Goal: Task Accomplishment & Management: Use online tool/utility

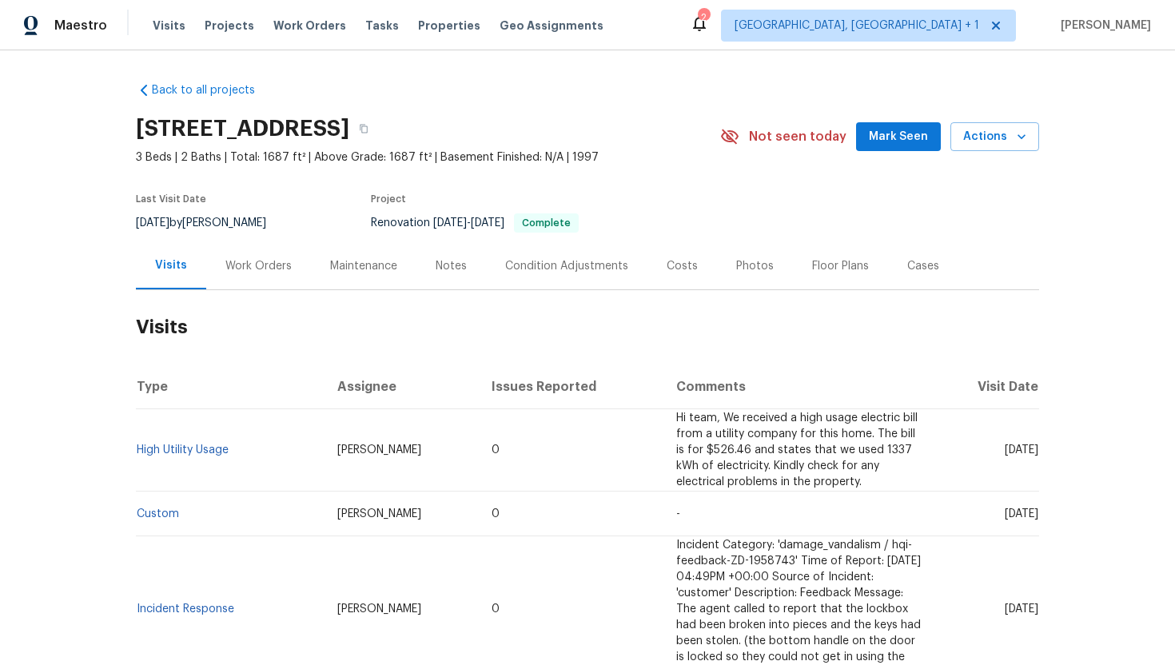
click at [922, 272] on div "Cases" at bounding box center [923, 266] width 32 height 16
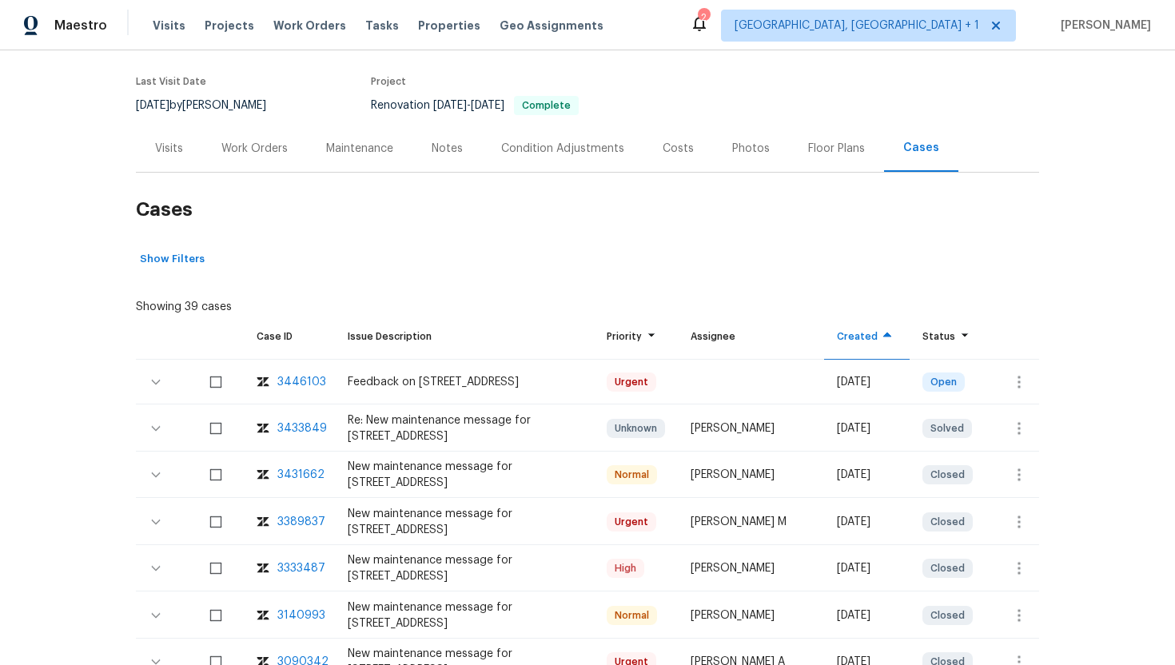
scroll to position [118, 0]
click at [1020, 382] on icon "button" at bounding box center [1018, 381] width 3 height 13
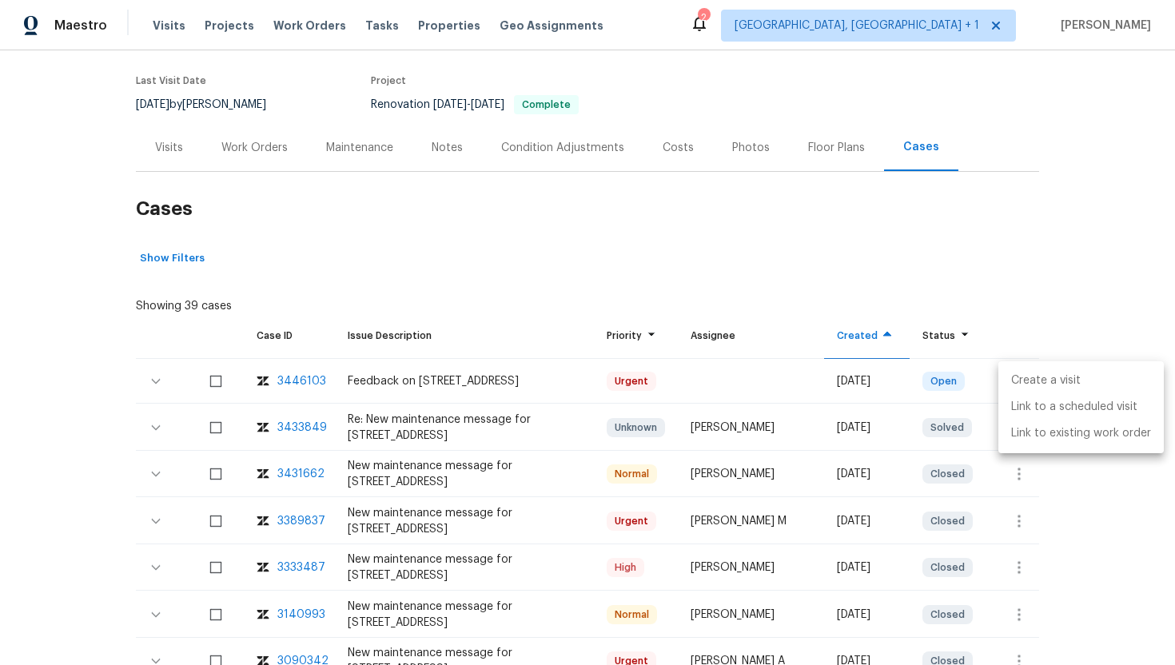
click at [1029, 381] on li "Create a visit" at bounding box center [1080, 381] width 165 height 26
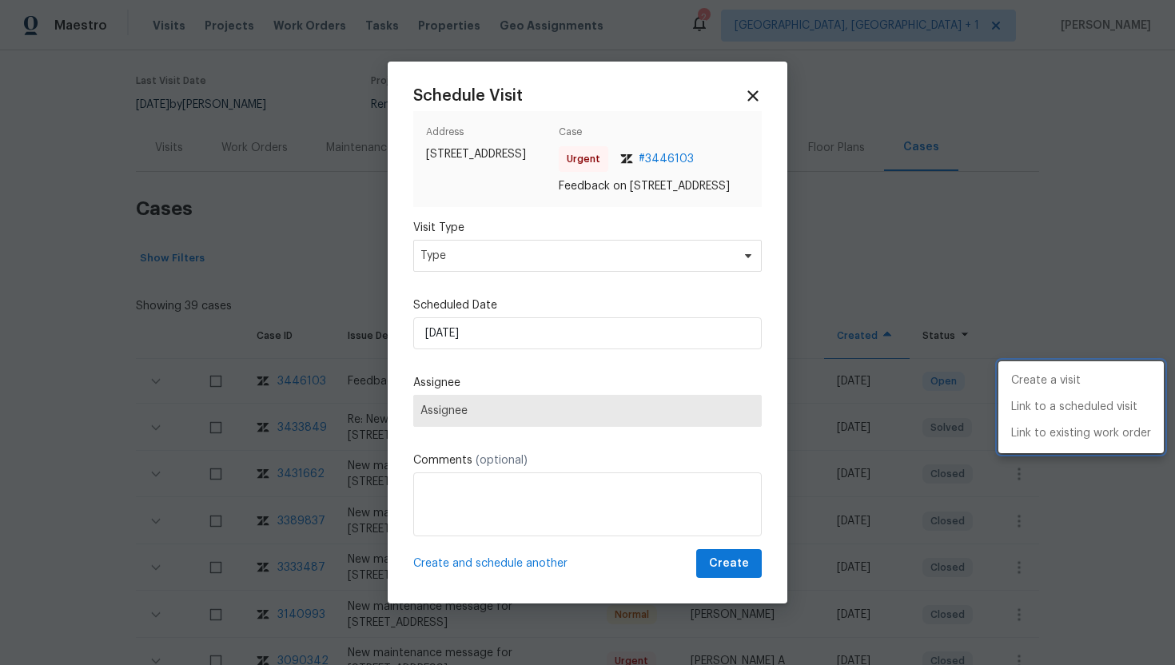
click at [476, 270] on div at bounding box center [587, 332] width 1175 height 665
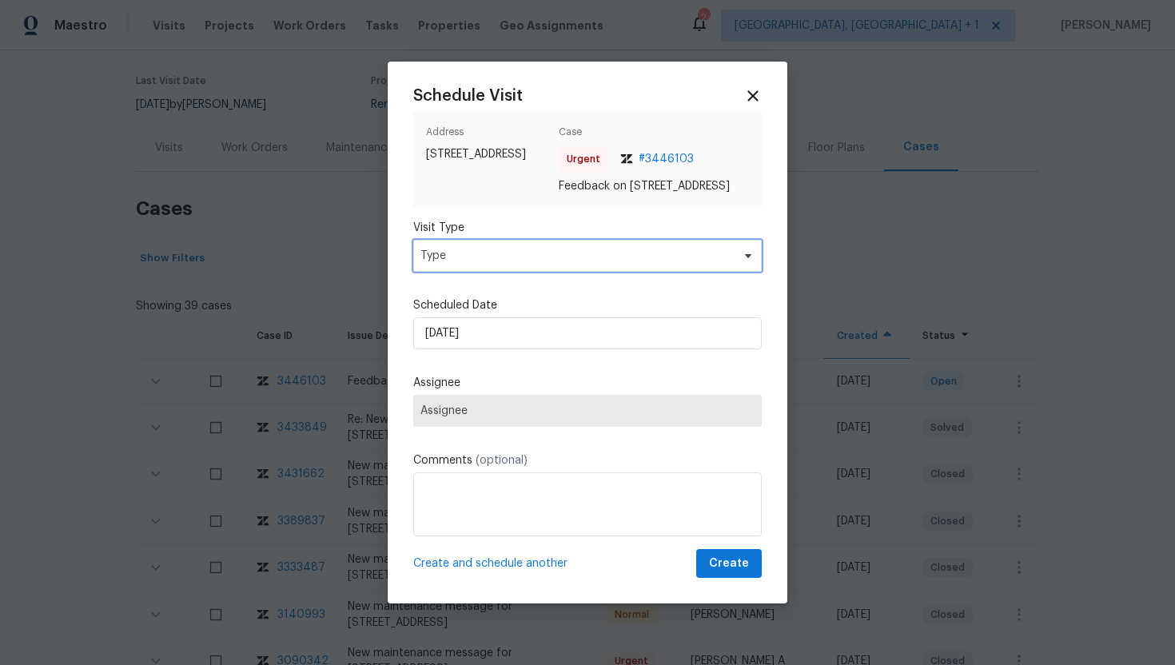
click at [475, 264] on span "Type" at bounding box center [575, 256] width 311 height 16
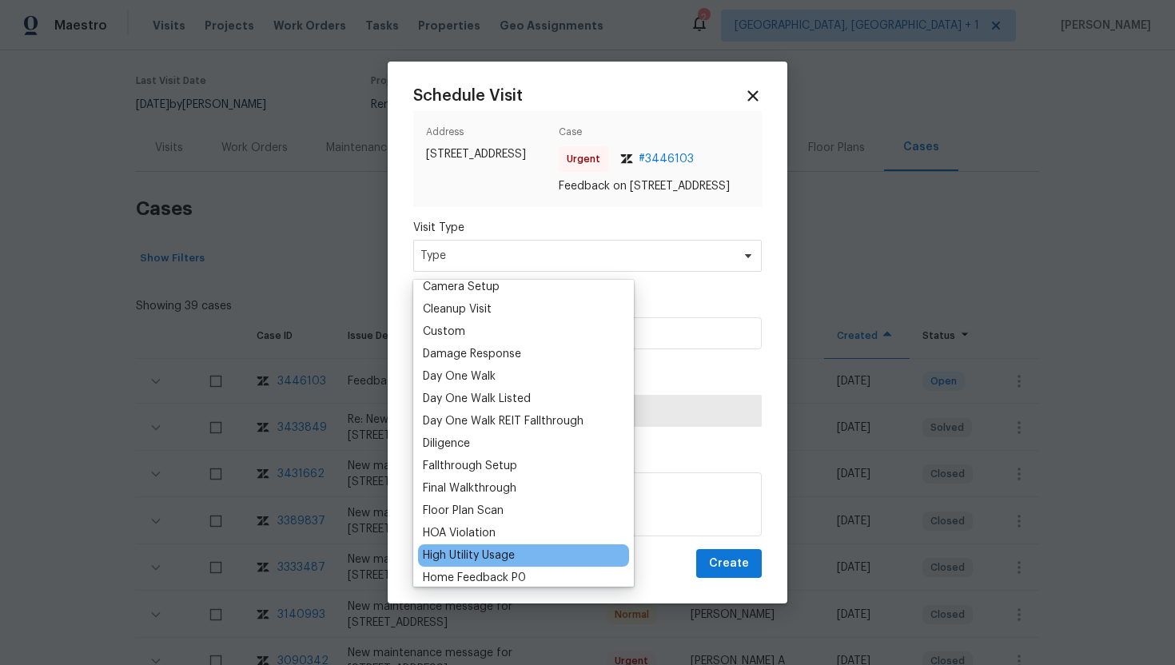
scroll to position [222, 0]
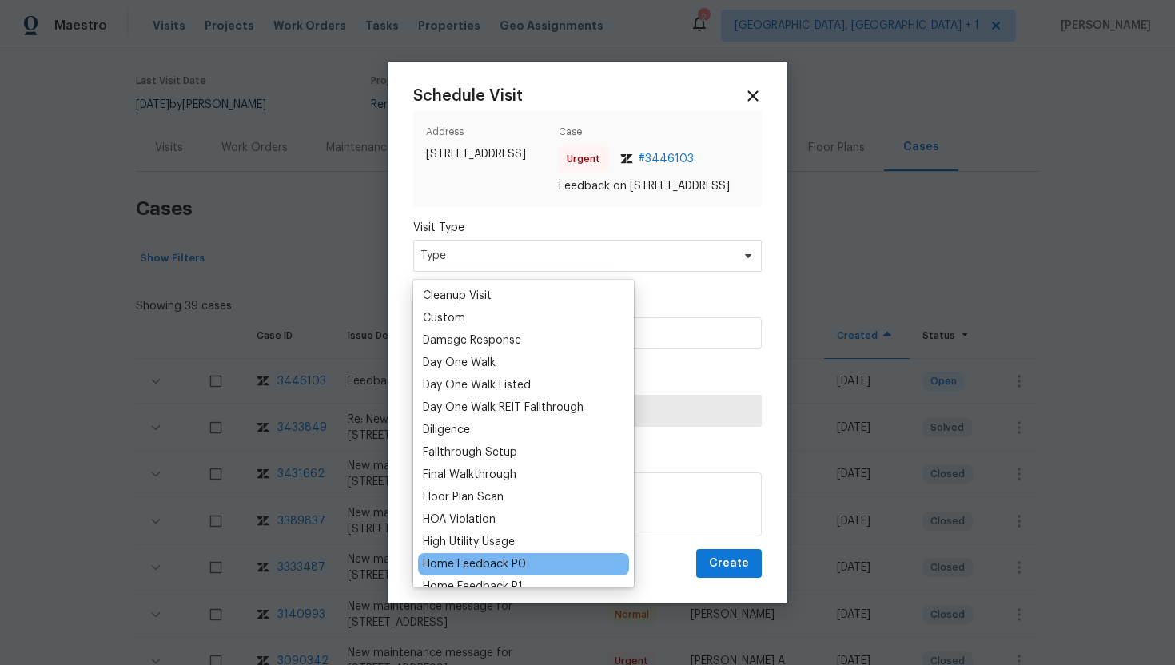
click at [494, 560] on div "Home Feedback P0" at bounding box center [474, 564] width 103 height 16
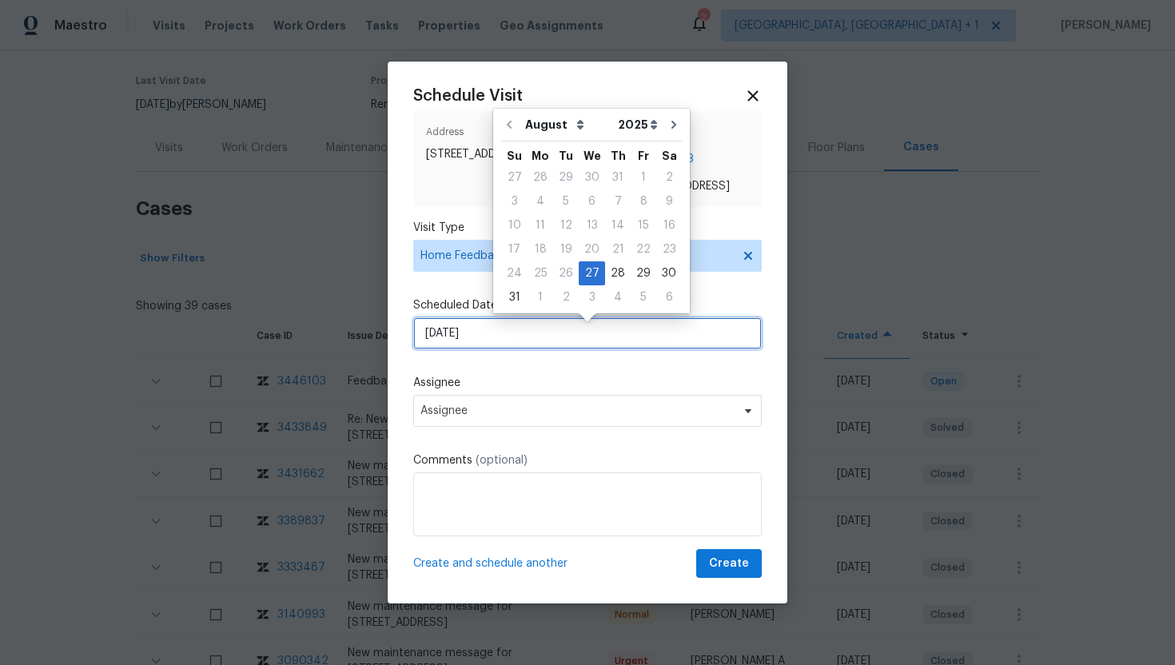
click at [492, 347] on input "8/27/2025" at bounding box center [587, 333] width 348 height 32
click at [535, 372] on div "Schedule Visit Address 2897 Chuckwagon Rd, Palmdale, CA 93550 Case Urgent # 344…" at bounding box center [587, 332] width 348 height 491
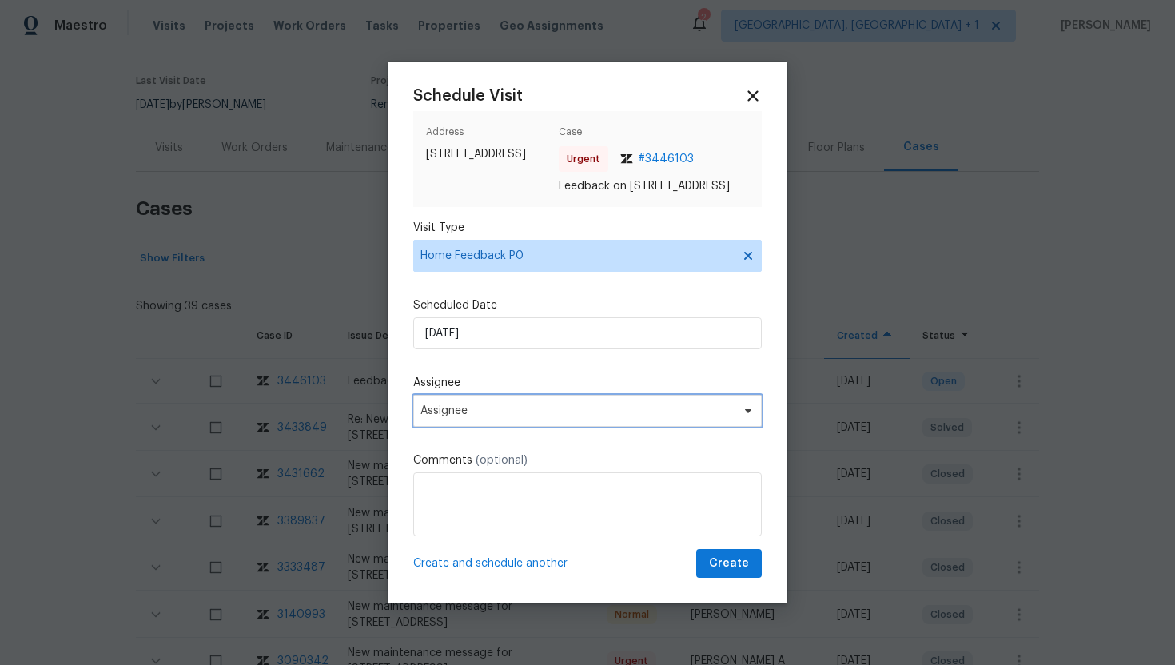
click at [514, 427] on span "Assignee" at bounding box center [587, 411] width 348 height 32
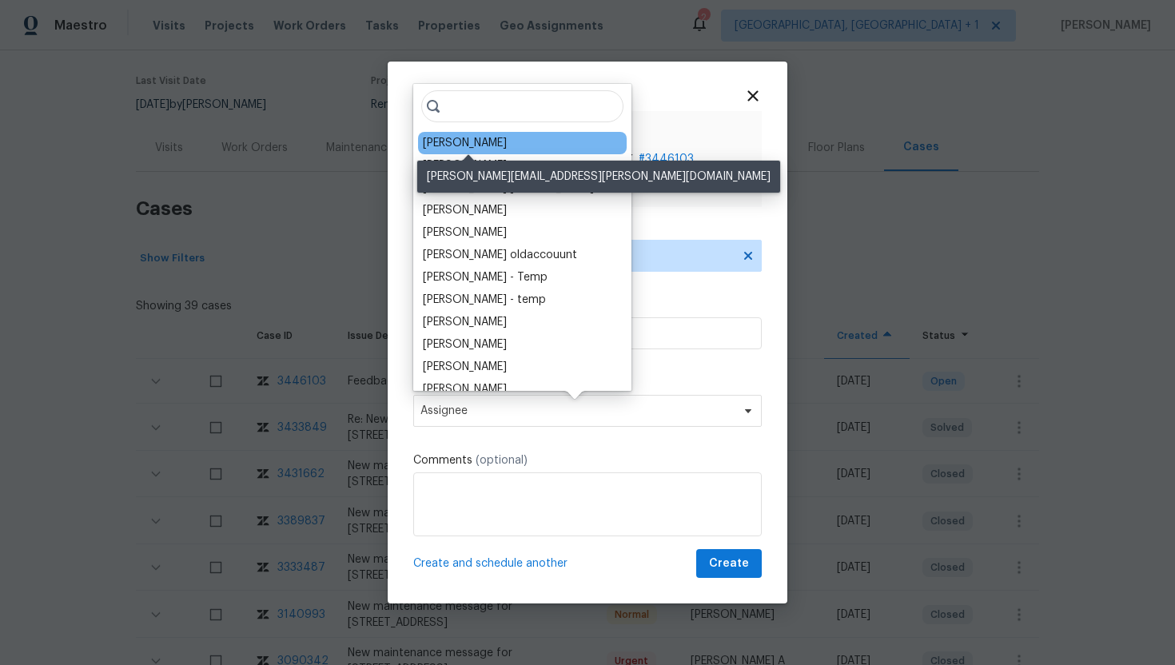
click at [480, 145] on div "Frank Santellanes" at bounding box center [465, 143] width 84 height 16
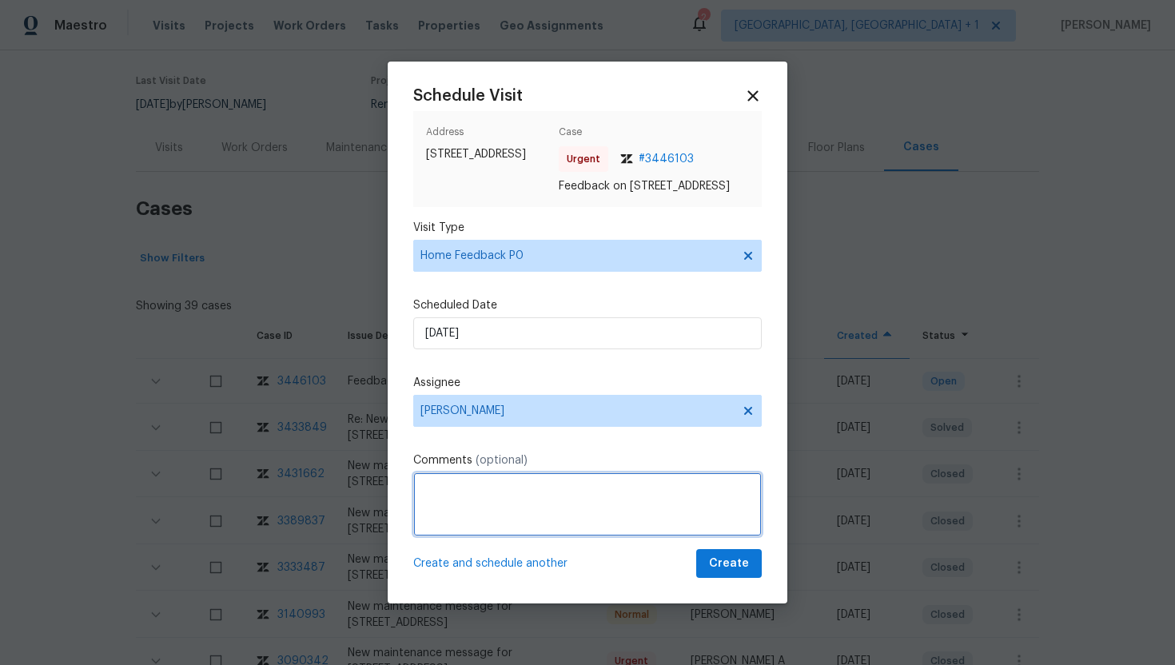
click at [452, 522] on textarea at bounding box center [587, 504] width 348 height 64
paste textarea "the garage door was open and he was not able to secure the premises."
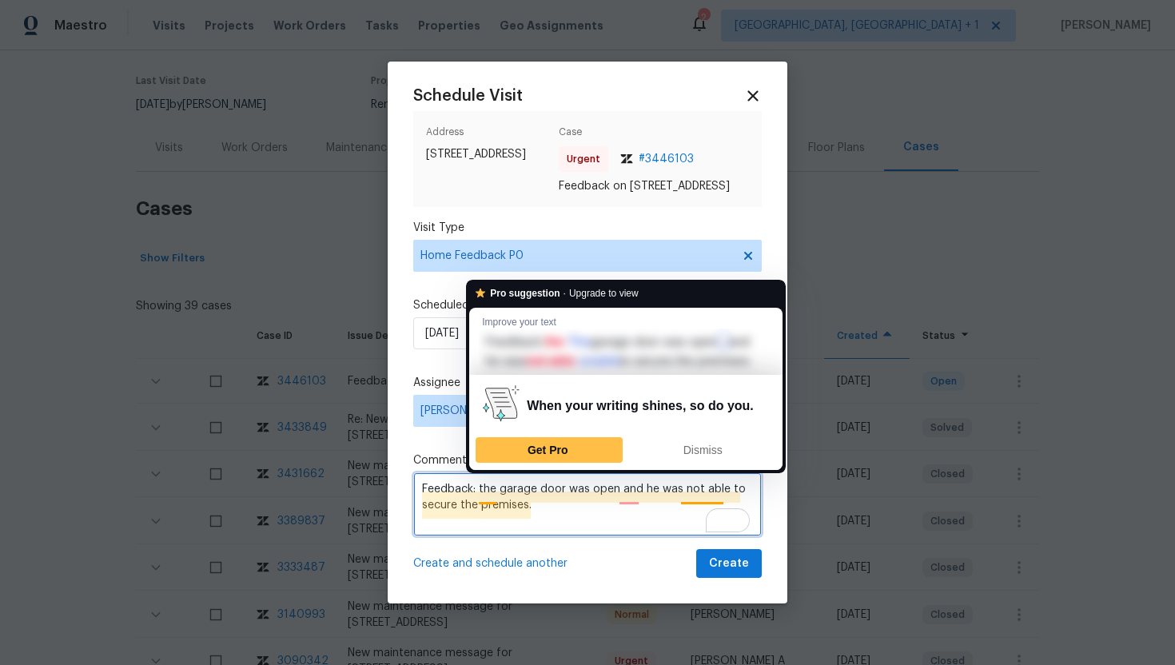
click at [487, 502] on textarea "Feedback: the garage door was open and he was not able to secure the premises." at bounding box center [587, 504] width 348 height 64
click at [484, 500] on textarea "Feedback: the garage door was open and he was not able to secure the premises." at bounding box center [587, 504] width 348 height 64
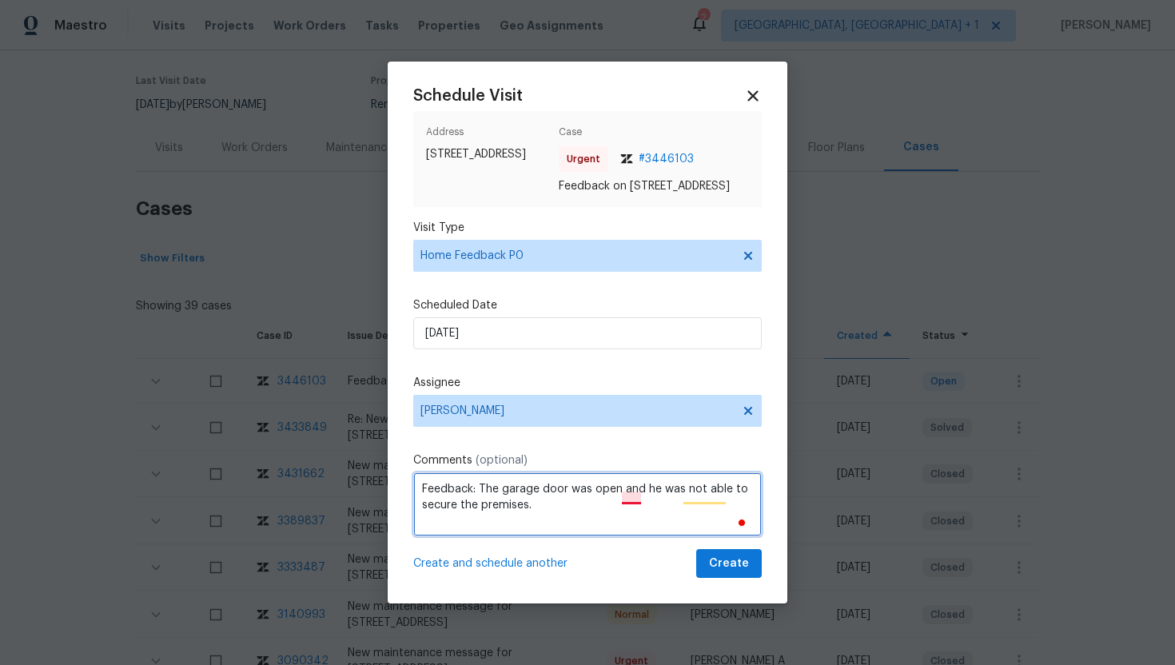
click at [632, 499] on textarea "Feedback: The garage door was open and he was not able to secure the premises." at bounding box center [587, 504] width 348 height 64
click at [547, 496] on textarea "Feedback: The garage door was open, and he was not able to secure the premises." at bounding box center [587, 504] width 348 height 64
click at [512, 494] on textarea "Feedback: The garage Door was open, and he was not able to secure the premises." at bounding box center [587, 504] width 348 height 64
type textarea "Feedback: The Garage Door was open, and he was not able to secure the premises."
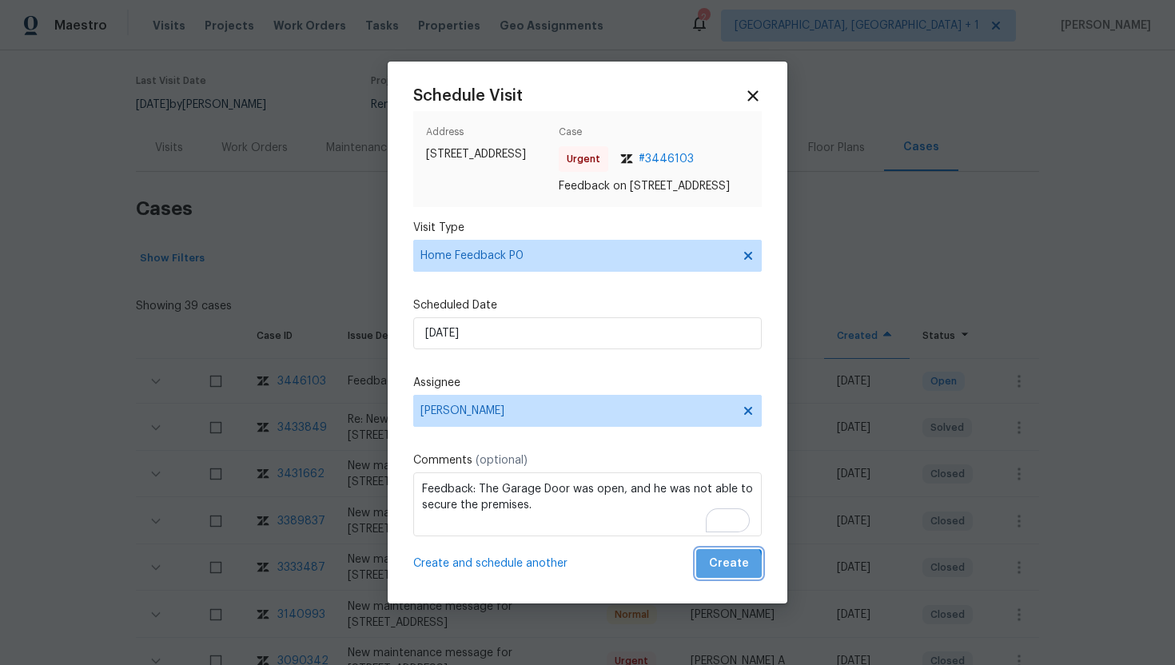
click at [721, 574] on span "Create" at bounding box center [729, 564] width 40 height 20
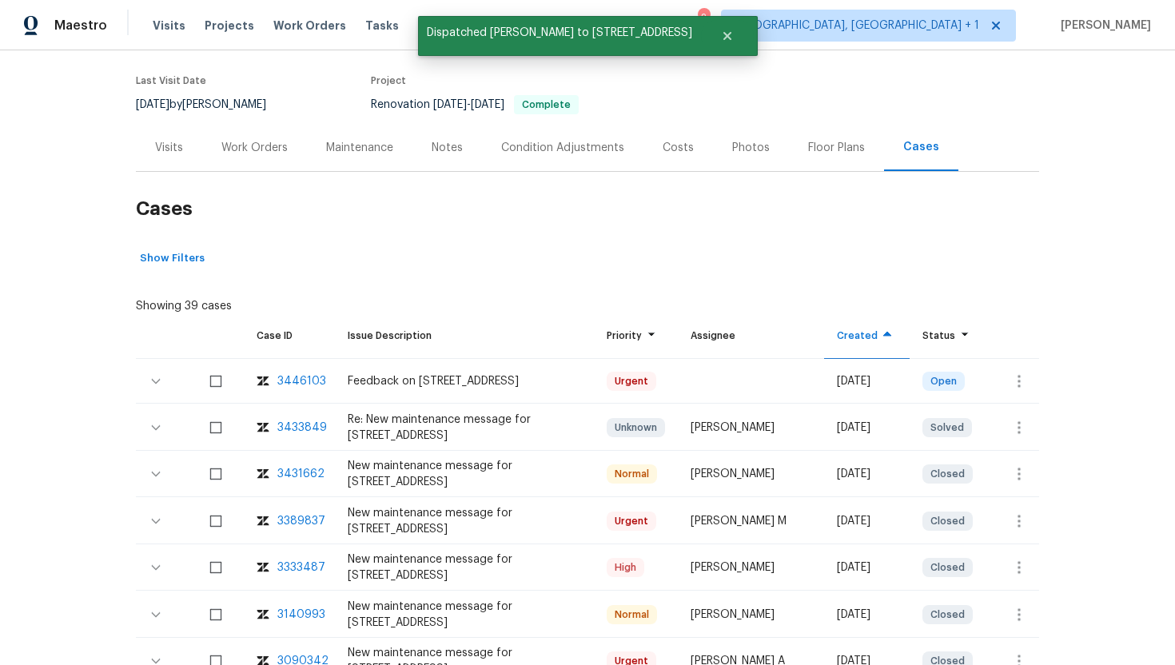
click at [170, 145] on div "Visits" at bounding box center [169, 148] width 28 height 16
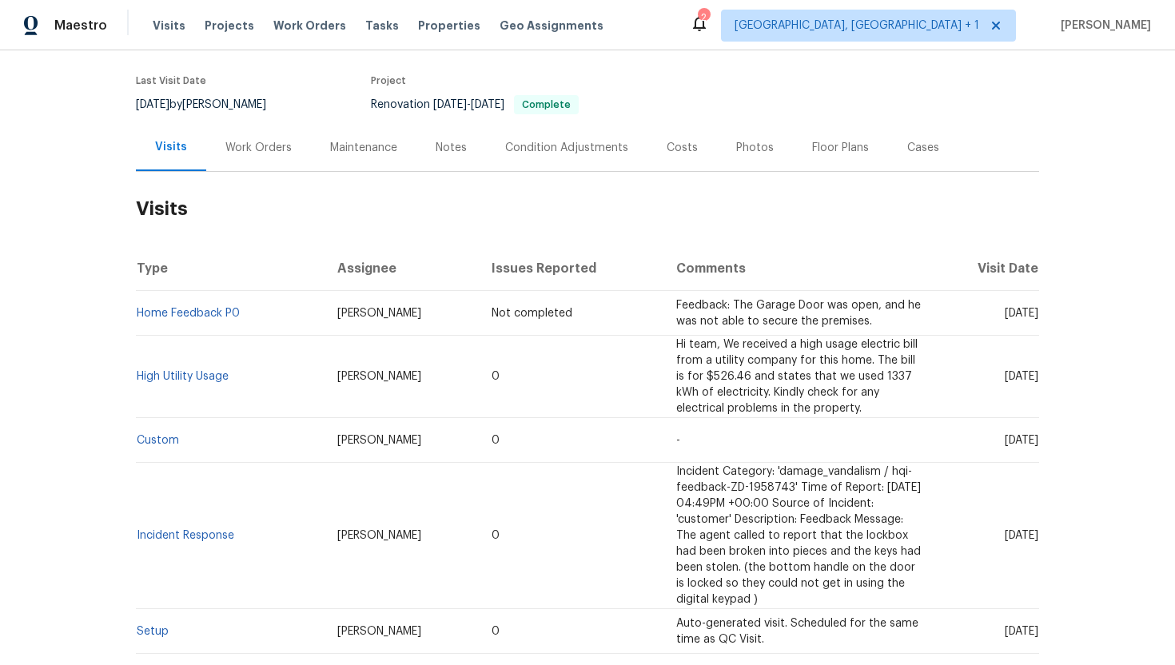
drag, startPoint x: 973, startPoint y: 377, endPoint x: 1039, endPoint y: 380, distance: 65.6
click at [1038, 380] on td "[DATE]" at bounding box center [986, 377] width 105 height 82
copy span "Aug 13 2025"
click at [251, 153] on div "Work Orders" at bounding box center [258, 148] width 66 height 16
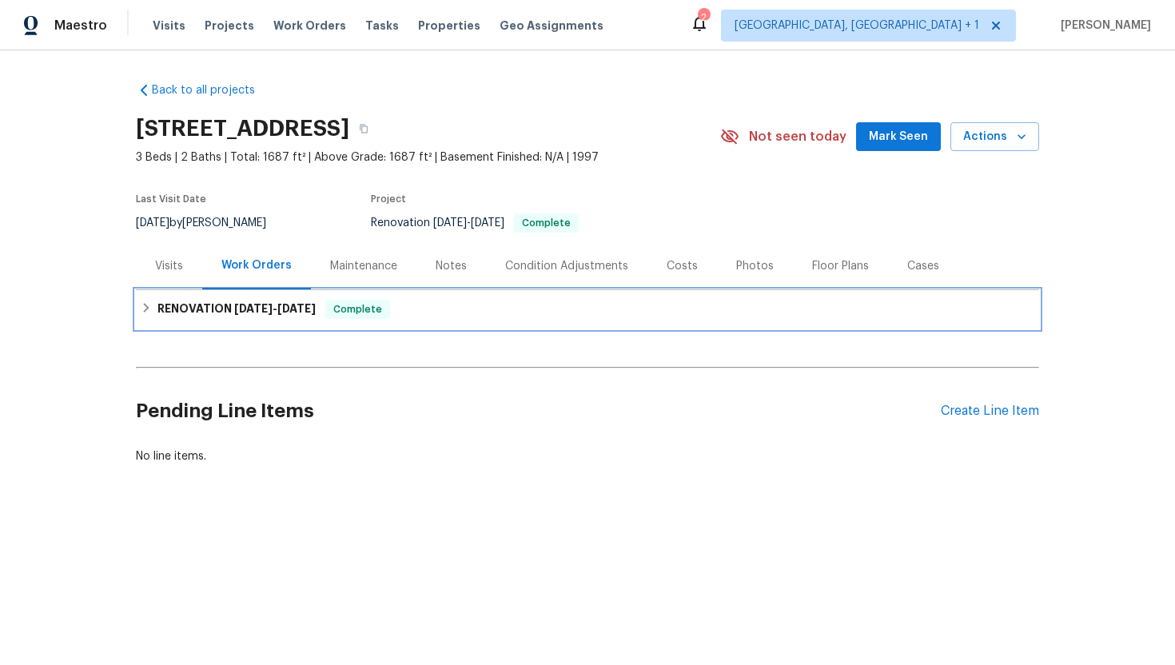
click at [279, 308] on span "7/15/24 - 7/15/24" at bounding box center [274, 308] width 81 height 11
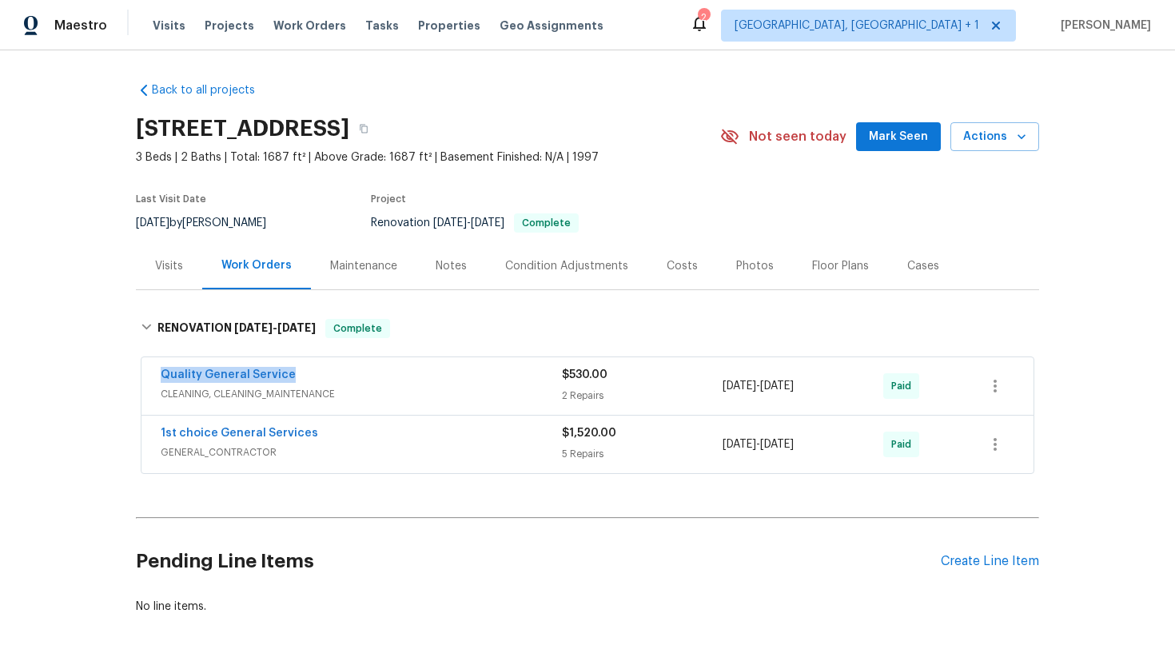
drag, startPoint x: 337, startPoint y: 381, endPoint x: 153, endPoint y: 377, distance: 183.8
click at [153, 377] on div "Quality General Service CLEANING, CLEANING_MAINTENANCE $530.00 2 Repairs 7/15/2…" at bounding box center [587, 386] width 892 height 58
copy link "Quality General Service"
drag, startPoint x: 841, startPoint y: 391, endPoint x: 708, endPoint y: 392, distance: 132.6
click at [708, 392] on div "Quality General Service CLEANING, CLEANING_MAINTENANCE $530.00 2 Repairs 7/15/2…" at bounding box center [568, 386] width 815 height 38
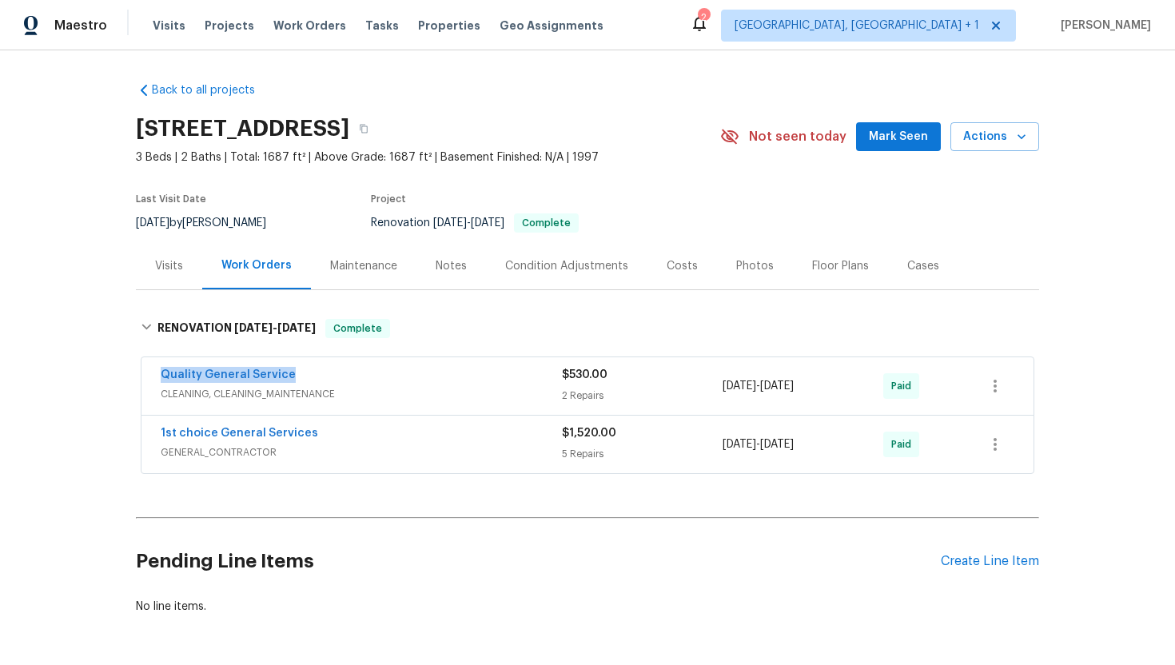
copy div "7/15/2024 - 7/15/2024"
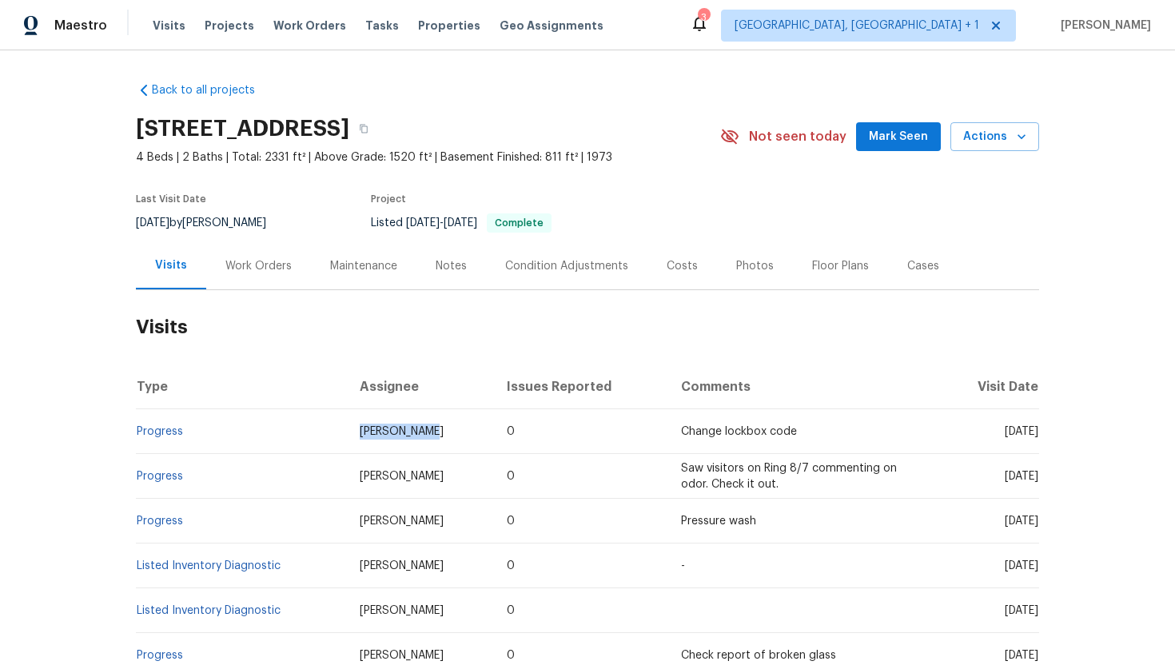
drag, startPoint x: 417, startPoint y: 440, endPoint x: 354, endPoint y: 435, distance: 63.3
click at [354, 435] on td "Jeffrey Lenz" at bounding box center [420, 431] width 147 height 45
copy span "Jeffrey Lenz"
drag, startPoint x: 972, startPoint y: 432, endPoint x: 1040, endPoint y: 435, distance: 68.0
click at [1039, 435] on div "Back to all projects 5617 220th St N, Forest Lake, MN 55025 4 Beds | 2 Baths | …" at bounding box center [587, 357] width 1175 height 614
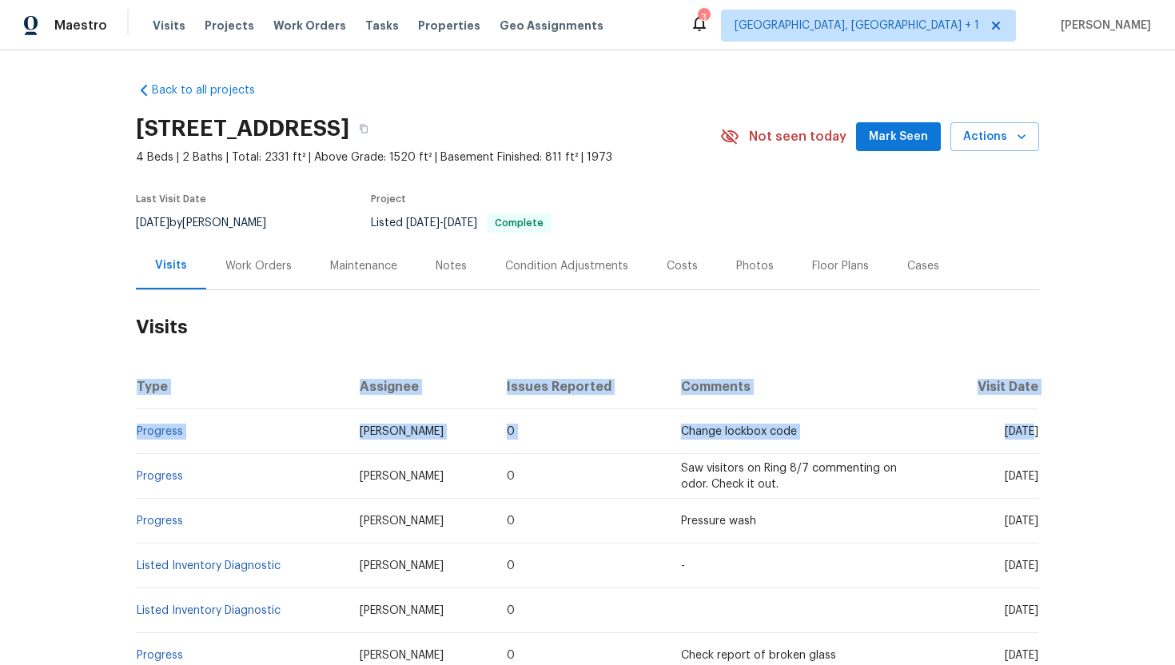
copy table "Type Assignee Issues Reported Comments Visit Date Progress Jeffrey Lenz 0 Chang…"
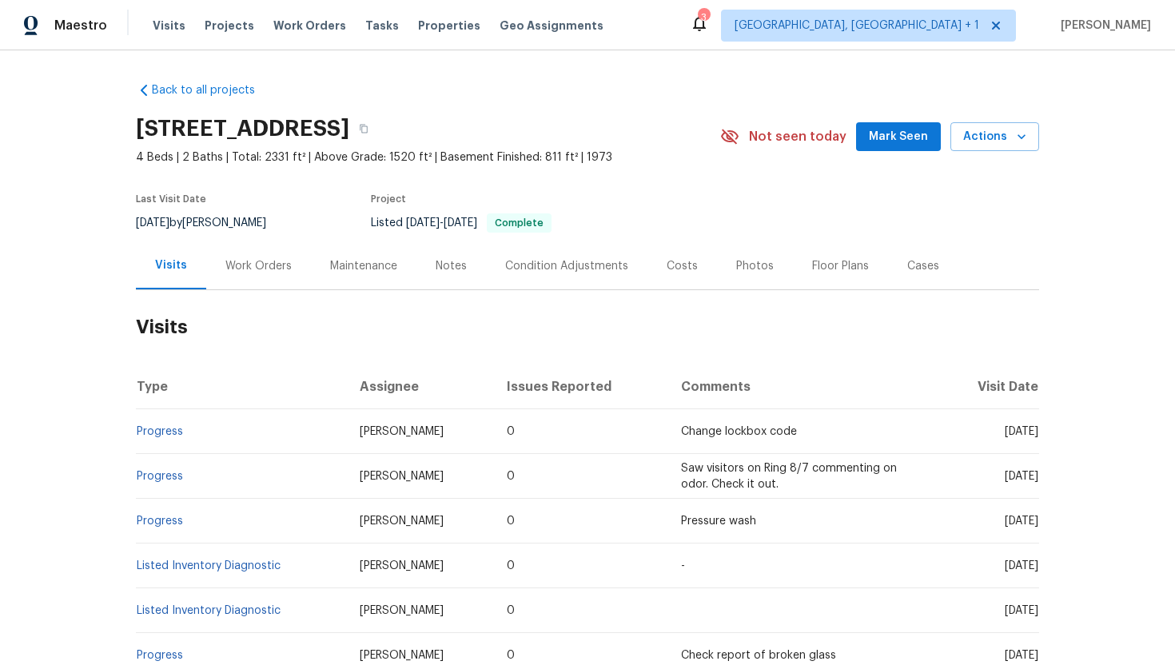
click at [820, 540] on td "Pressure wash" at bounding box center [803, 521] width 271 height 45
drag, startPoint x: 972, startPoint y: 432, endPoint x: 1036, endPoint y: 435, distance: 64.0
click at [1036, 435] on span "Mon, Aug 25 2025" at bounding box center [1021, 431] width 34 height 11
copy span "Aug 25 2025"
click at [271, 265] on div "Work Orders" at bounding box center [258, 266] width 66 height 16
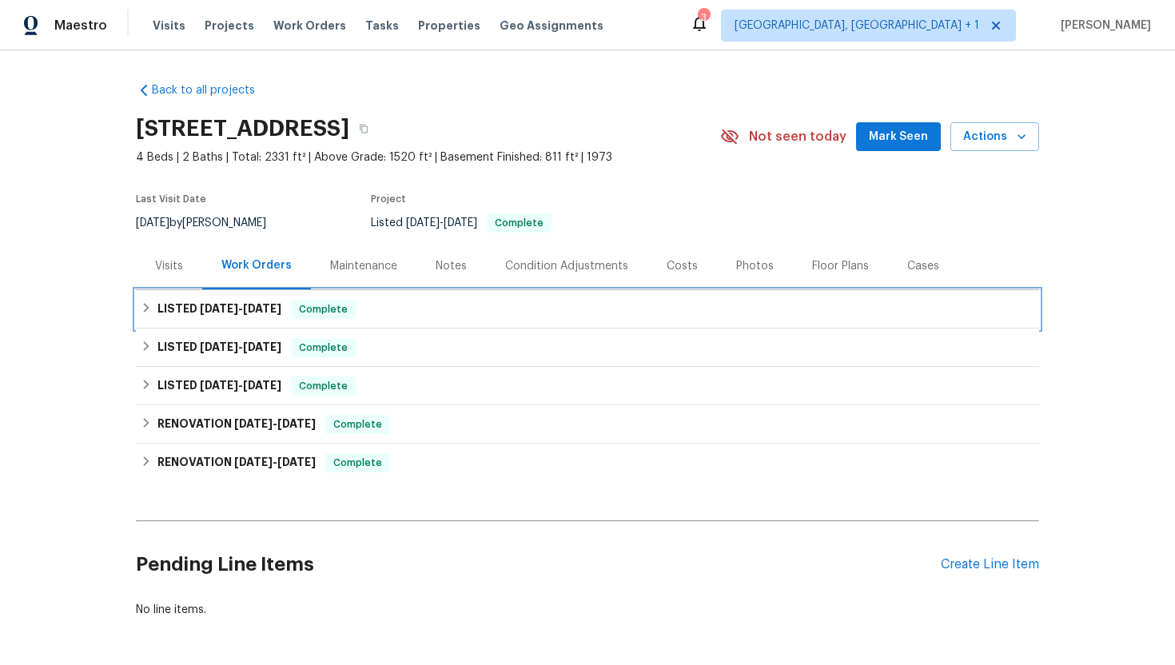
click at [299, 308] on span "Complete" at bounding box center [323, 309] width 62 height 16
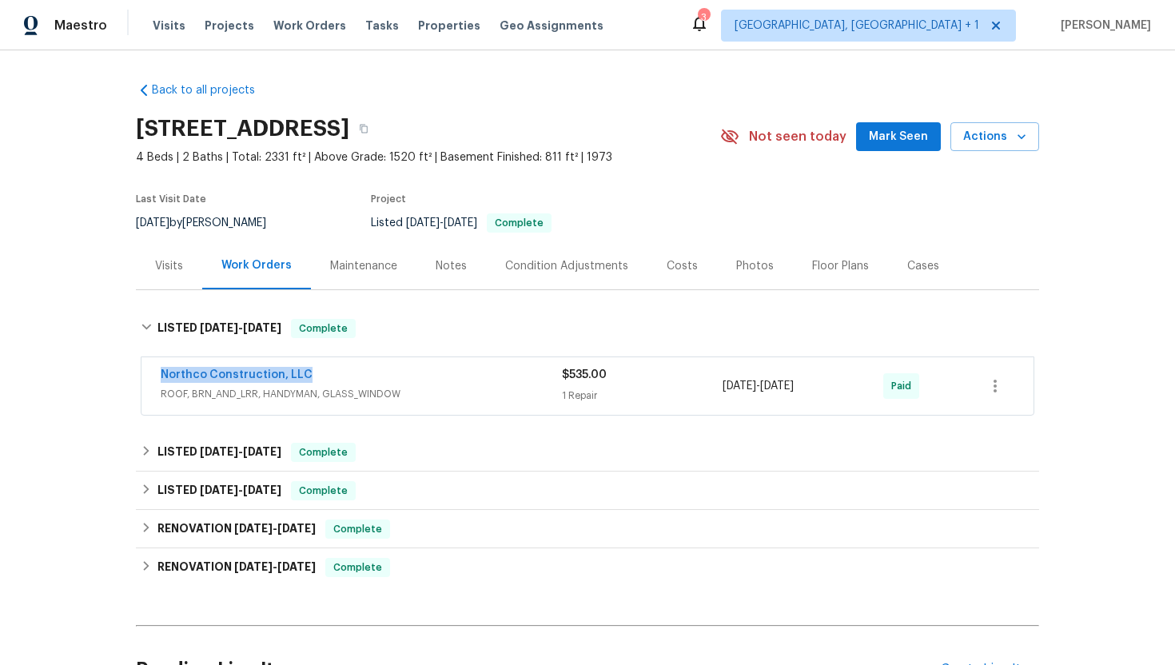
drag, startPoint x: 332, startPoint y: 377, endPoint x: 129, endPoint y: 376, distance: 202.2
click at [129, 376] on div "Back to all projects 5617 220th St N, Forest Lake, MN 55025 4 Beds | 2 Baths | …" at bounding box center [587, 357] width 1175 height 614
copy link "Northco Construction, LLC"
drag, startPoint x: 836, startPoint y: 390, endPoint x: 720, endPoint y: 390, distance: 115.9
click at [720, 390] on div "Northco Construction, LLC ROOF, BRN_AND_LRR, HANDYMAN, GLASS_WINDOW $535.00 1 R…" at bounding box center [568, 386] width 815 height 38
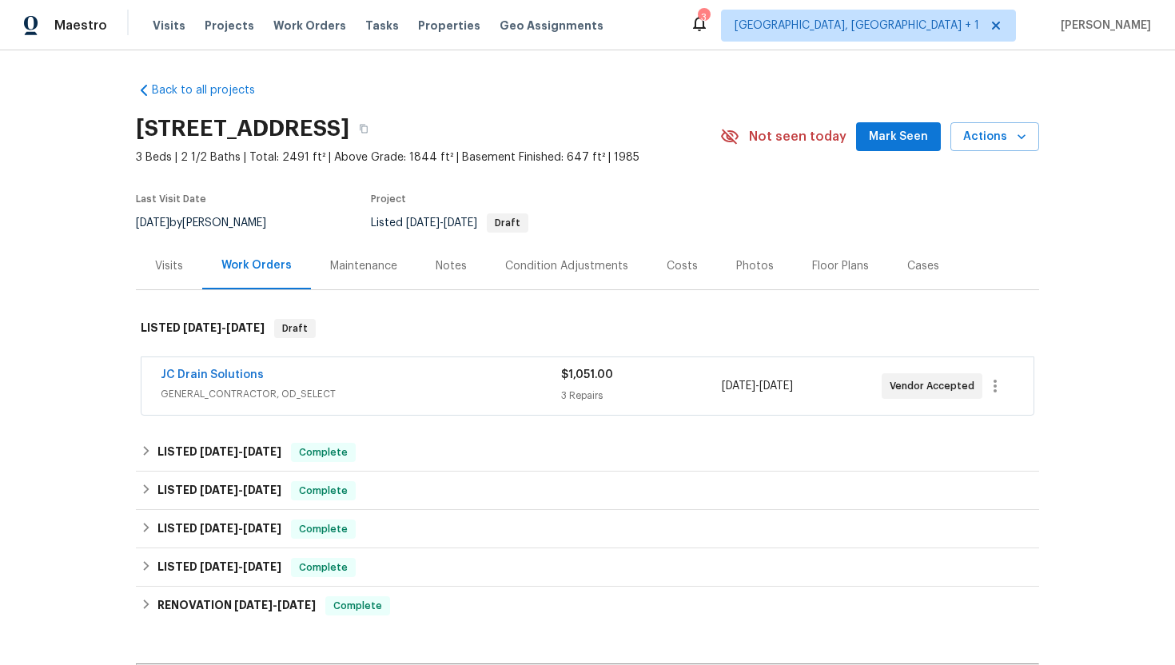
click at [353, 395] on span "GENERAL_CONTRACTOR, OD_SELECT" at bounding box center [361, 394] width 400 height 16
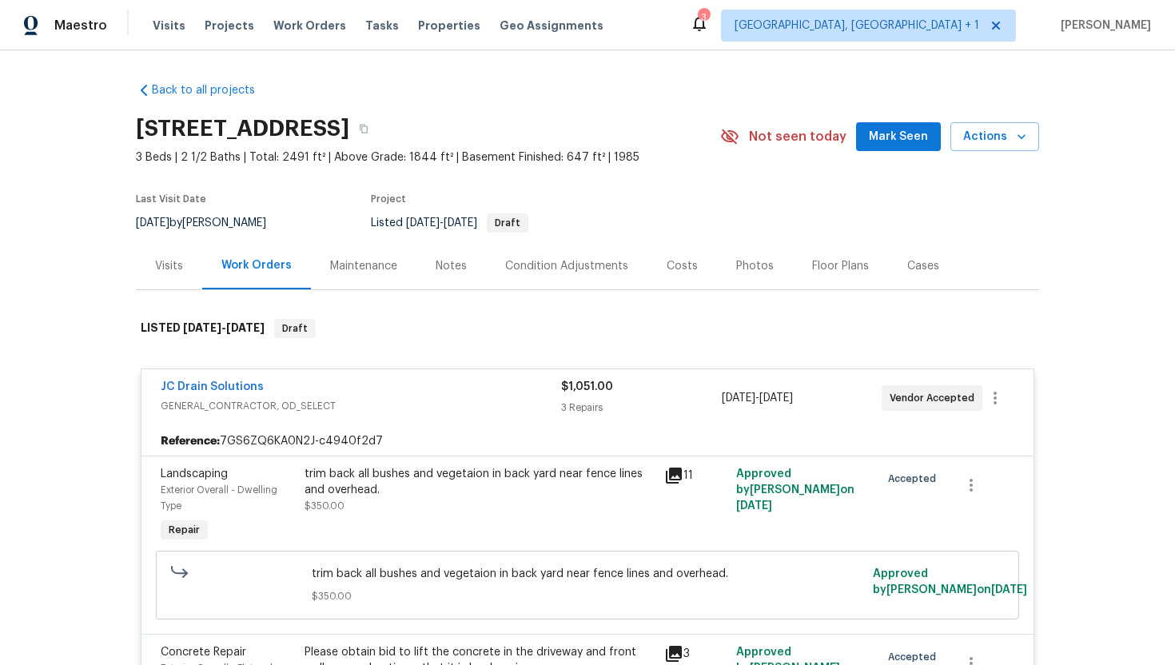
click at [161, 272] on div "Visits" at bounding box center [169, 266] width 28 height 16
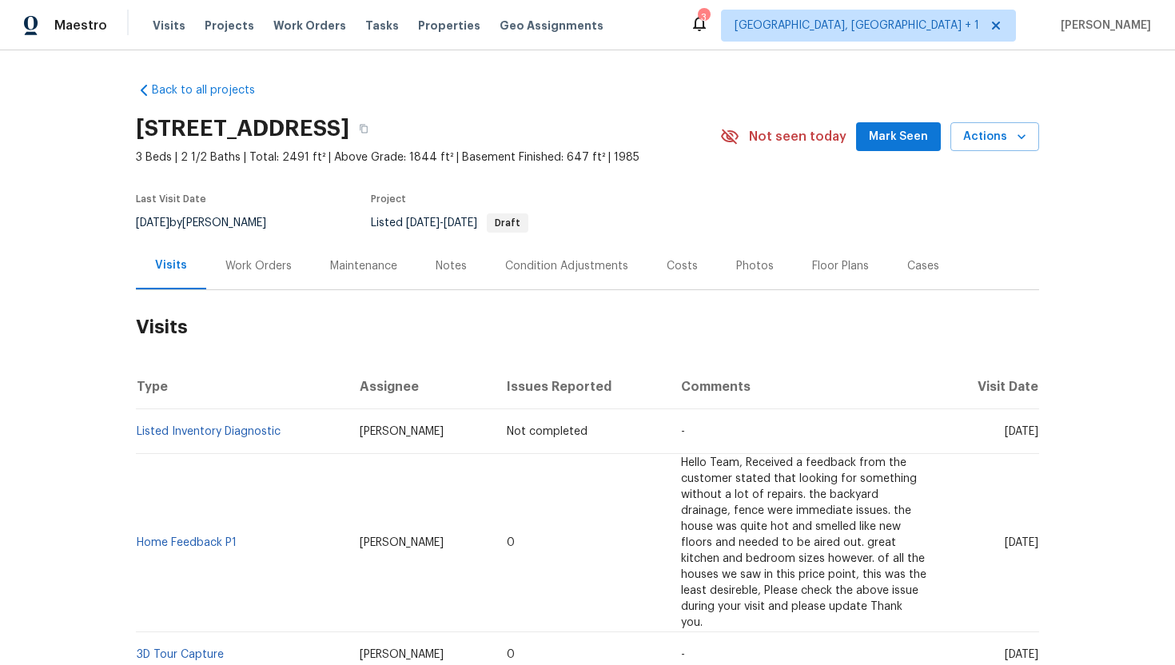
drag, startPoint x: 976, startPoint y: 535, endPoint x: 1037, endPoint y: 540, distance: 61.8
click at [1037, 540] on td "Thu, Aug 21 2025" at bounding box center [989, 543] width 100 height 178
copy span "Aug 21 2025"
click at [250, 268] on div "Work Orders" at bounding box center [258, 266] width 66 height 16
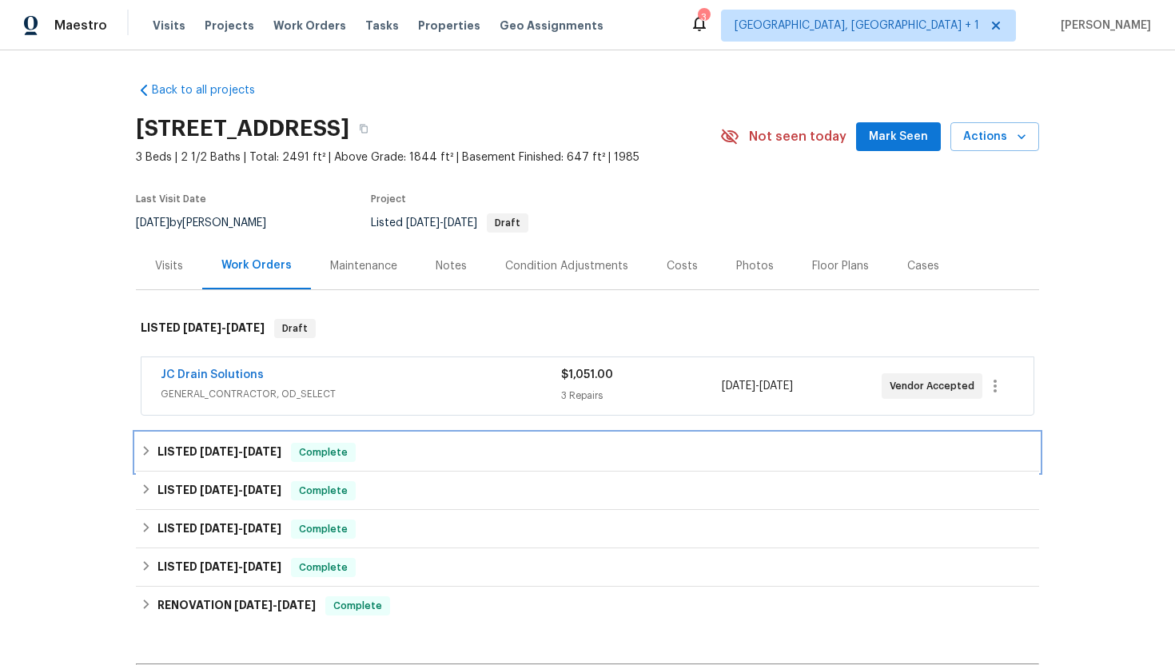
click at [295, 440] on div "LISTED 8/5/25 - 8/9/25 Complete" at bounding box center [587, 452] width 903 height 38
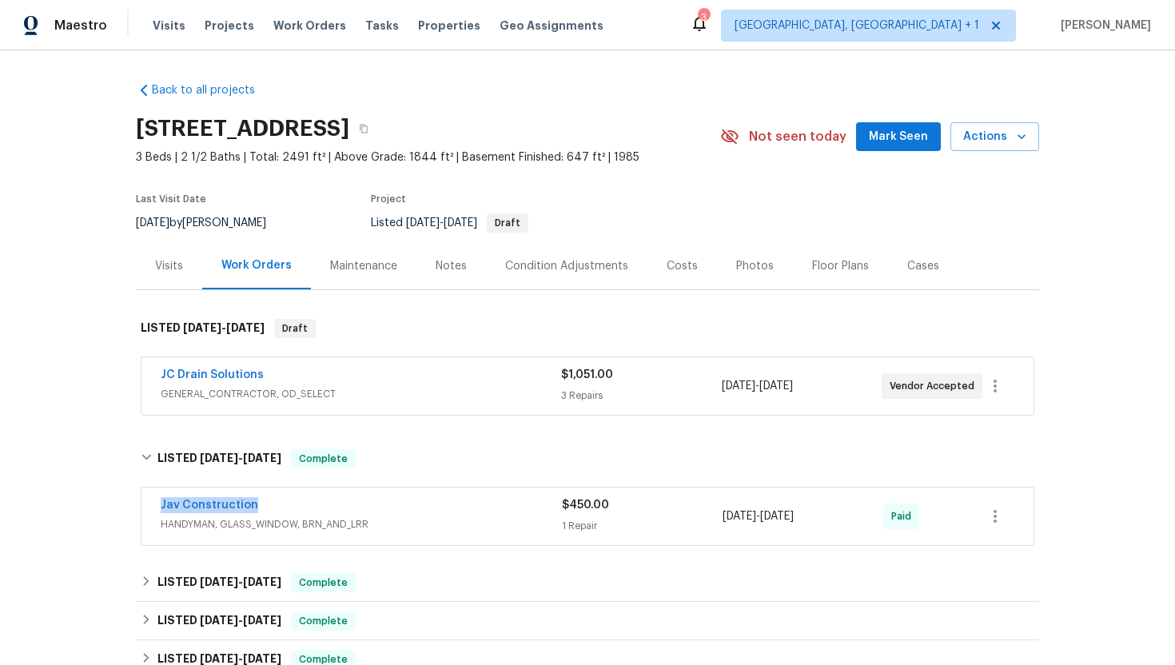
drag, startPoint x: 271, startPoint y: 510, endPoint x: 149, endPoint y: 505, distance: 122.3
click at [148, 505] on div "Jav Construction HANDYMAN, GLASS_WINDOW, BRN_AND_LRR $450.00 1 Repair 8/7/2025 …" at bounding box center [587, 516] width 892 height 58
copy link "Jav Construction"
drag, startPoint x: 836, startPoint y: 522, endPoint x: 721, endPoint y: 519, distance: 114.3
click at [722, 519] on div "8/7/2025 - 8/8/2025" at bounding box center [802, 516] width 161 height 38
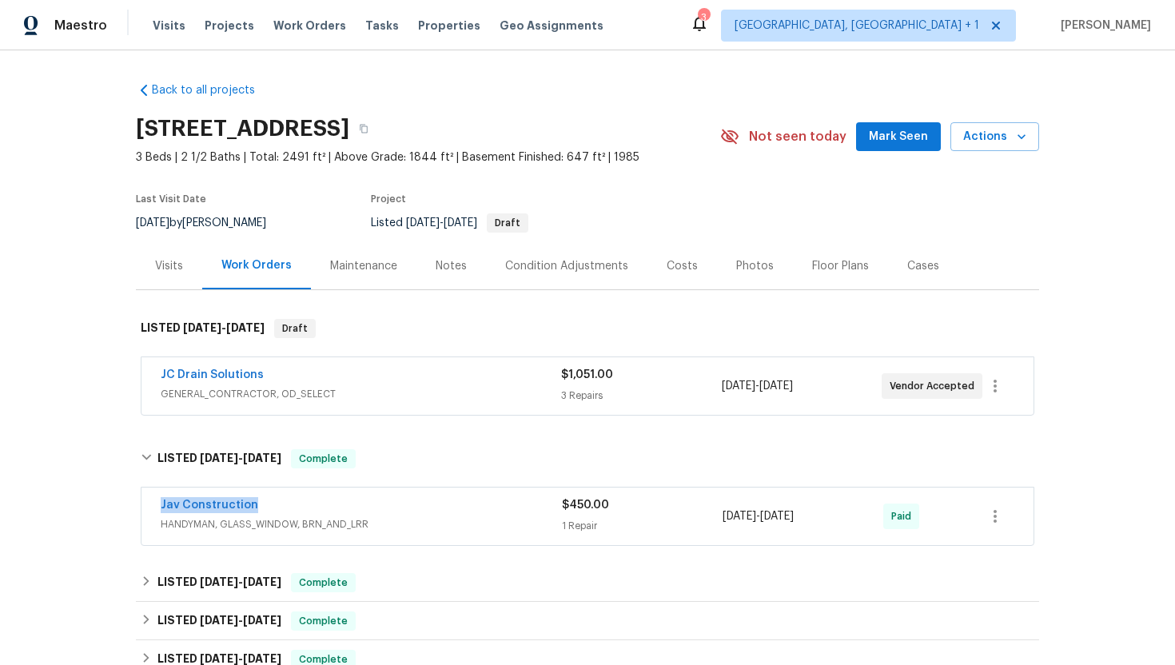
copy span "8/7/2025 - 8/8/2025"
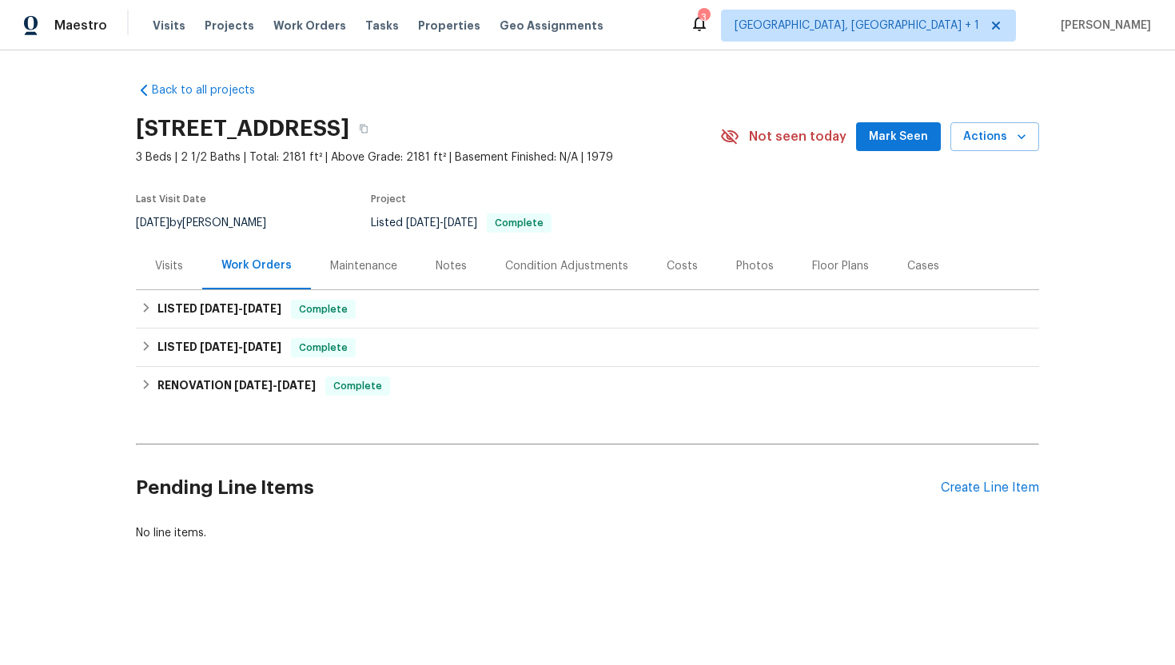
click at [194, 251] on div "Visits" at bounding box center [169, 265] width 66 height 47
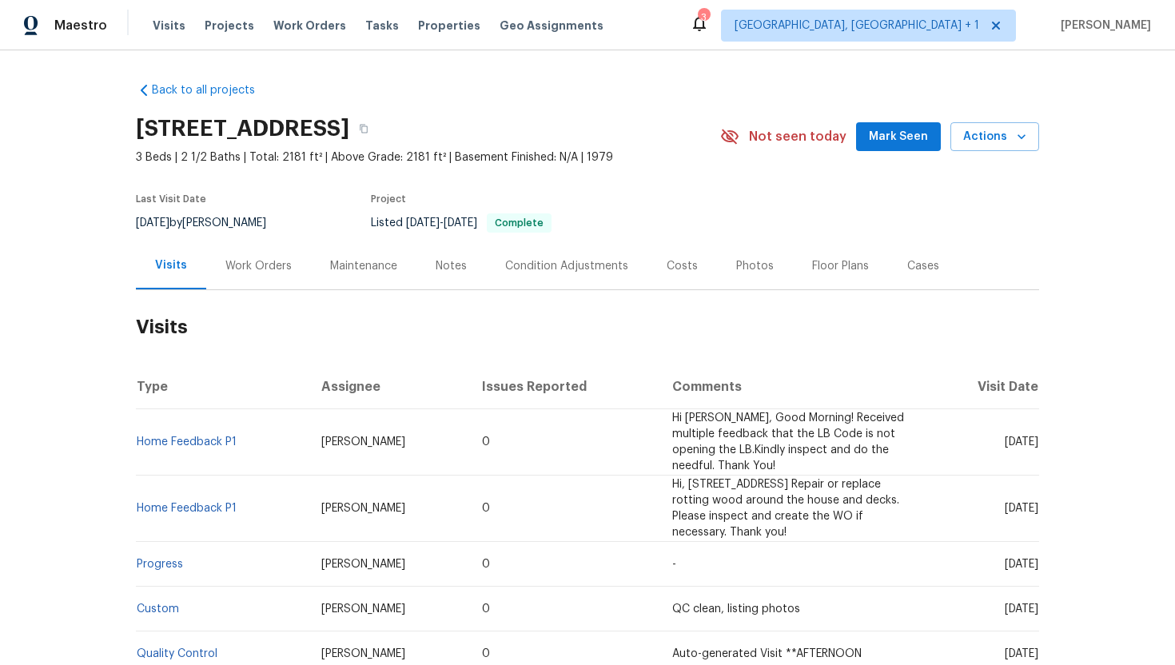
drag, startPoint x: 972, startPoint y: 443, endPoint x: 1036, endPoint y: 447, distance: 64.9
click at [1036, 447] on span "[DATE]" at bounding box center [1021, 441] width 34 height 11
copy span "[DATE]"
click at [252, 277] on div "Work Orders" at bounding box center [258, 265] width 105 height 47
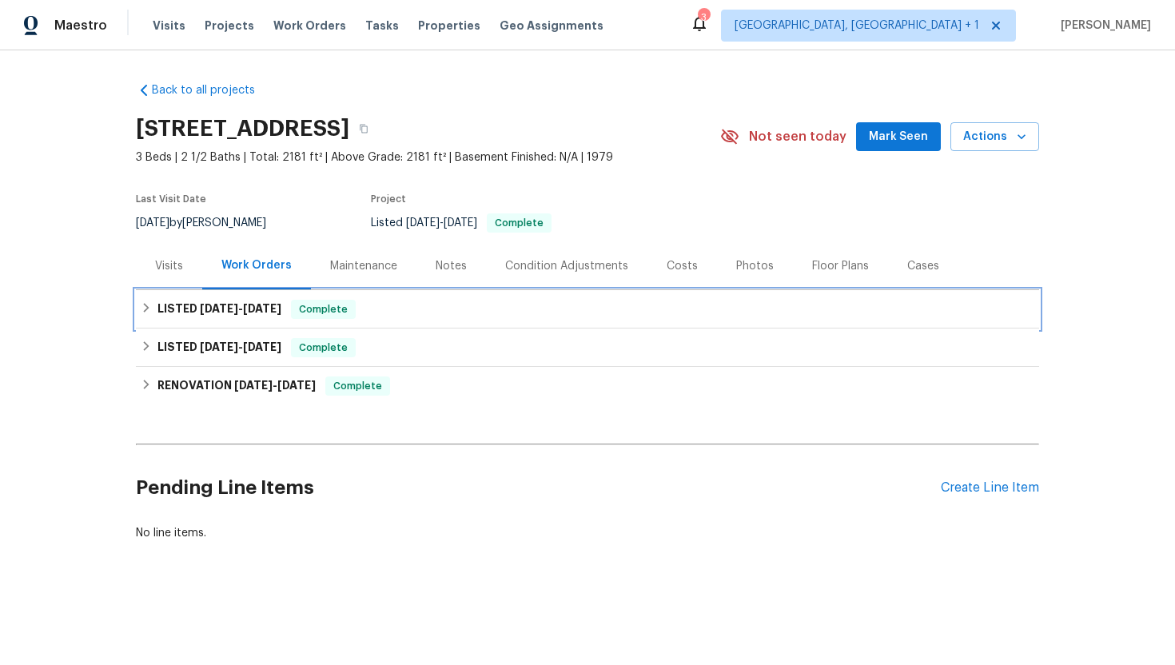
click at [281, 323] on div "LISTED [DATE] - [DATE] Complete" at bounding box center [587, 309] width 903 height 38
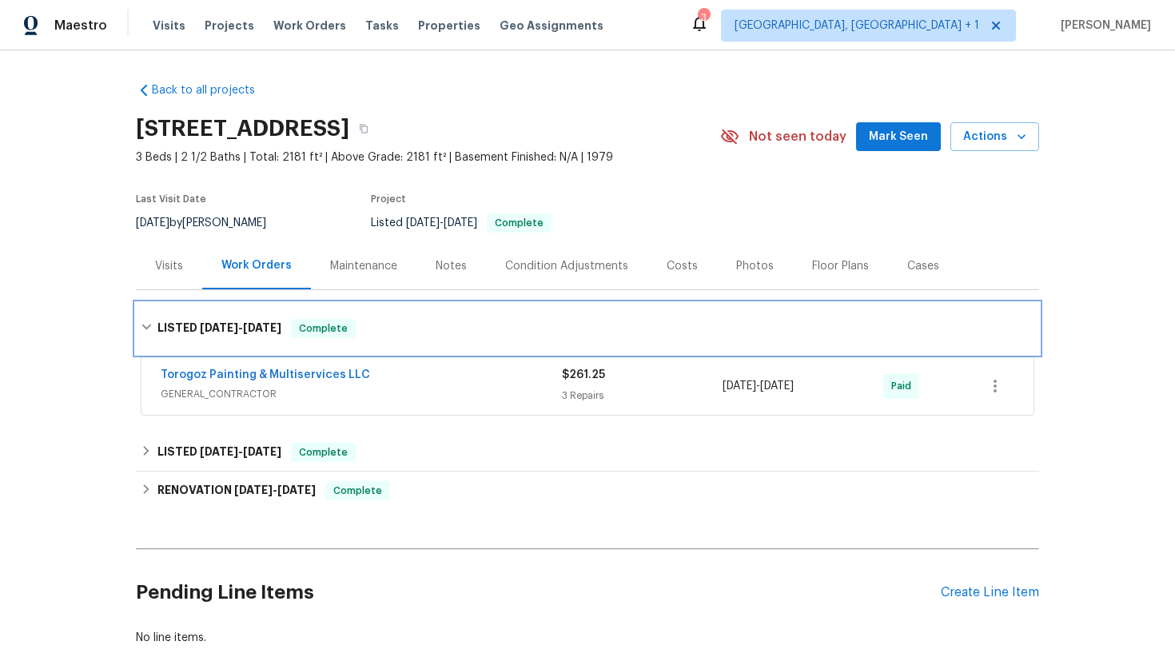
scroll to position [8, 0]
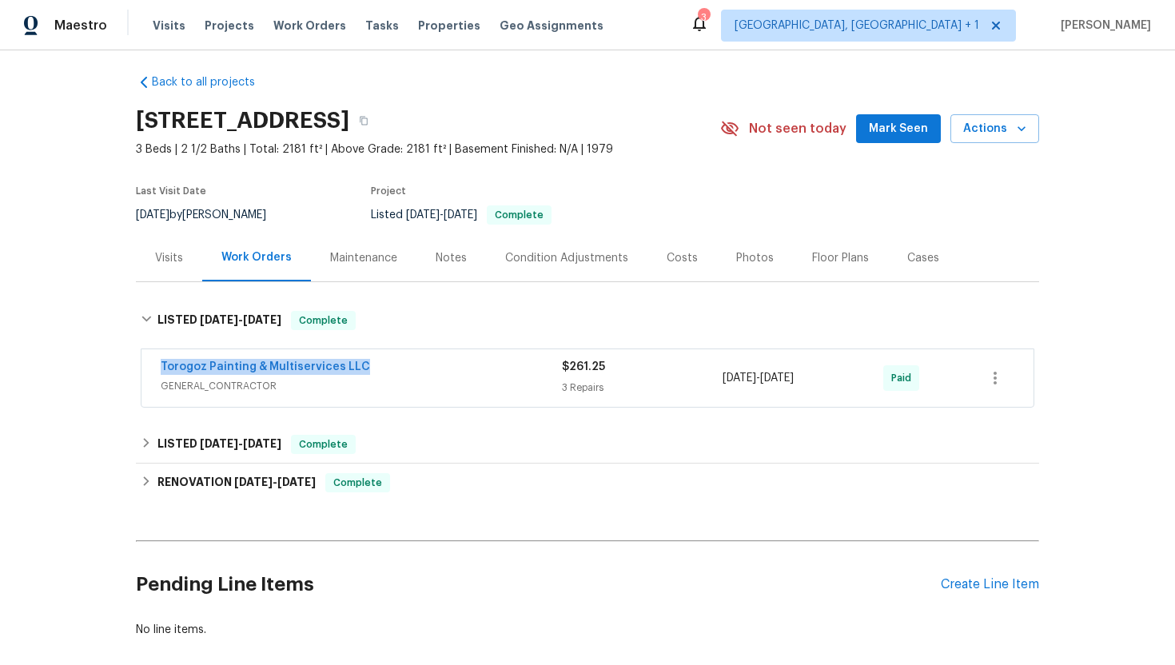
drag, startPoint x: 372, startPoint y: 369, endPoint x: 146, endPoint y: 366, distance: 226.1
click at [146, 366] on div "Torogoz Painting & Multiservices LLC GENERAL_CONTRACTOR $261.25 3 Repairs 6/27/…" at bounding box center [587, 378] width 892 height 58
copy link "Torogoz Painting & Multiservices LLC"
drag, startPoint x: 839, startPoint y: 384, endPoint x: 713, endPoint y: 380, distance: 126.3
click at [713, 381] on div "Torogoz Painting & Multiservices LLC GENERAL_CONTRACTOR $261.25 3 Repairs 6/27/…" at bounding box center [568, 378] width 815 height 38
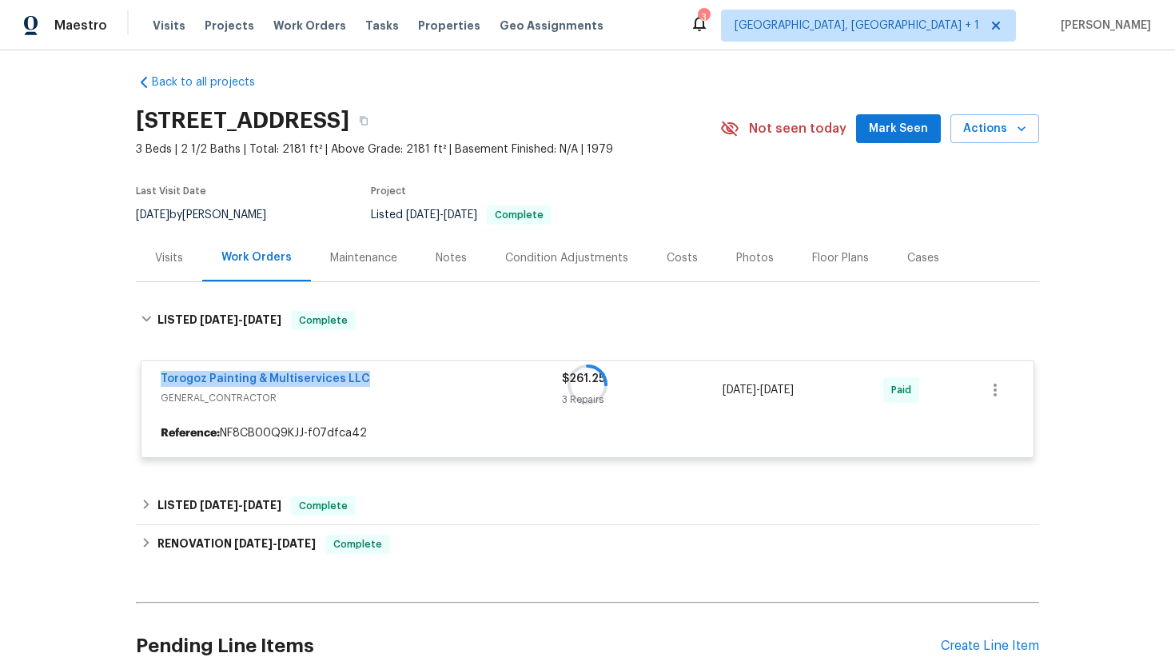
copy div "6/27/2025 - 7/4/2025"
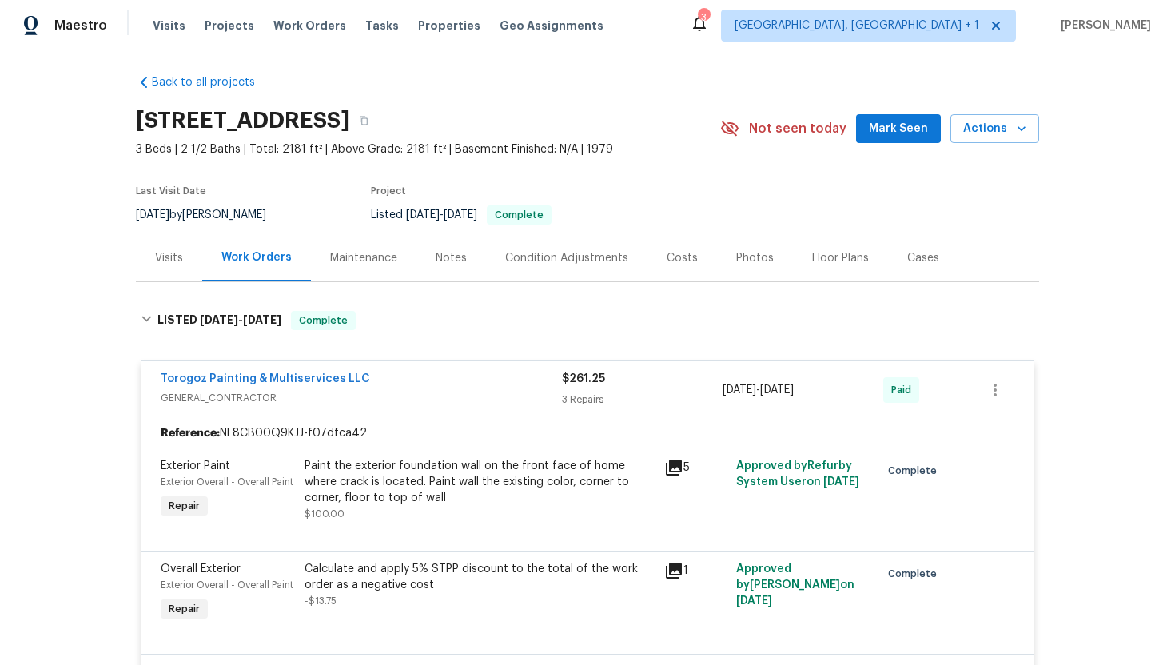
click at [171, 256] on div "Visits" at bounding box center [169, 258] width 28 height 16
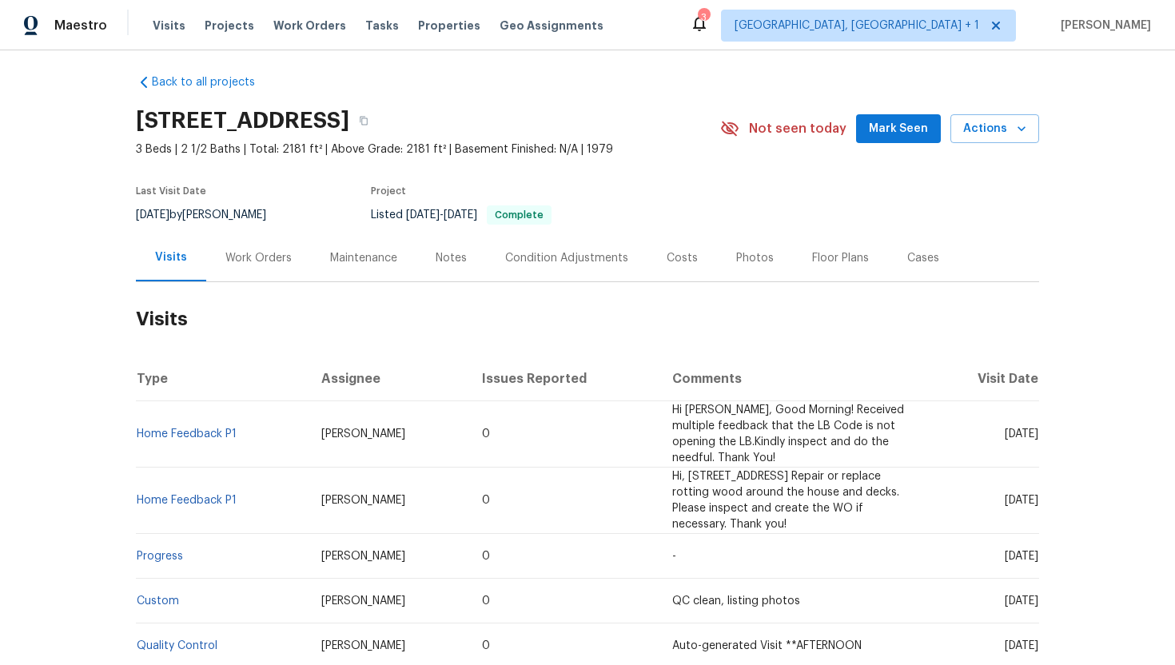
click at [276, 266] on div "Work Orders" at bounding box center [258, 257] width 105 height 47
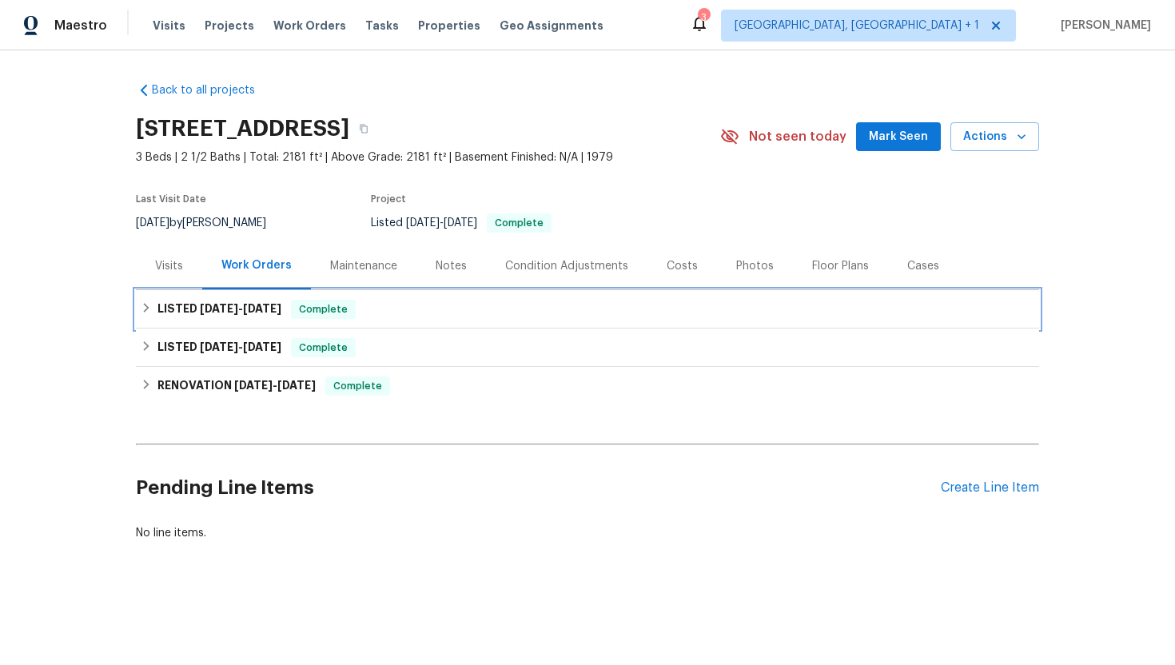
click at [311, 311] on span "Complete" at bounding box center [323, 309] width 62 height 16
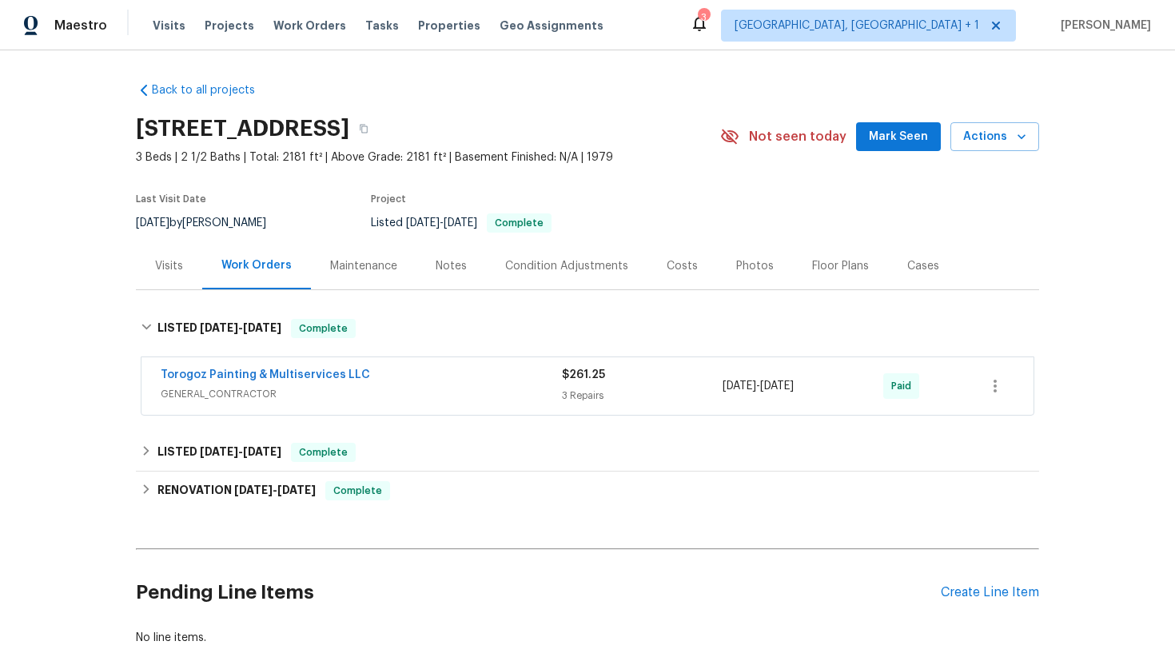
click at [362, 411] on div "Torogoz Painting & Multiservices LLC GENERAL_CONTRACTOR $261.25 3 Repairs 6/27/…" at bounding box center [587, 386] width 892 height 58
click at [362, 402] on div "Torogoz Painting & Multiservices LLC GENERAL_CONTRACTOR" at bounding box center [361, 386] width 401 height 38
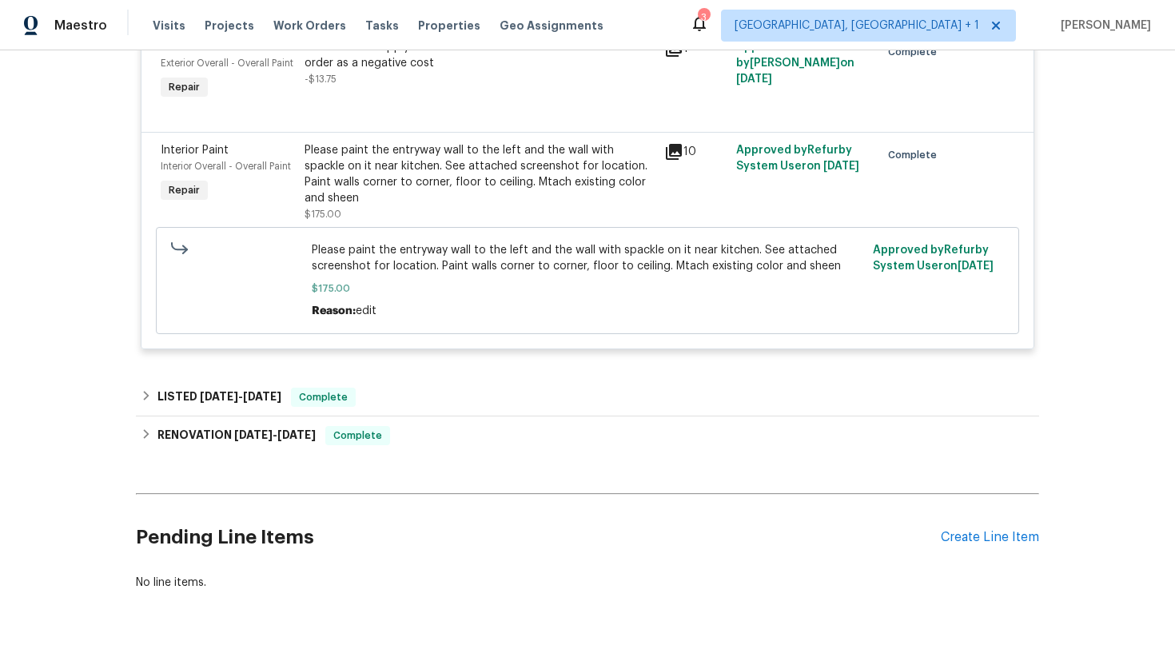
scroll to position [554, 0]
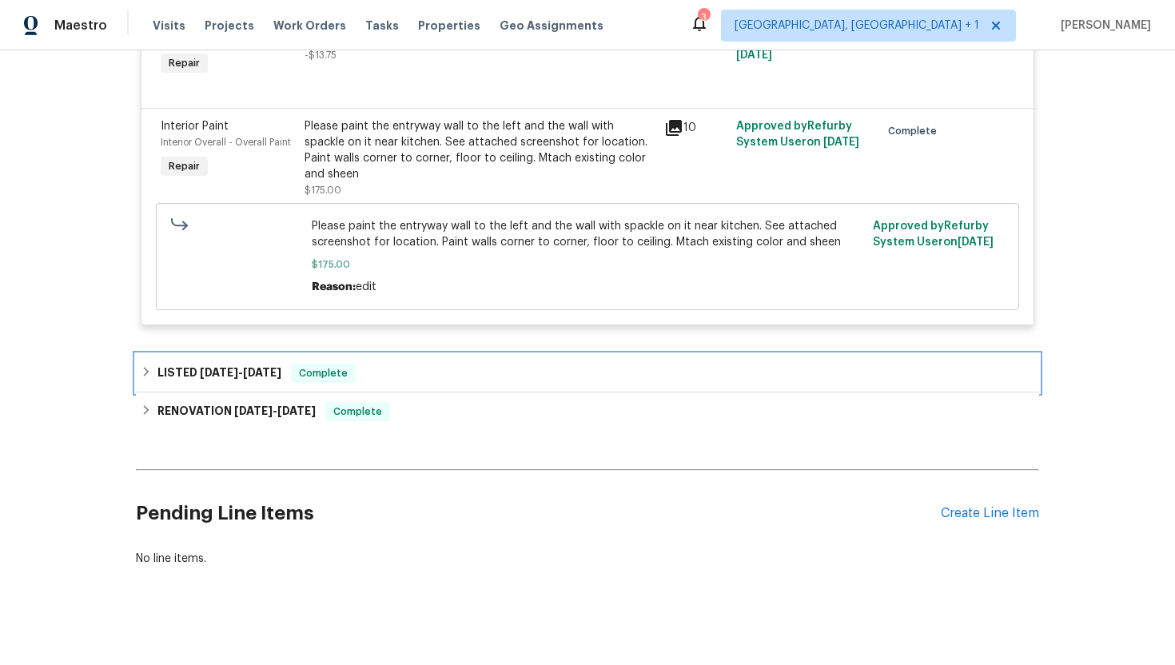
click at [349, 380] on span "Complete" at bounding box center [323, 373] width 62 height 16
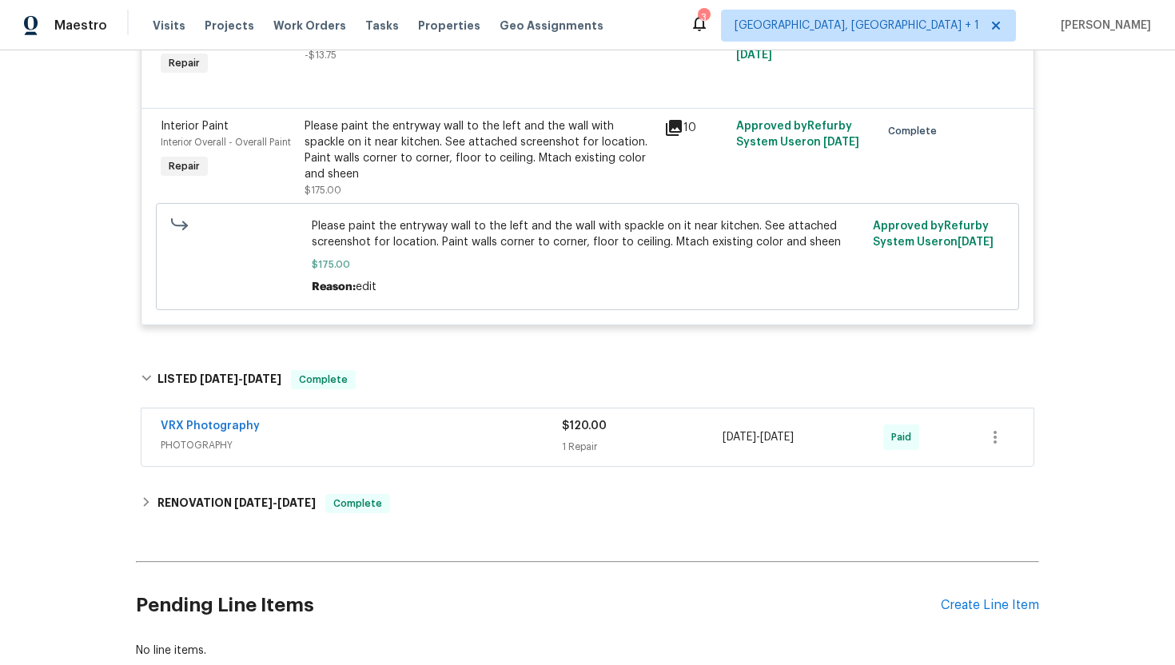
click at [360, 439] on span "PHOTOGRAPHY" at bounding box center [361, 445] width 401 height 16
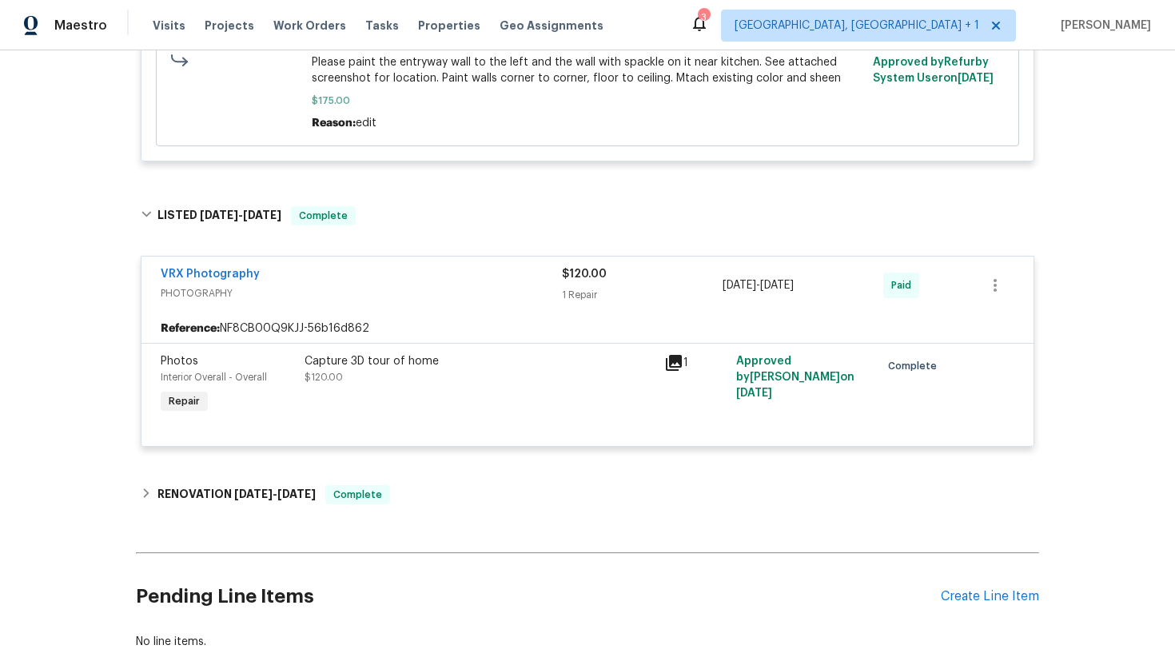
scroll to position [813, 0]
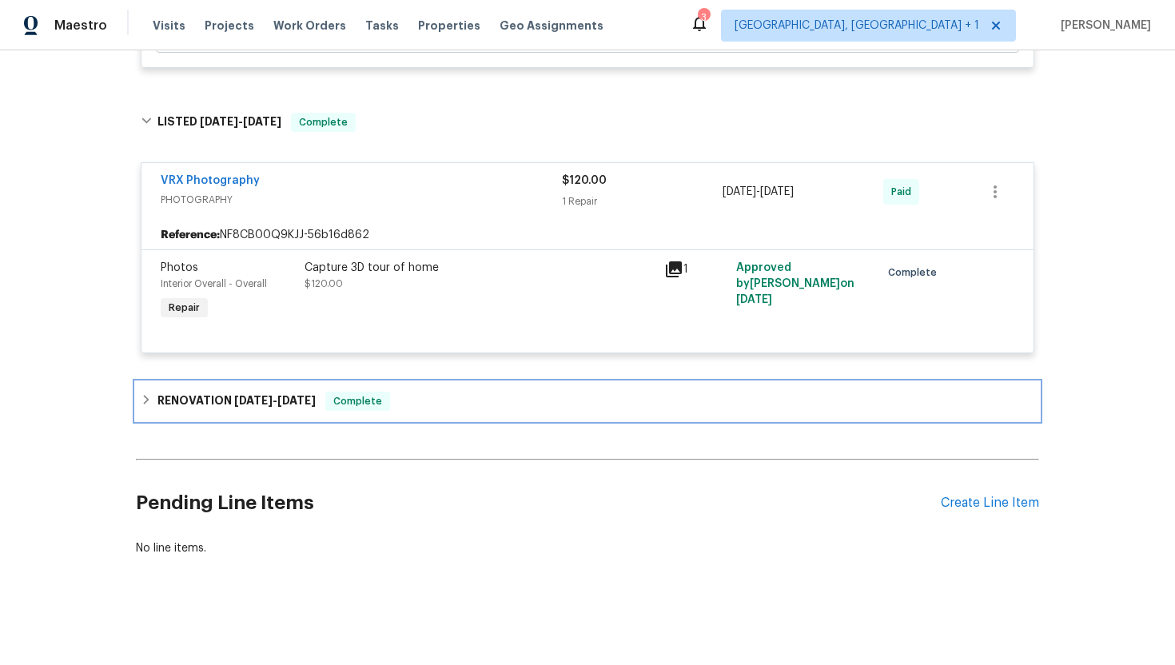
click at [364, 407] on span "Complete" at bounding box center [358, 401] width 62 height 16
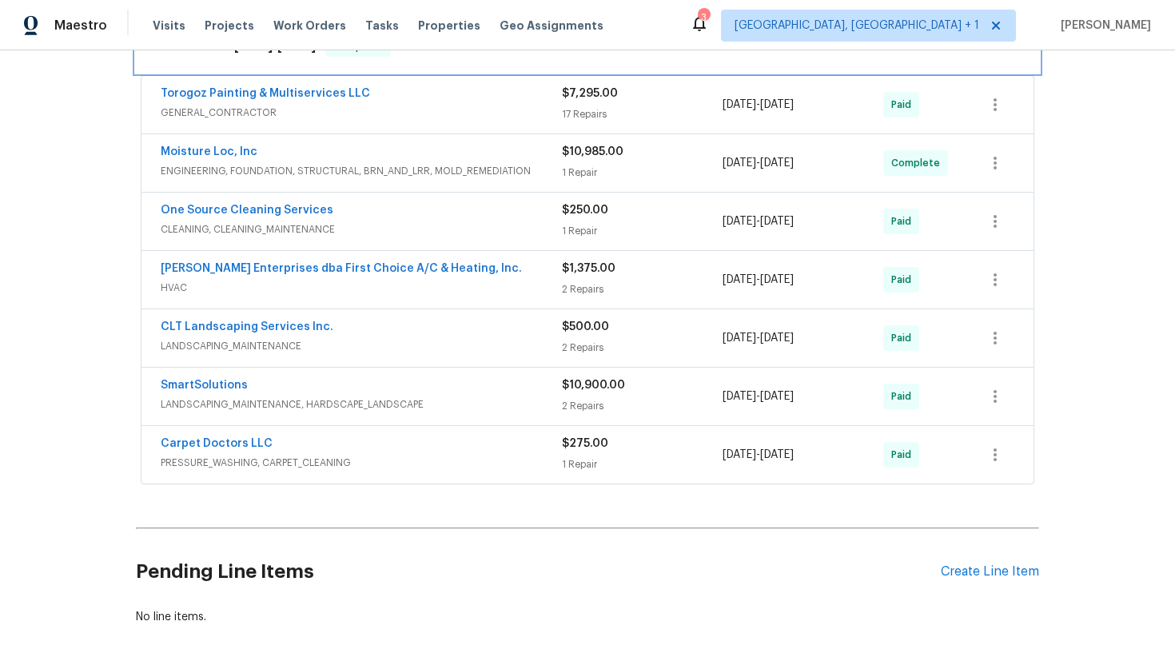
scroll to position [1173, 0]
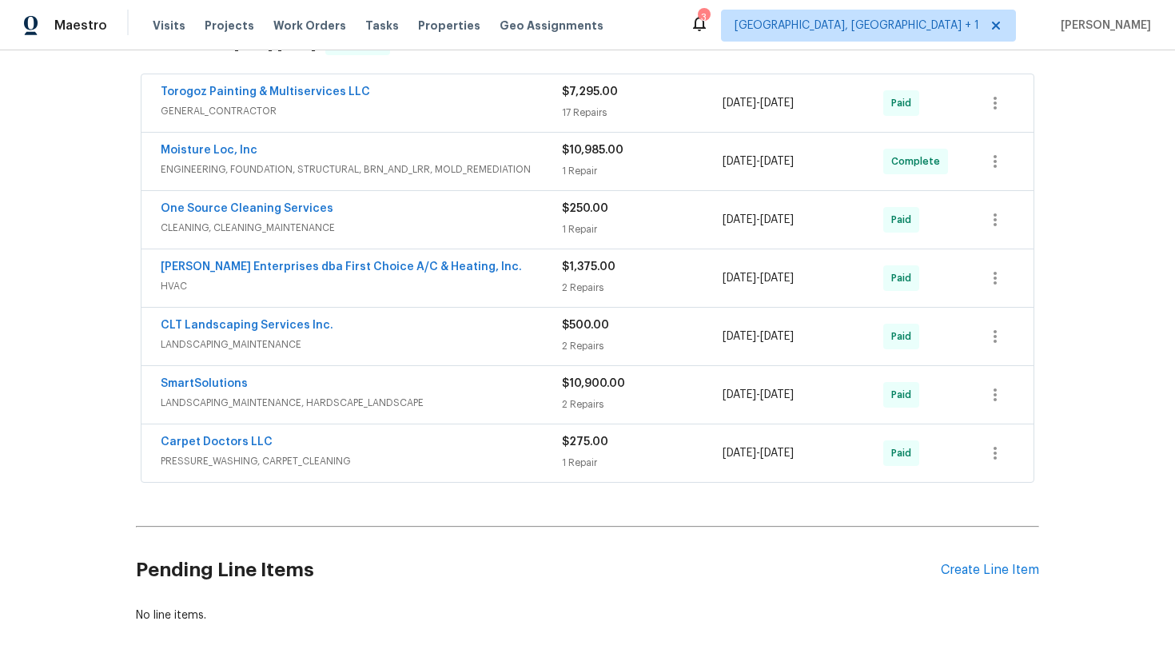
click at [420, 121] on div "Torogoz Painting & Multiservices LLC GENERAL_CONTRACTOR" at bounding box center [361, 103] width 401 height 38
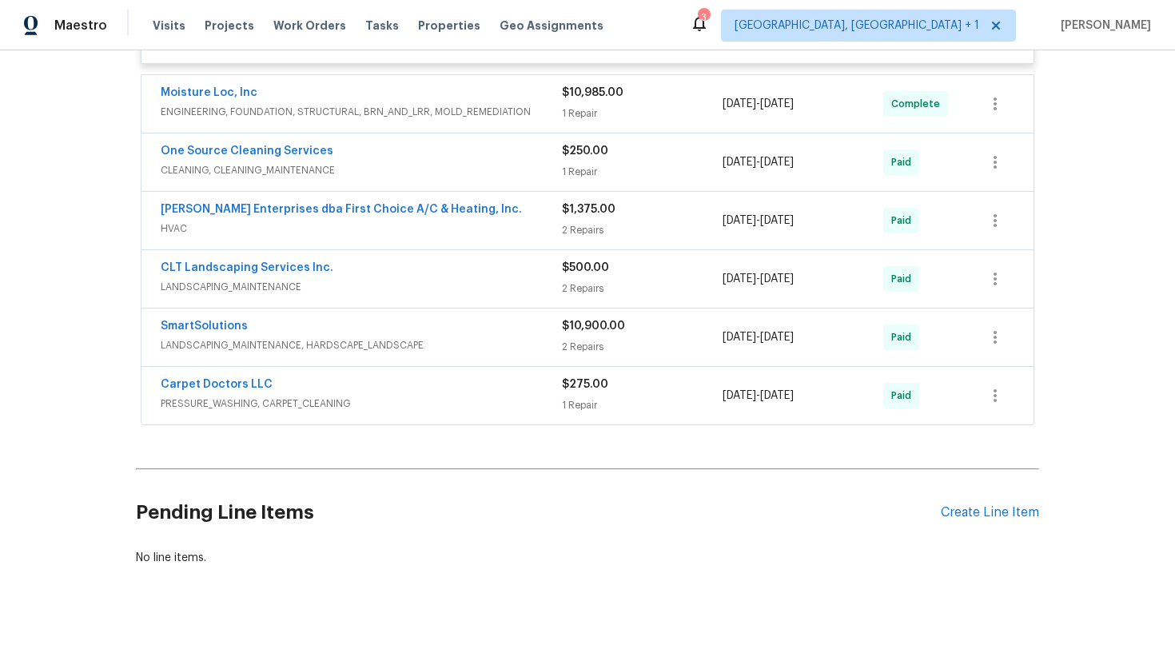
scroll to position [3628, 0]
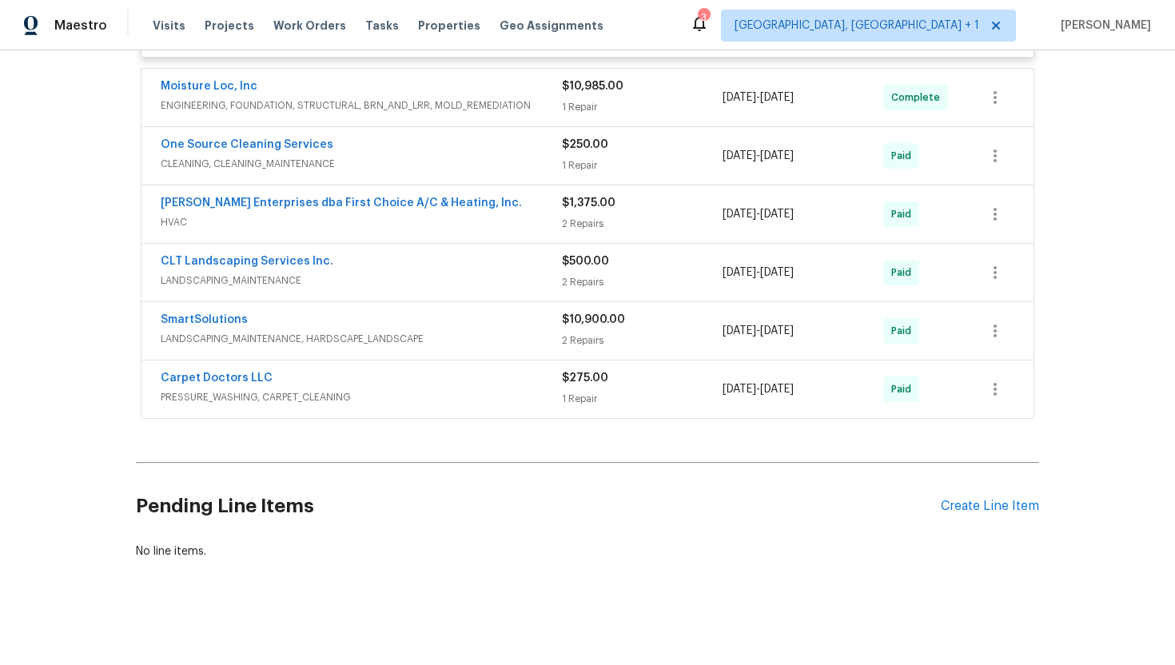
click at [434, 97] on span "ENGINEERING, FOUNDATION, STRUCTURAL, BRN_AND_LRR, MOLD_REMEDIATION" at bounding box center [361, 105] width 401 height 16
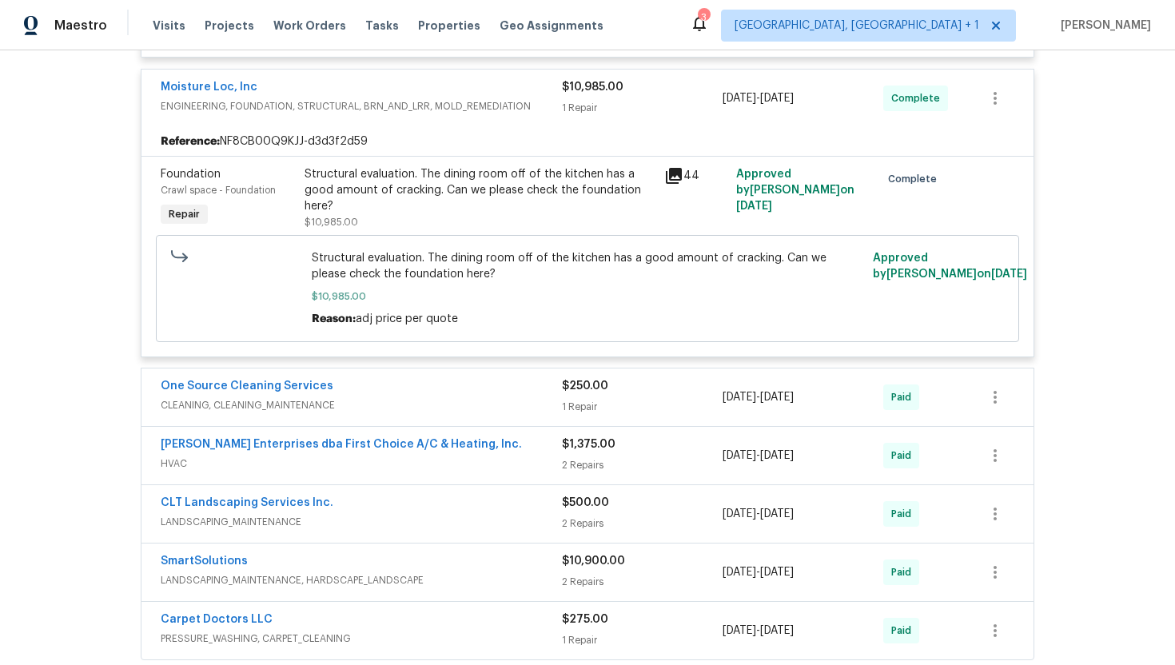
scroll to position [3731, 0]
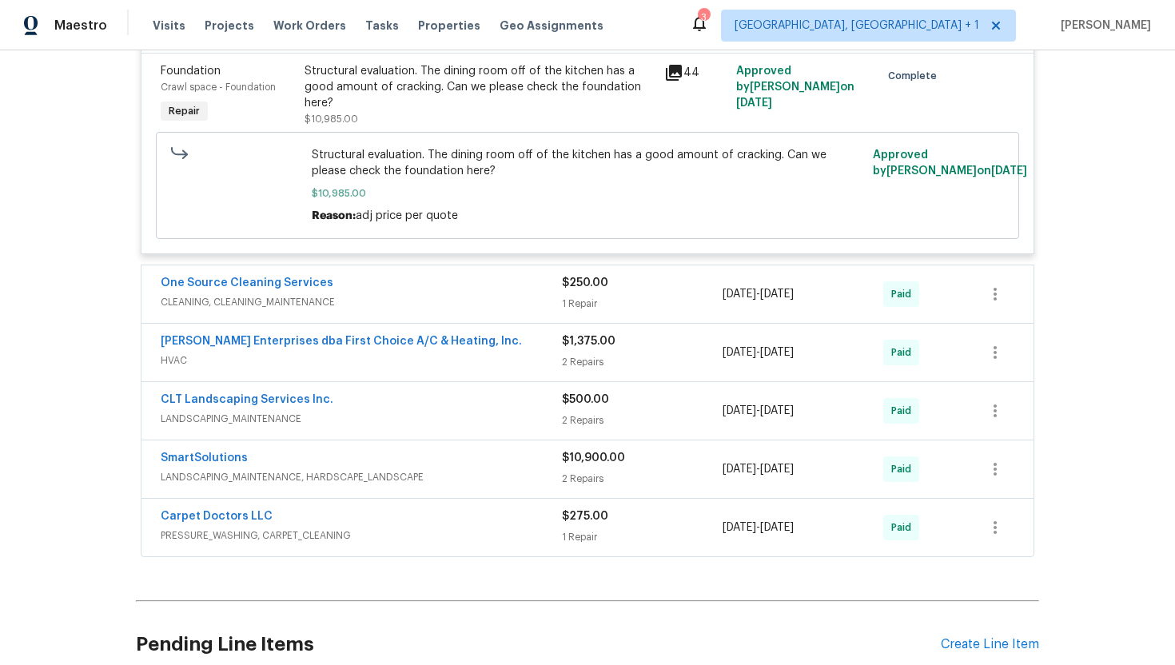
click at [474, 288] on div "One Source Cleaning Services" at bounding box center [361, 284] width 401 height 19
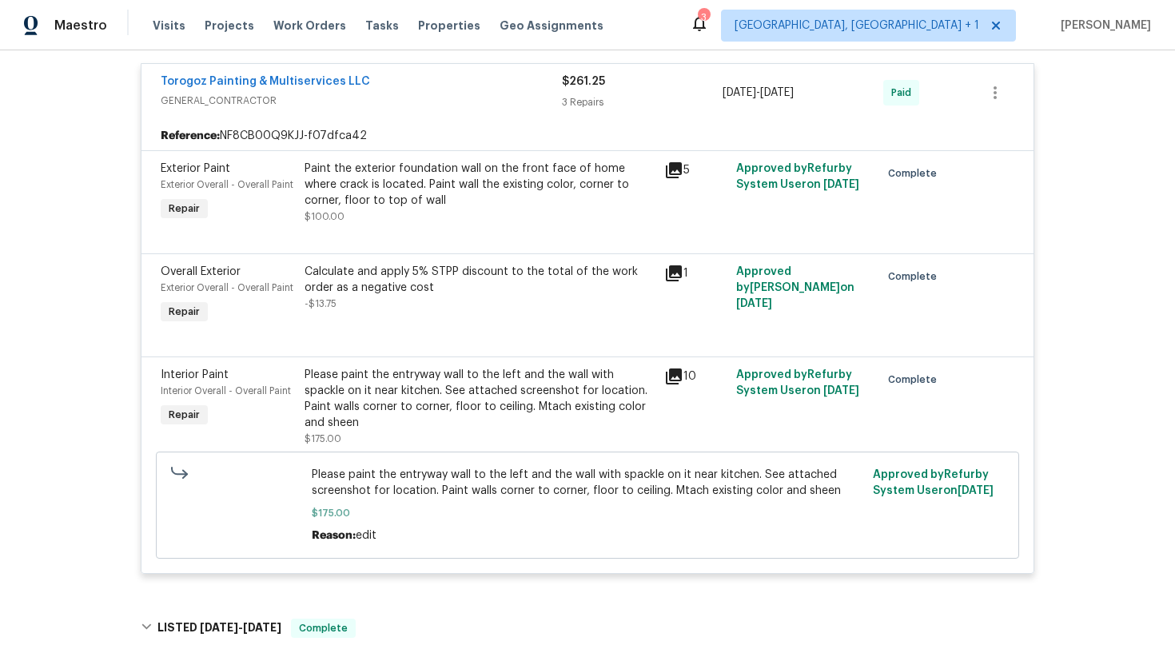
scroll to position [0, 0]
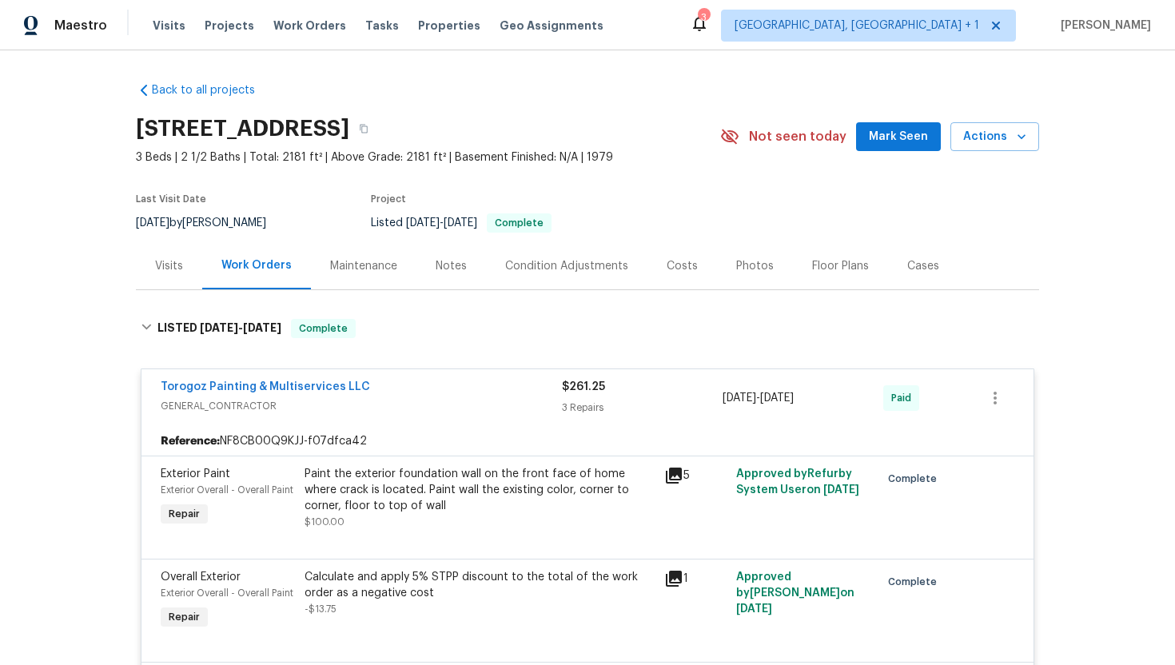
click at [172, 264] on div "Visits" at bounding box center [169, 266] width 28 height 16
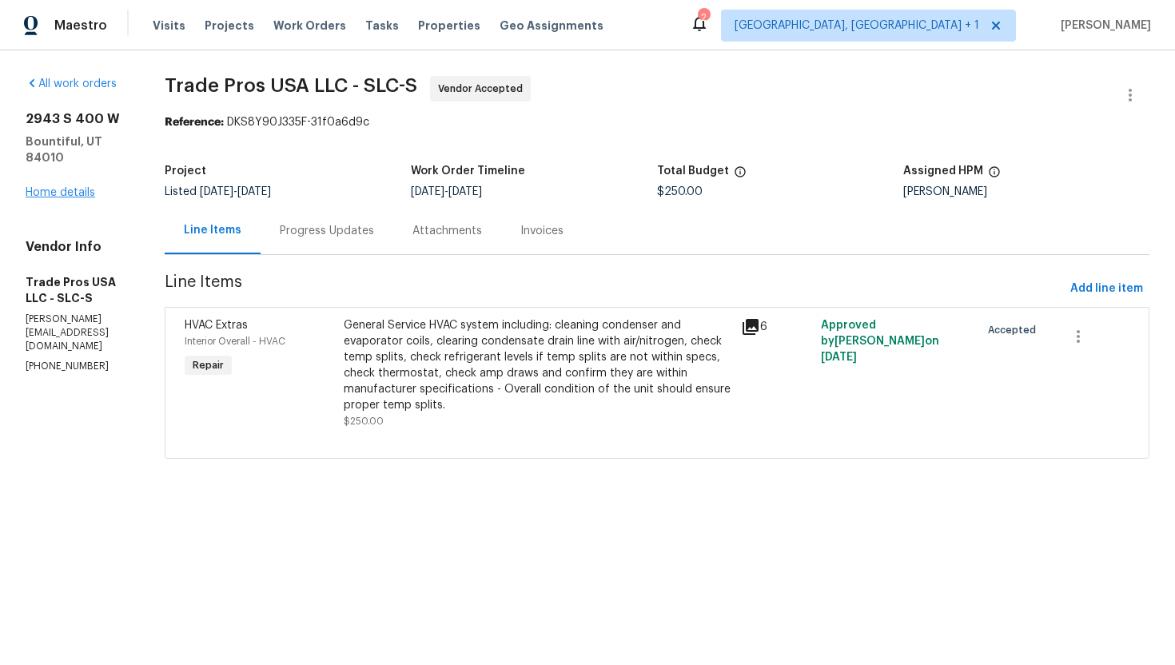
click at [85, 183] on div "[STREET_ADDRESS] Home details" at bounding box center [76, 155] width 101 height 89
click at [83, 187] on link "Home details" at bounding box center [61, 192] width 70 height 11
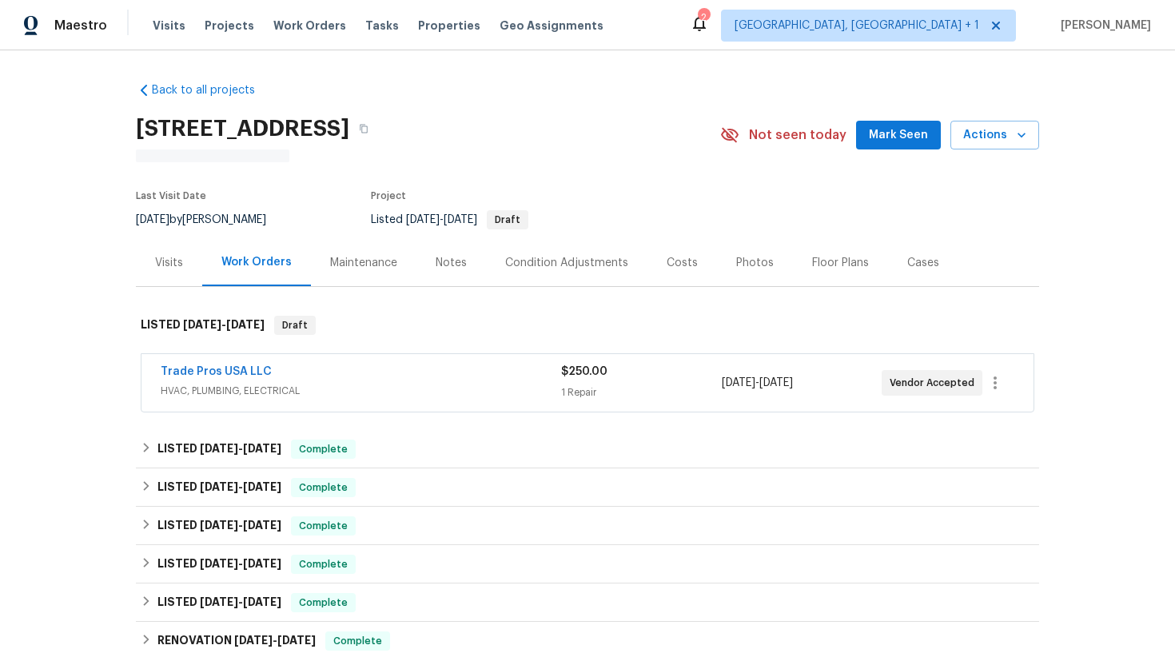
click at [179, 276] on div "Visits" at bounding box center [169, 262] width 66 height 47
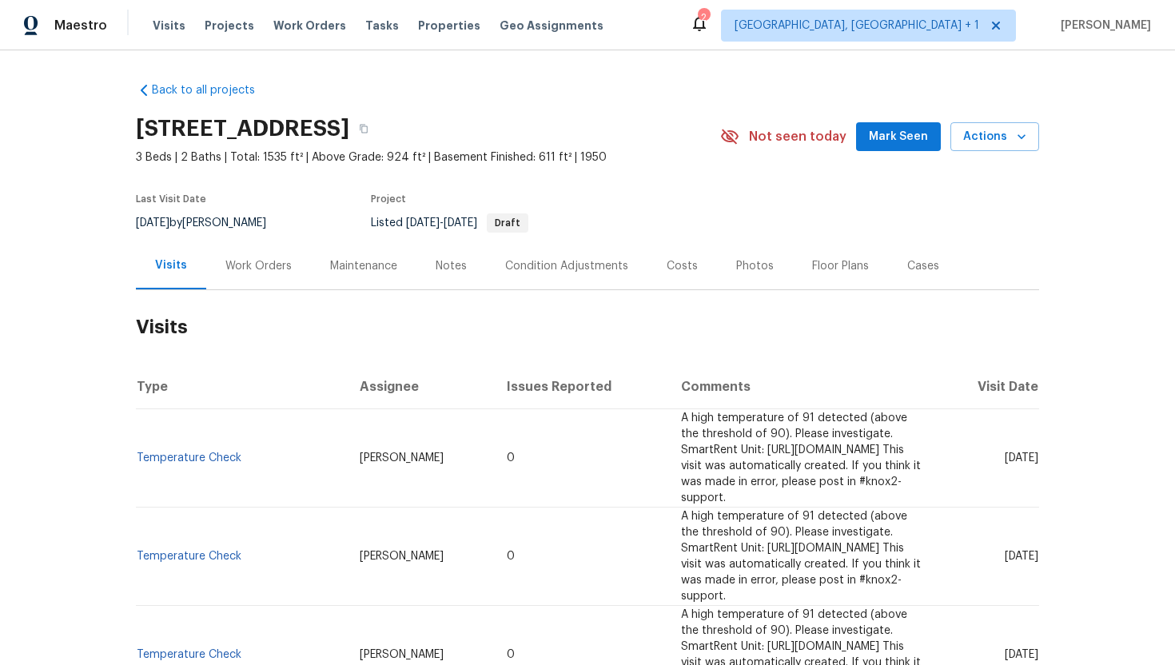
drag, startPoint x: 973, startPoint y: 454, endPoint x: 1036, endPoint y: 457, distance: 62.4
click at [1036, 457] on td "Mon, Aug 25 2025" at bounding box center [989, 458] width 100 height 98
copy span "Aug 25 2025"
click at [245, 292] on h2 "Visits" at bounding box center [587, 327] width 903 height 74
click at [248, 268] on div "Work Orders" at bounding box center [258, 266] width 66 height 16
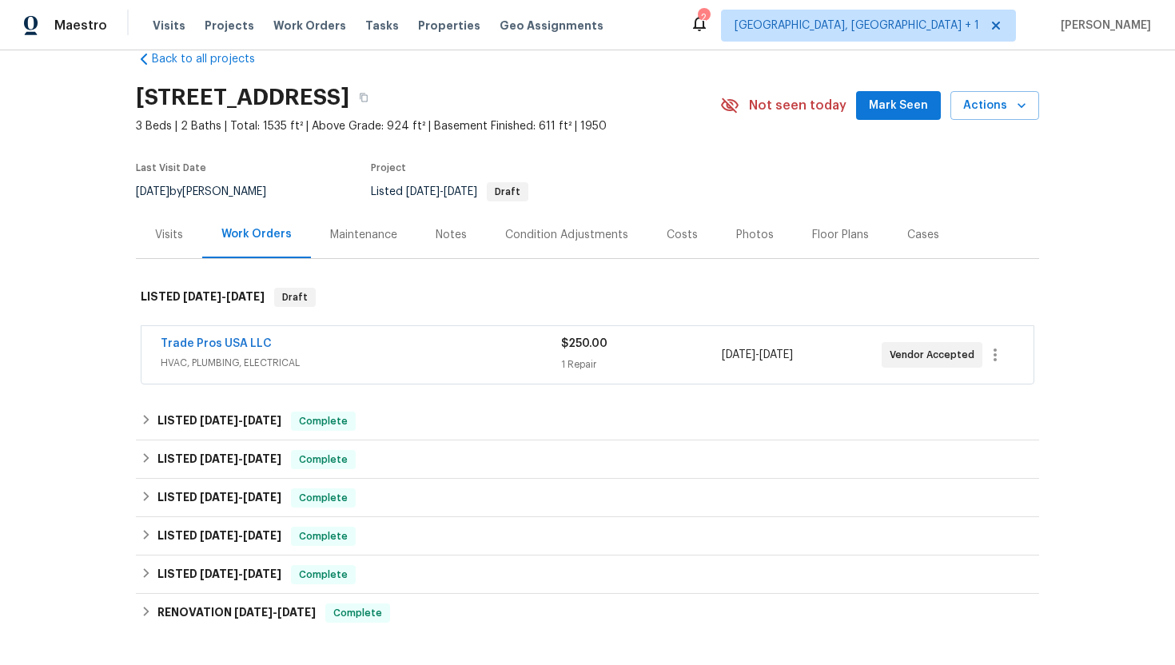
scroll to position [59, 0]
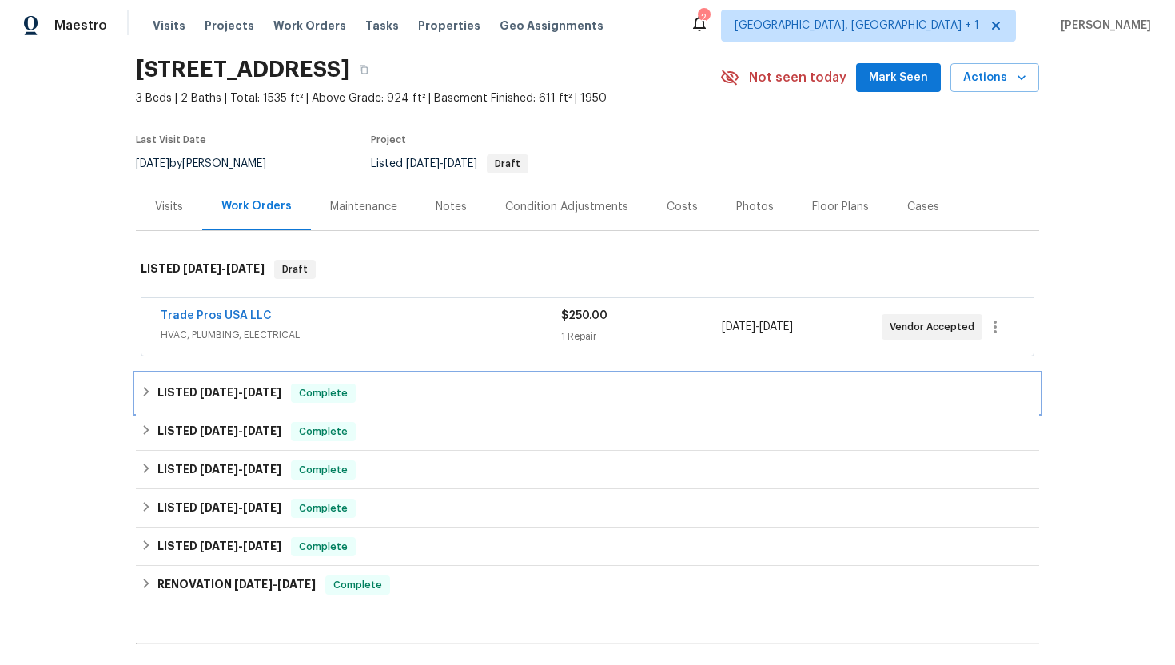
click at [298, 395] on div "LISTED 7/23/25 - 7/25/25 Complete" at bounding box center [587, 393] width 893 height 19
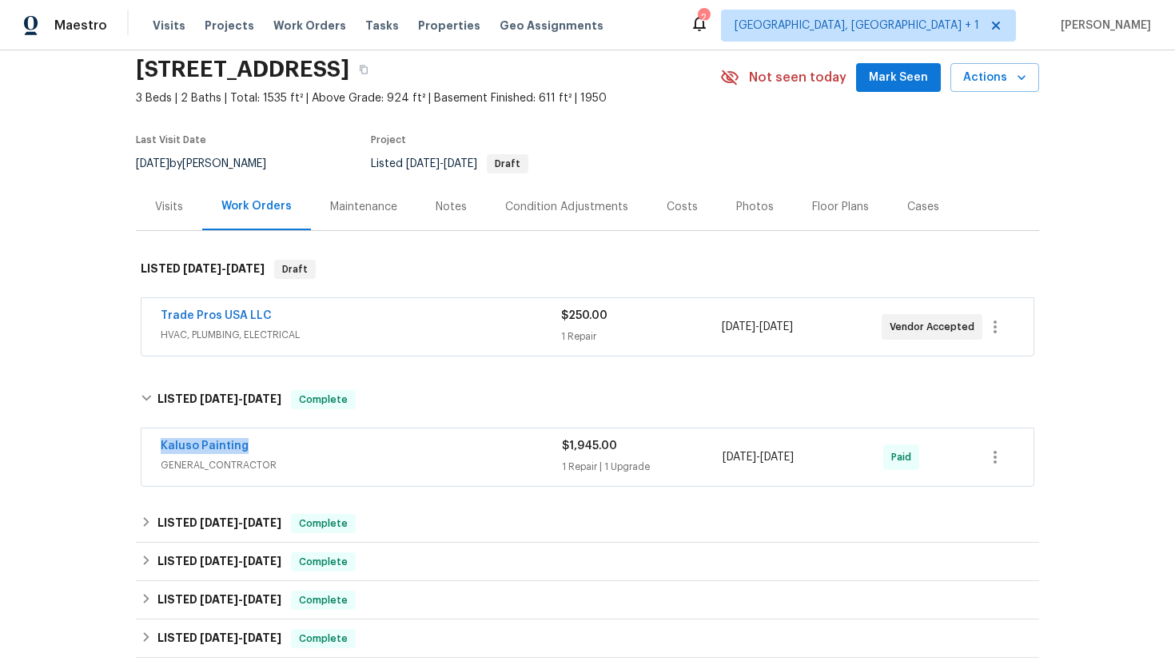
drag, startPoint x: 284, startPoint y: 448, endPoint x: 96, endPoint y: 447, distance: 188.6
click at [96, 447] on div "Back to all projects 2943 S 400 W, Bountiful, UT 84010 3 Beds | 2 Baths | Total…" at bounding box center [587, 357] width 1175 height 614
copy link "Kaluso Painting"
drag, startPoint x: 843, startPoint y: 460, endPoint x: 692, endPoint y: 460, distance: 151.0
click at [692, 460] on div "Kaluso Painting GENERAL_CONTRACTOR $1,945.00 1 Repair | 1 Upgrade 7/23/2025 - 7…" at bounding box center [568, 457] width 815 height 38
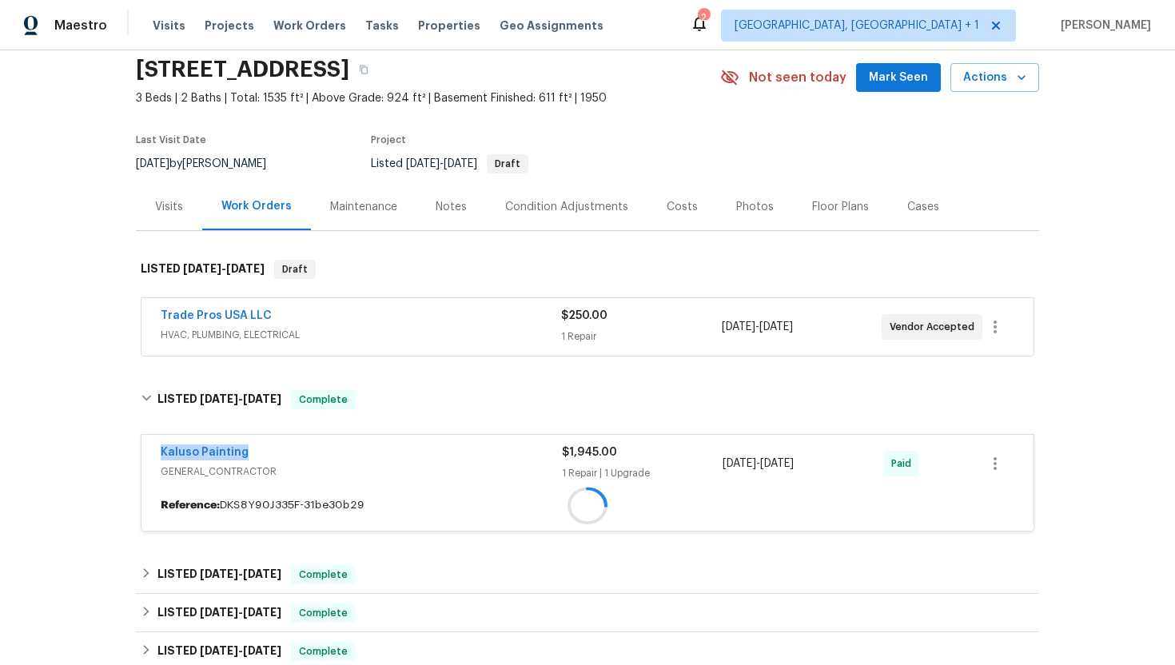
copy div "7/23/2025 - 7/25/2025"
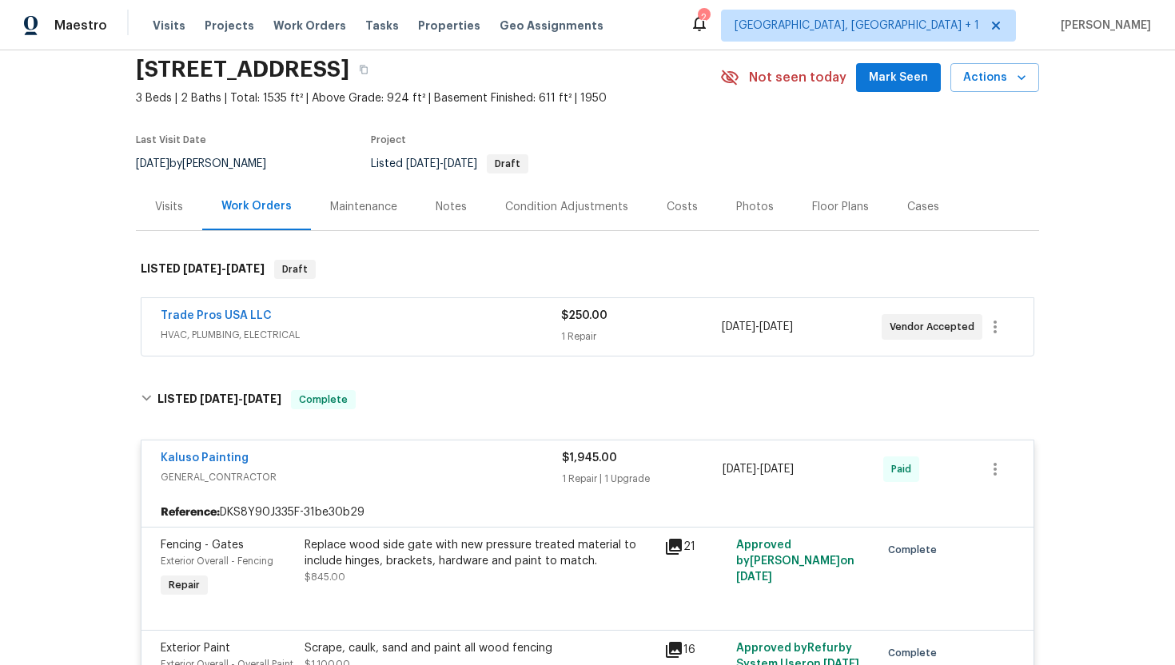
click at [610, 332] on div "1 Repair" at bounding box center [641, 336] width 160 height 16
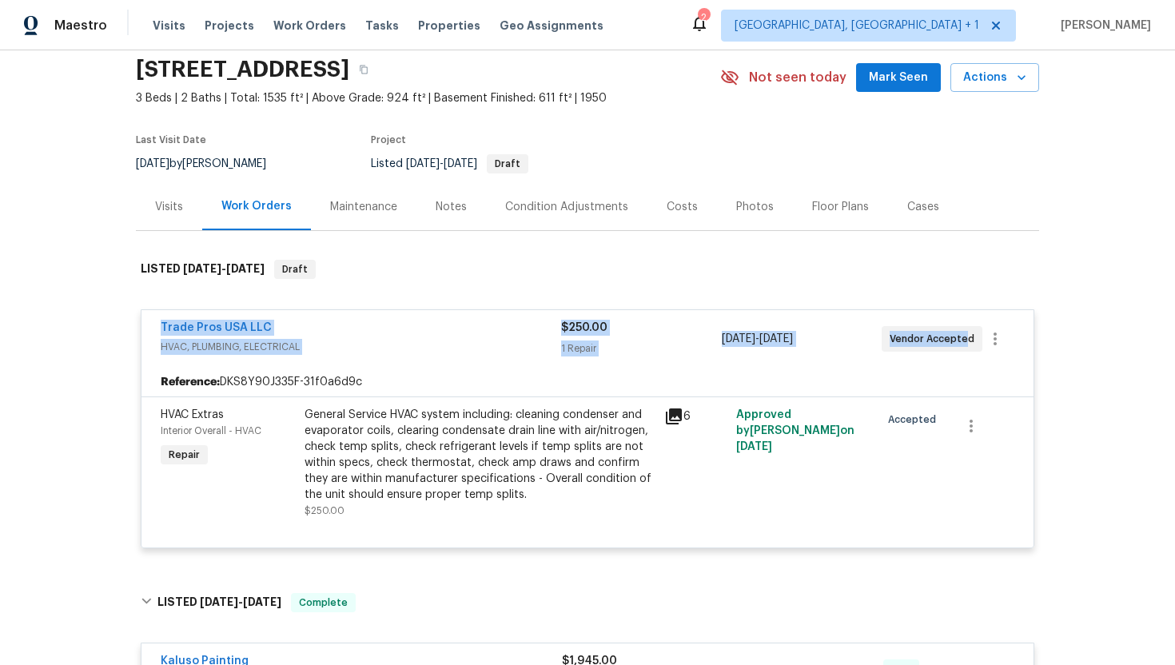
drag, startPoint x: 880, startPoint y: 341, endPoint x: 157, endPoint y: 316, distance: 723.5
click at [156, 316] on div "Trade Pros USA LLC HVAC, PLUMBING, ELECTRICAL $250.00 1 Repair 8/21/2025 - 8/28…" at bounding box center [587, 339] width 892 height 58
copy div "Trade Pros USA LLC HVAC, PLUMBING, ELECTRICAL $250.00 1 Repair 8/21/2025 - 8/28…"
click at [648, 360] on div "Trade Pros USA LLC HVAC, PLUMBING, ELECTRICAL $250.00 1 Repair 8/21/2025 - 8/28…" at bounding box center [587, 339] width 892 height 58
drag, startPoint x: 969, startPoint y: 341, endPoint x: 147, endPoint y: 324, distance: 822.4
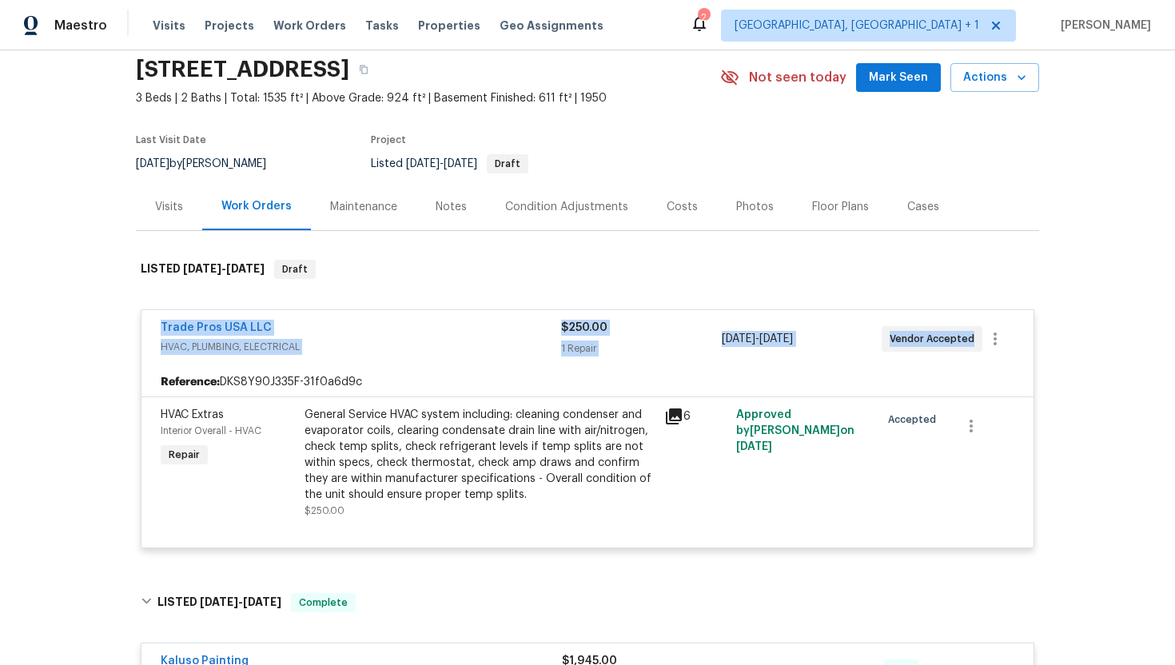
click at [147, 324] on div "Trade Pros USA LLC HVAC, PLUMBING, ELECTRICAL $250.00 1 Repair 8/21/2025 - 8/28…" at bounding box center [587, 339] width 892 height 58
copy div "Trade Pros USA LLC HVAC, PLUMBING, ELECTRICAL $250.00 1 Repair 8/21/2025 - 8/28…"
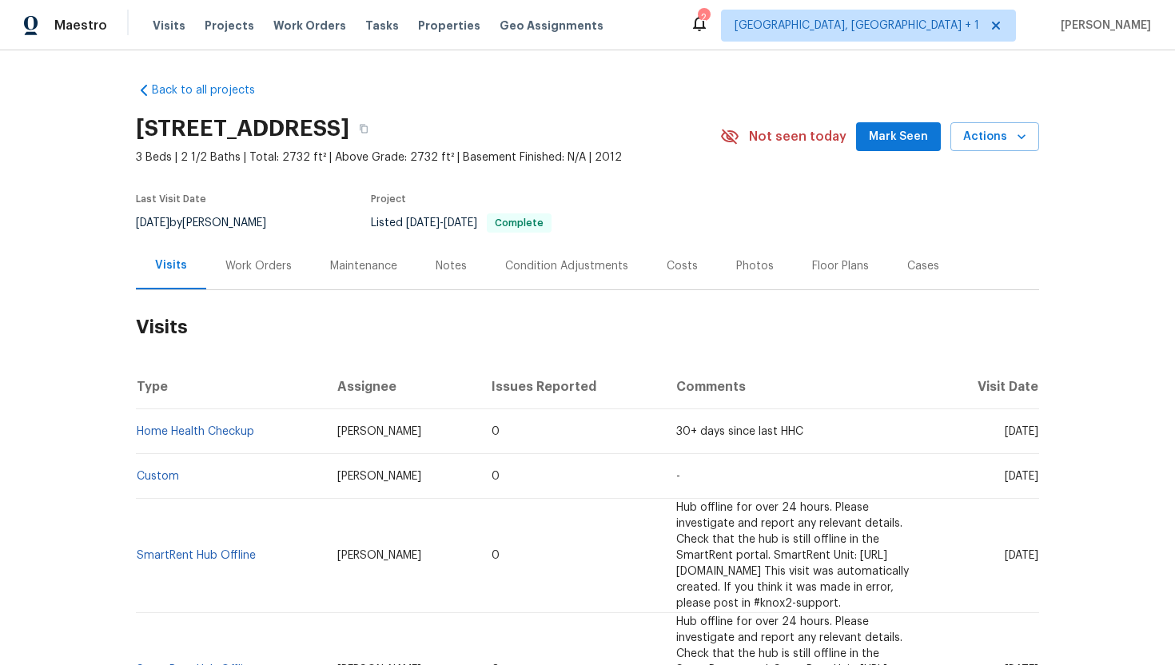
click at [264, 260] on div "Work Orders" at bounding box center [258, 266] width 66 height 16
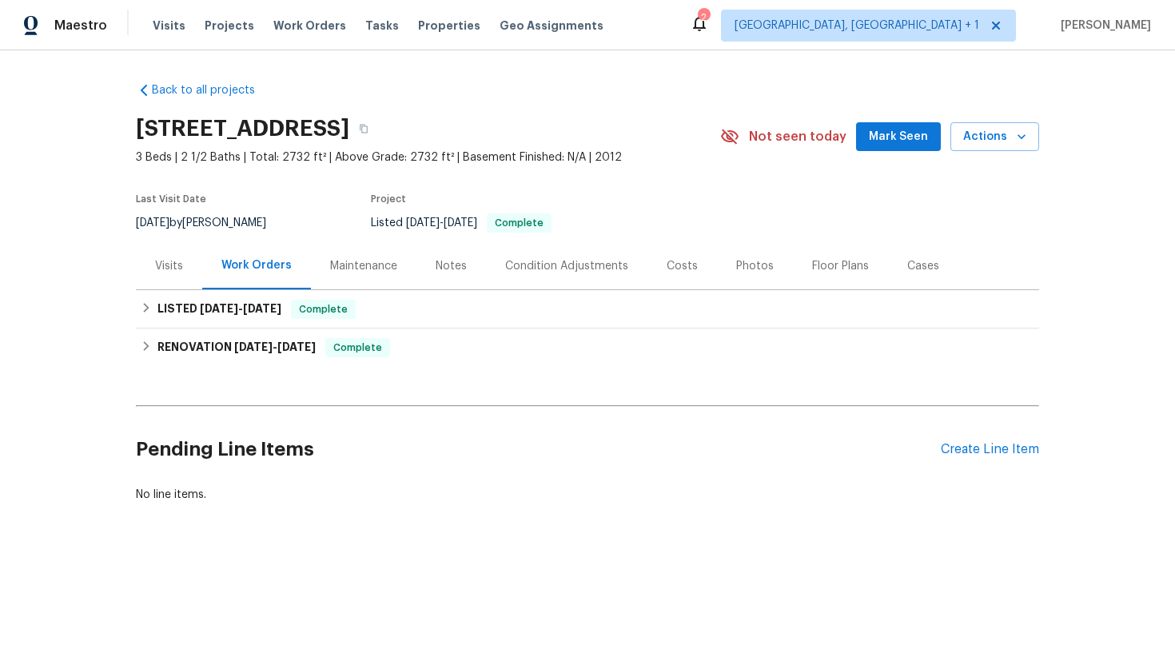
click at [169, 280] on div "Visits" at bounding box center [169, 265] width 66 height 47
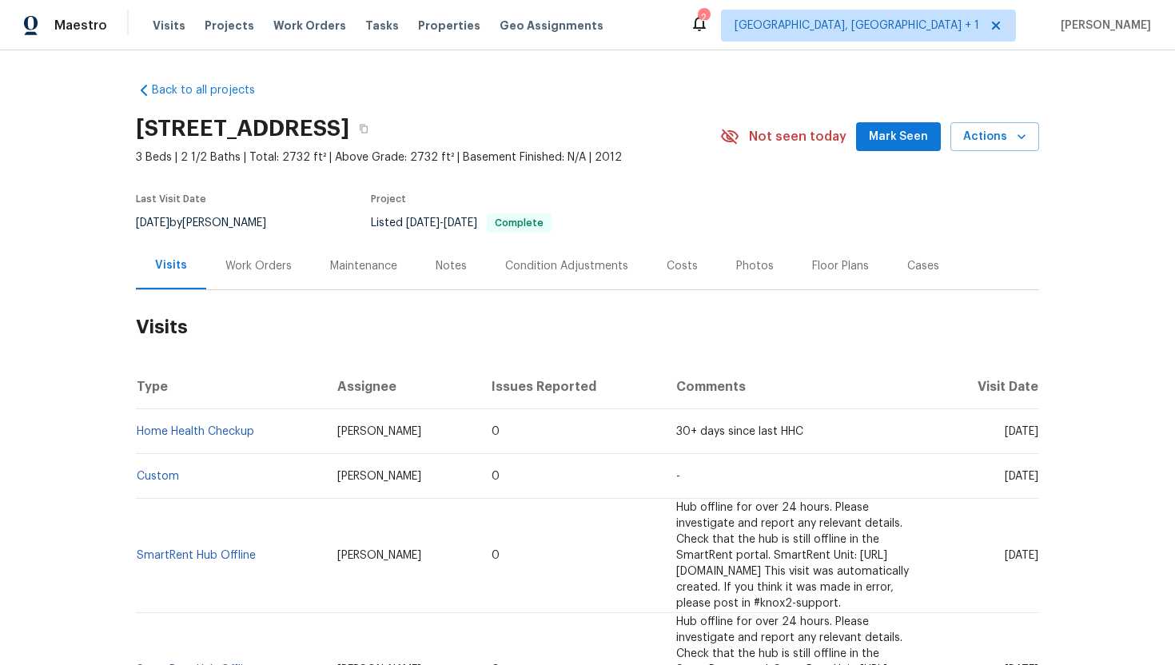
drag, startPoint x: 974, startPoint y: 433, endPoint x: 1037, endPoint y: 435, distance: 63.1
click at [1037, 435] on span "[DATE]" at bounding box center [1021, 431] width 34 height 11
copy span "[DATE]"
click at [237, 264] on div "Work Orders" at bounding box center [258, 266] width 66 height 16
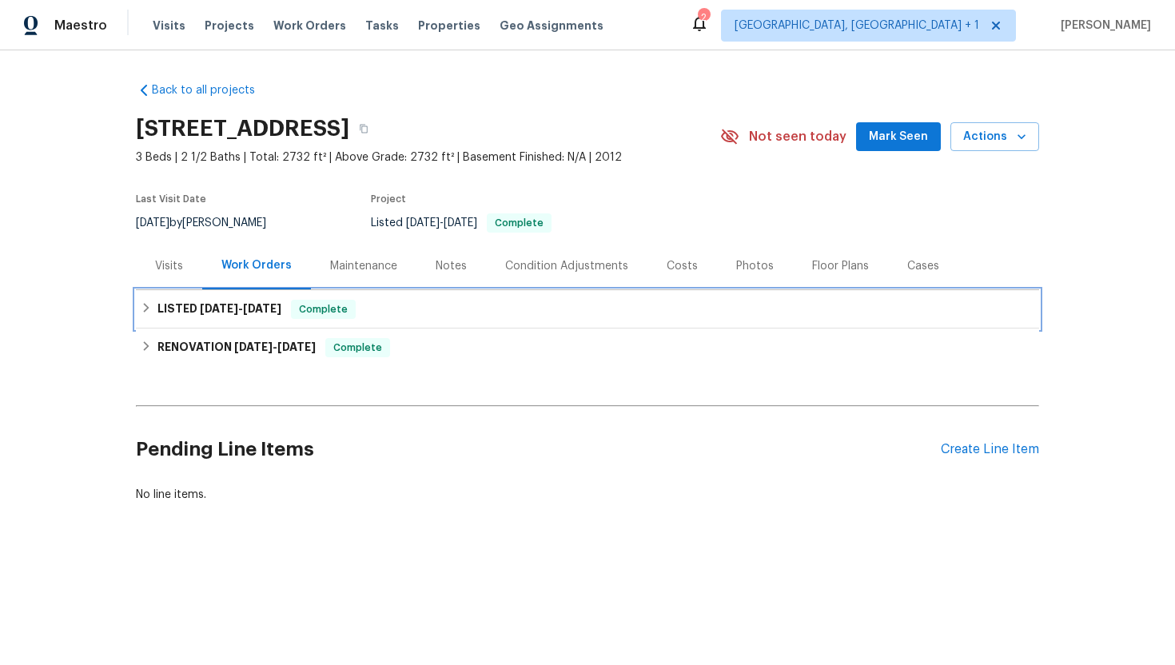
click at [266, 307] on span "[DATE]" at bounding box center [262, 308] width 38 height 11
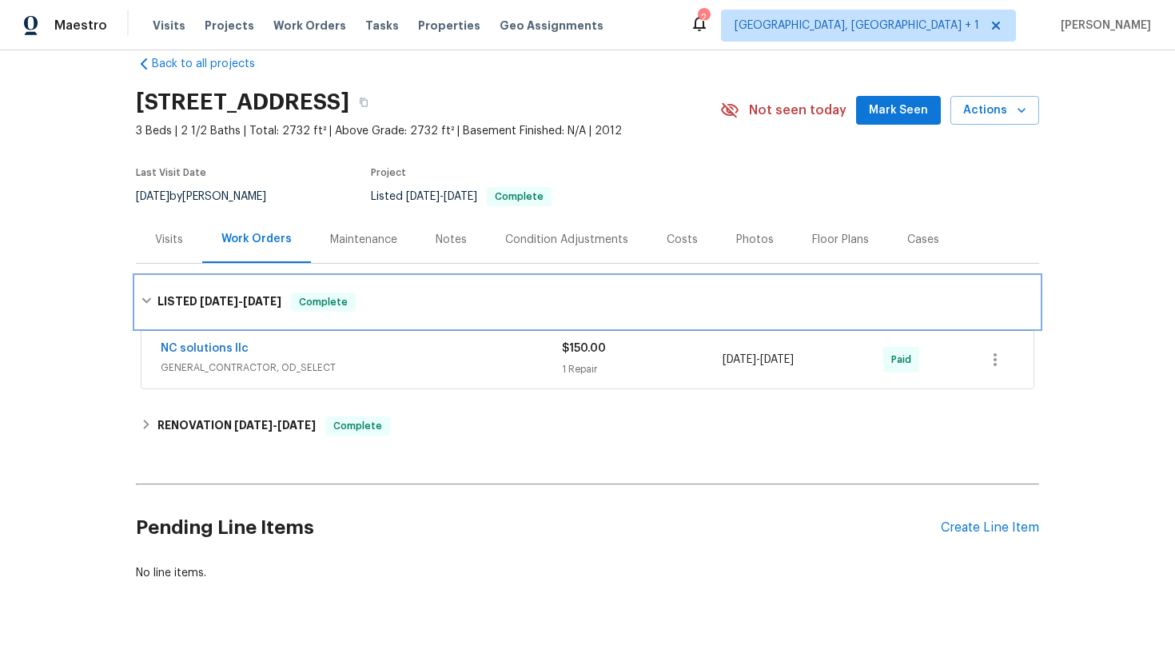
scroll to position [51, 0]
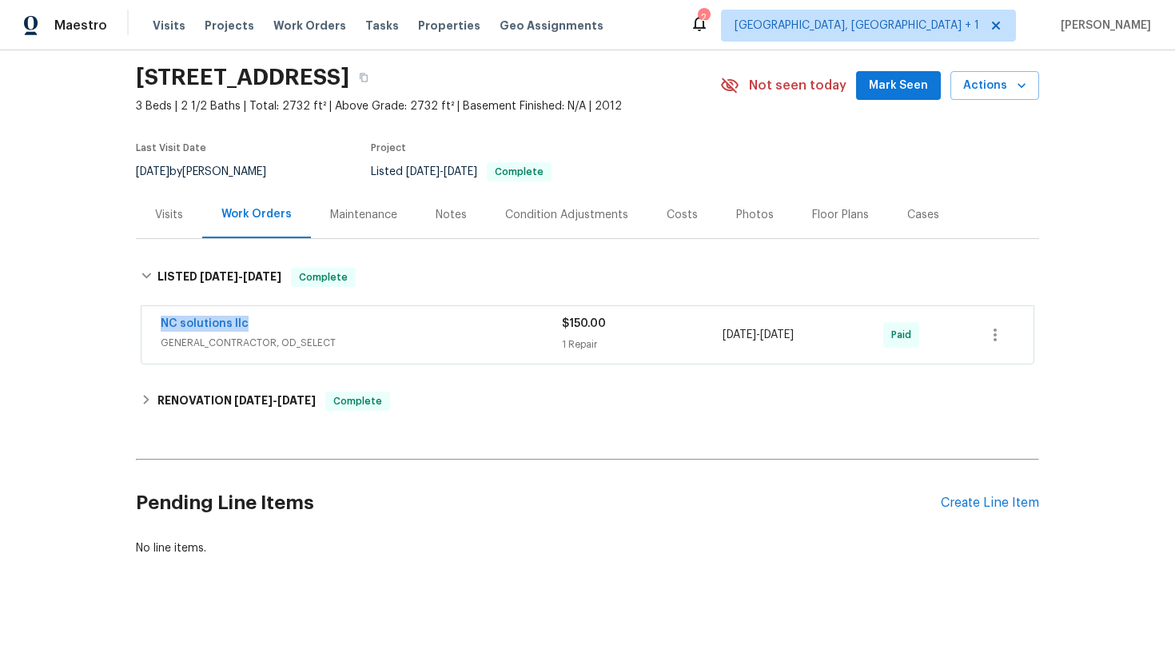
drag, startPoint x: 284, startPoint y: 328, endPoint x: 86, endPoint y: 328, distance: 198.2
click at [85, 328] on div "Back to all projects [STREET_ADDRESS] 3 Beds | 2 1/2 Baths | Total: 2732 ft² | …" at bounding box center [587, 357] width 1175 height 614
copy link "NC solutions llc"
drag, startPoint x: 834, startPoint y: 333, endPoint x: 717, endPoint y: 340, distance: 117.7
click at [717, 340] on div "NC solutions llc GENERAL_CONTRACTOR, OD_SELECT $150.00 1 Repair [DATE] - [DATE]…" at bounding box center [568, 335] width 815 height 38
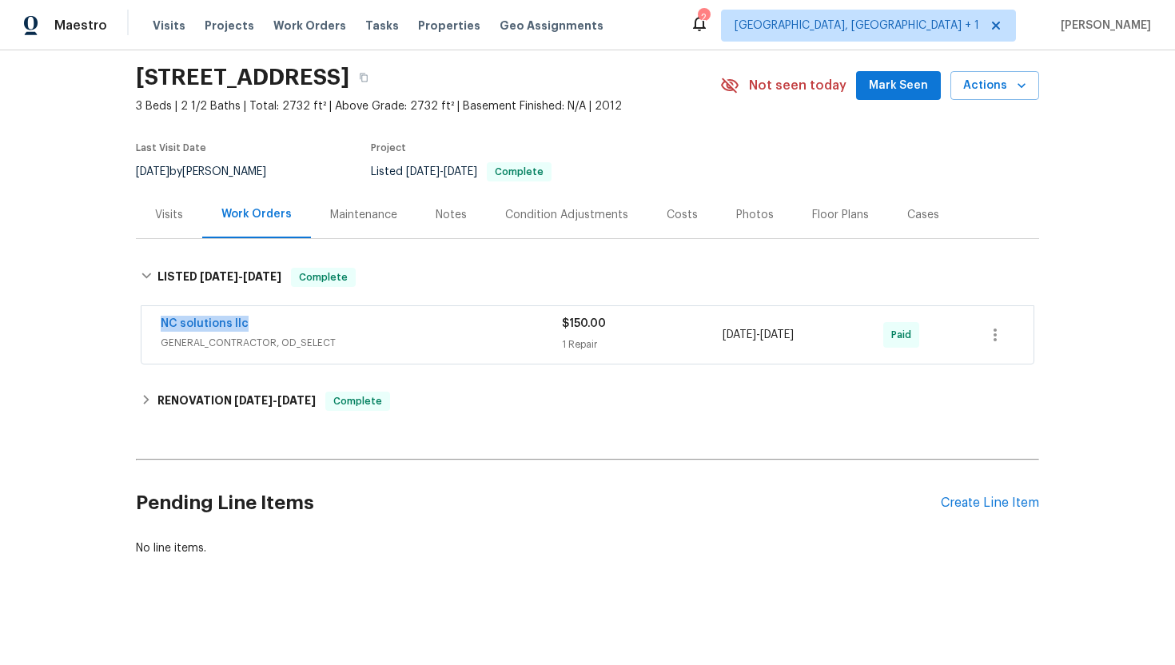
copy div "[DATE] - [DATE]"
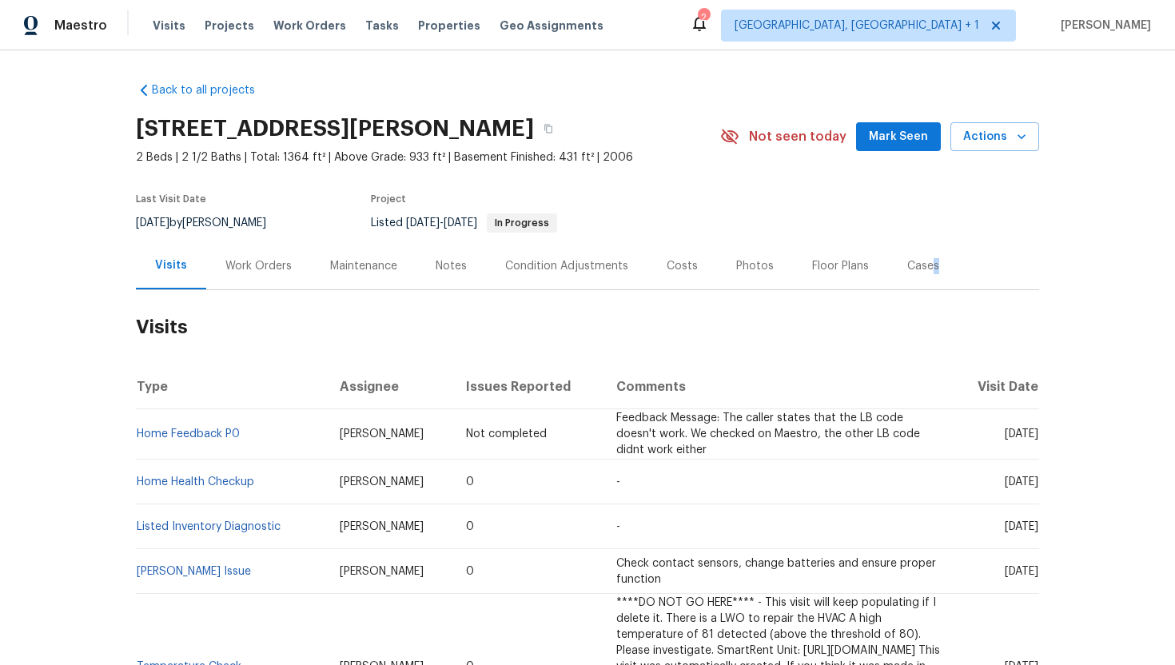
drag, startPoint x: 926, startPoint y: 268, endPoint x: 755, endPoint y: 176, distance: 194.1
click at [928, 270] on div "Cases" at bounding box center [923, 266] width 32 height 16
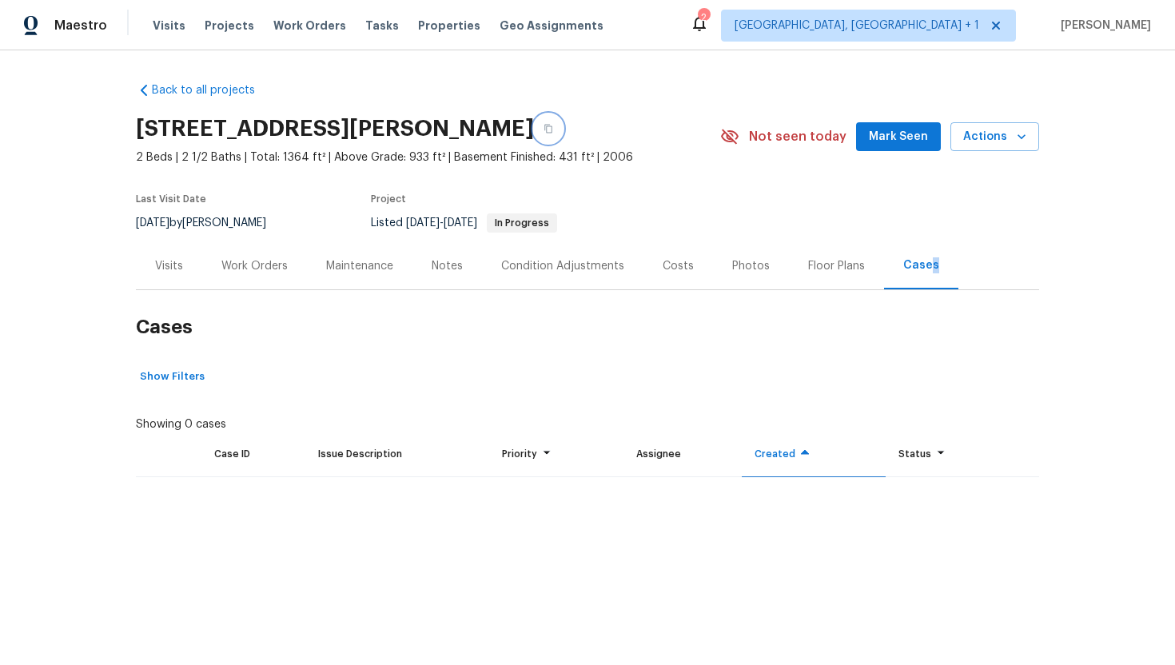
click at [562, 138] on button "button" at bounding box center [548, 128] width 29 height 29
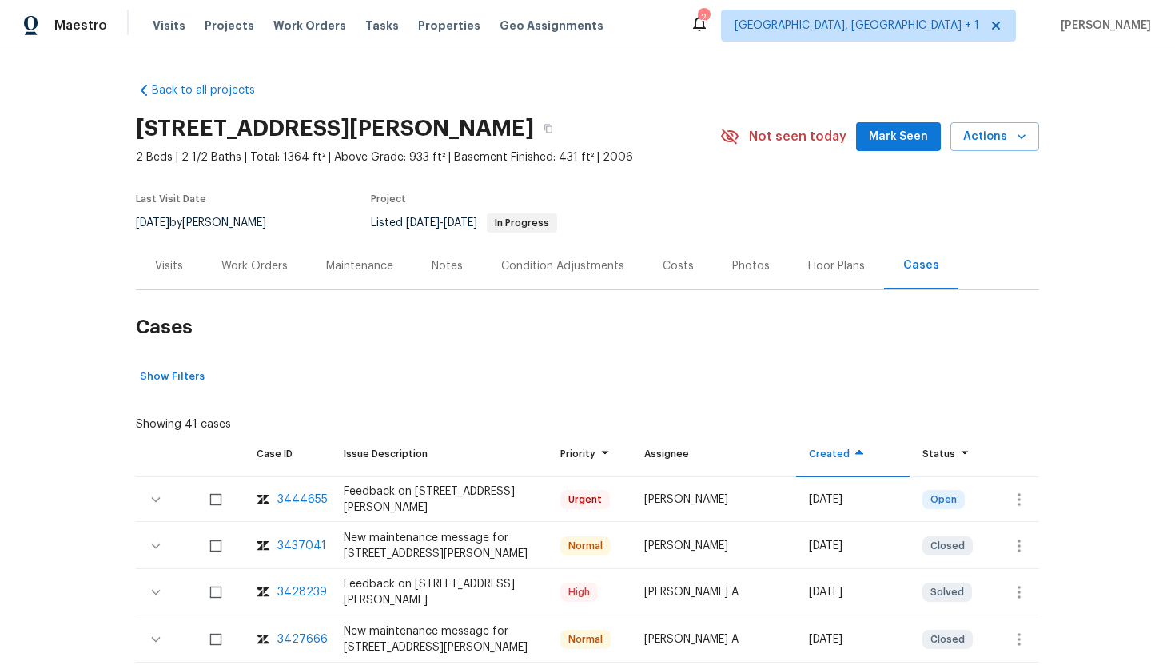
click at [278, 270] on div "Work Orders" at bounding box center [254, 266] width 66 height 16
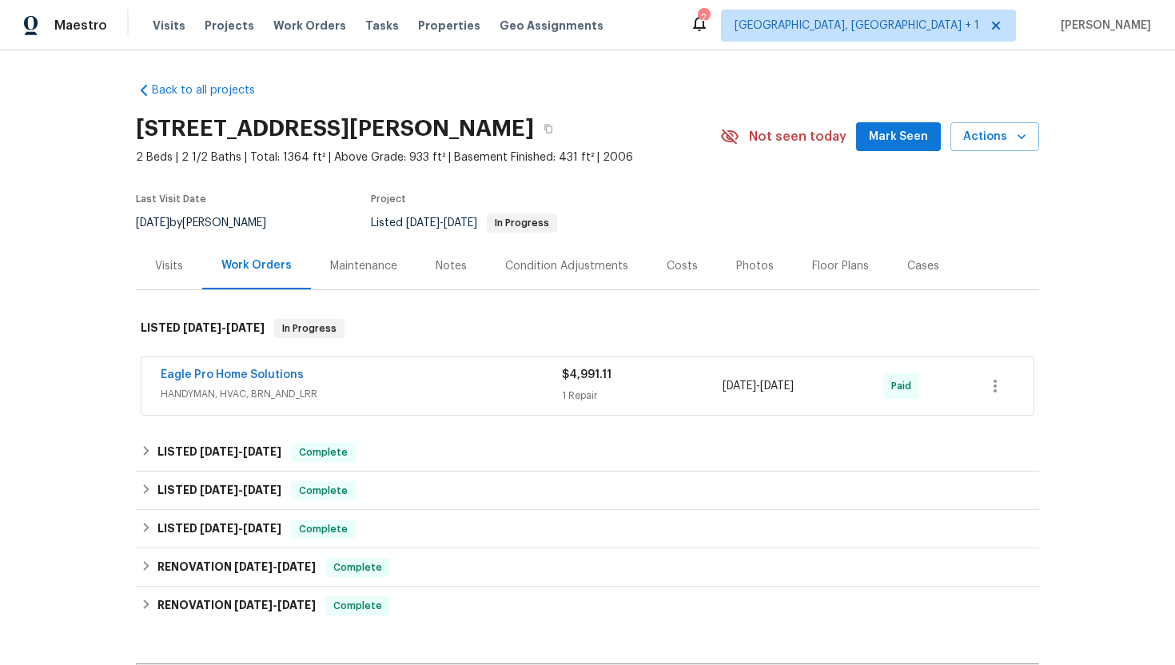
click at [173, 268] on div "Visits" at bounding box center [169, 266] width 28 height 16
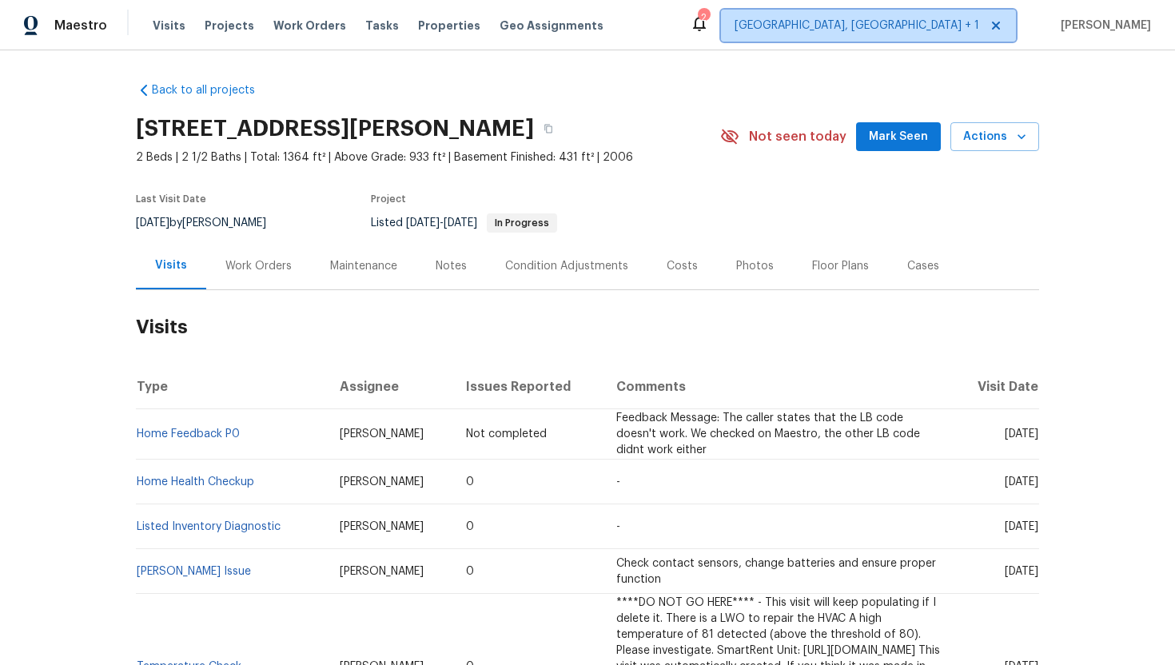
click at [894, 25] on span "[GEOGRAPHIC_DATA], [GEOGRAPHIC_DATA] + 1" at bounding box center [856, 26] width 244 height 16
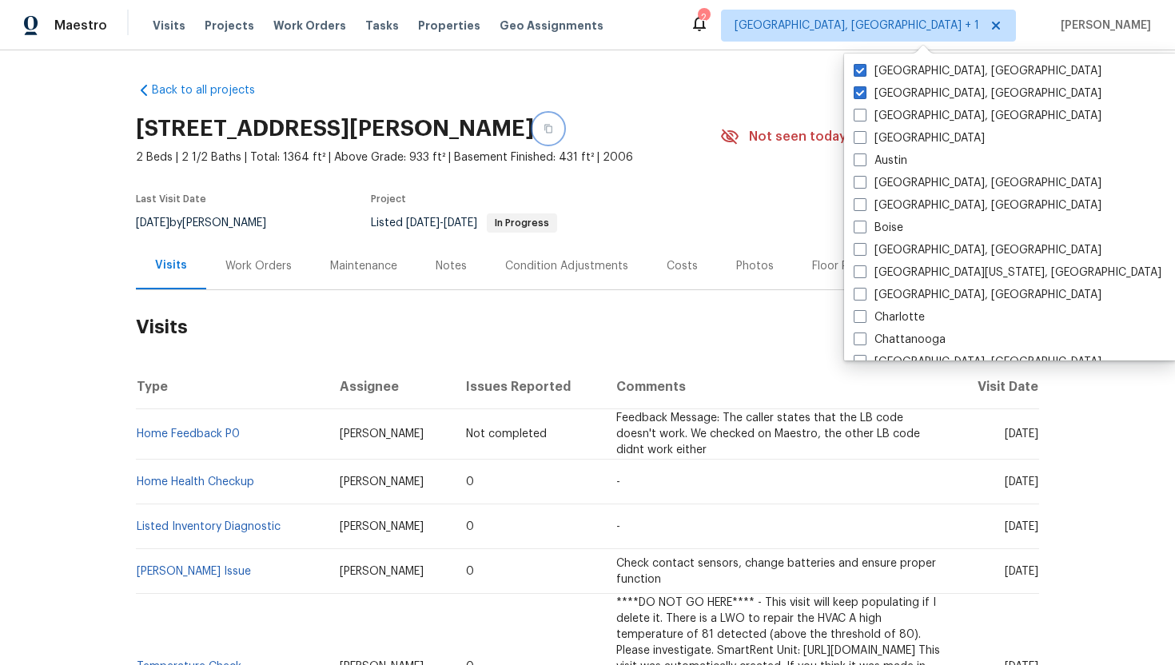
click at [553, 129] on icon "button" at bounding box center [548, 129] width 10 height 10
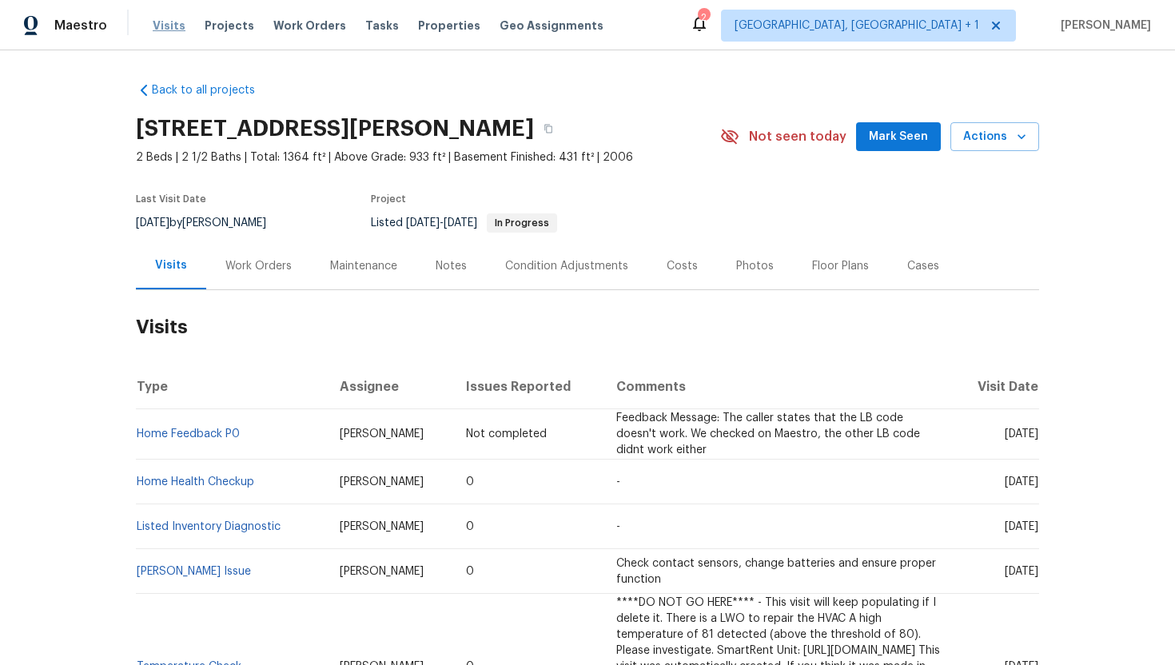
click at [161, 23] on span "Visits" at bounding box center [169, 26] width 33 height 16
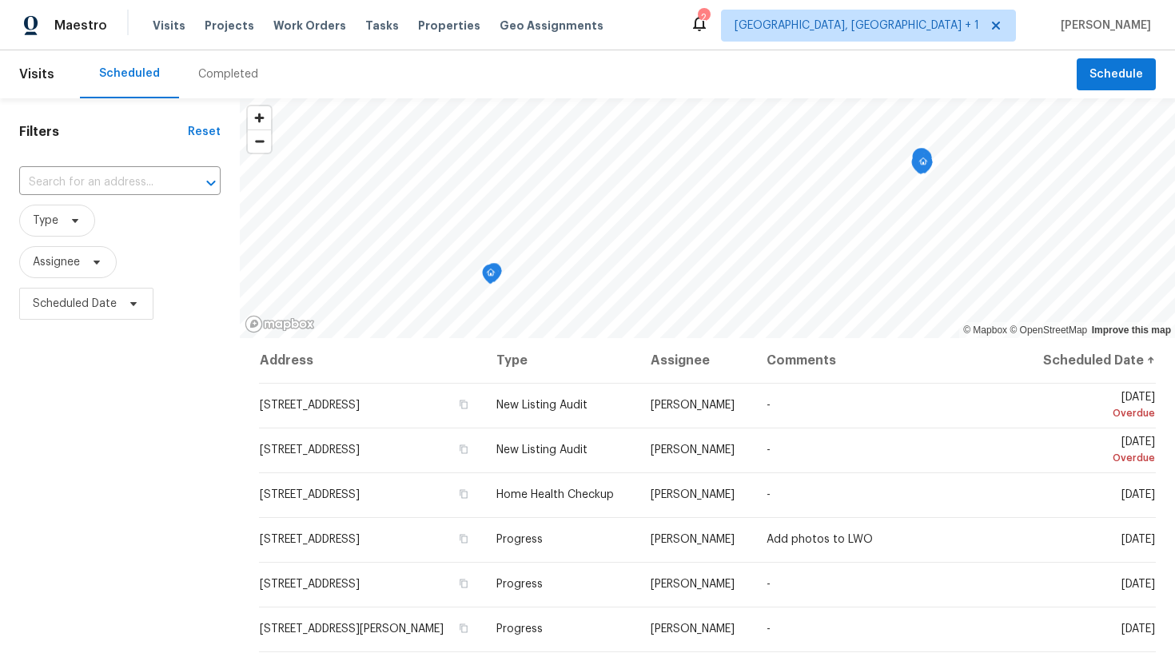
click at [128, 169] on div "​" at bounding box center [119, 182] width 201 height 34
click at [123, 181] on input "text" at bounding box center [97, 182] width 157 height 25
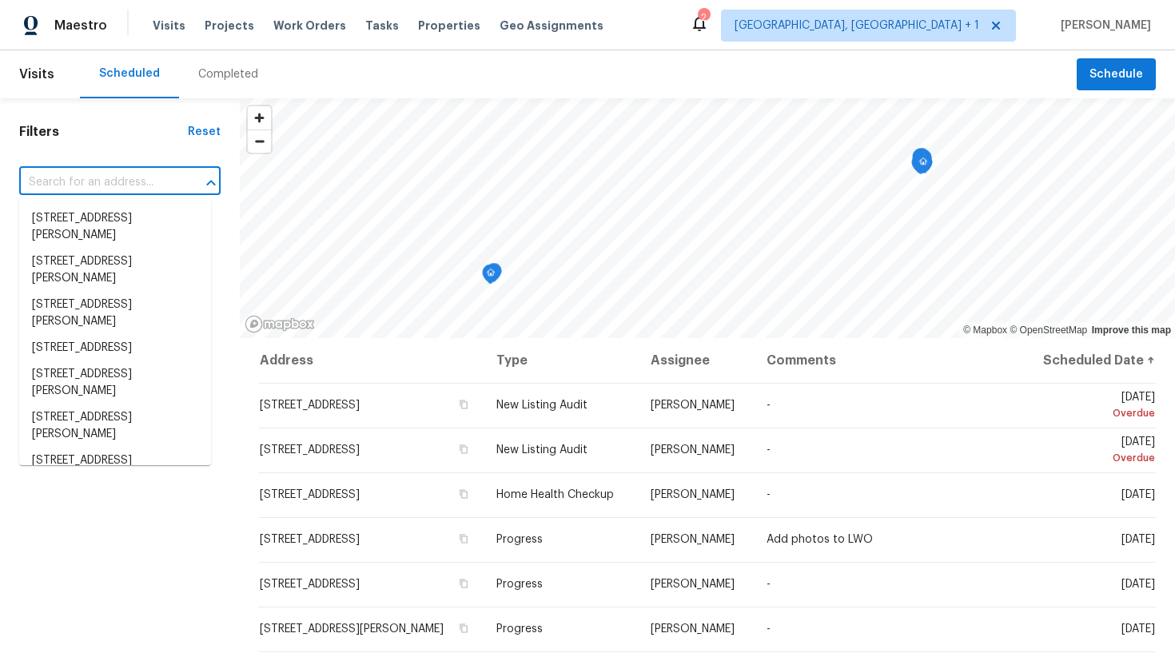
paste input "[STREET_ADDRESS][PERSON_NAME]"
type input "[STREET_ADDRESS][PERSON_NAME]"
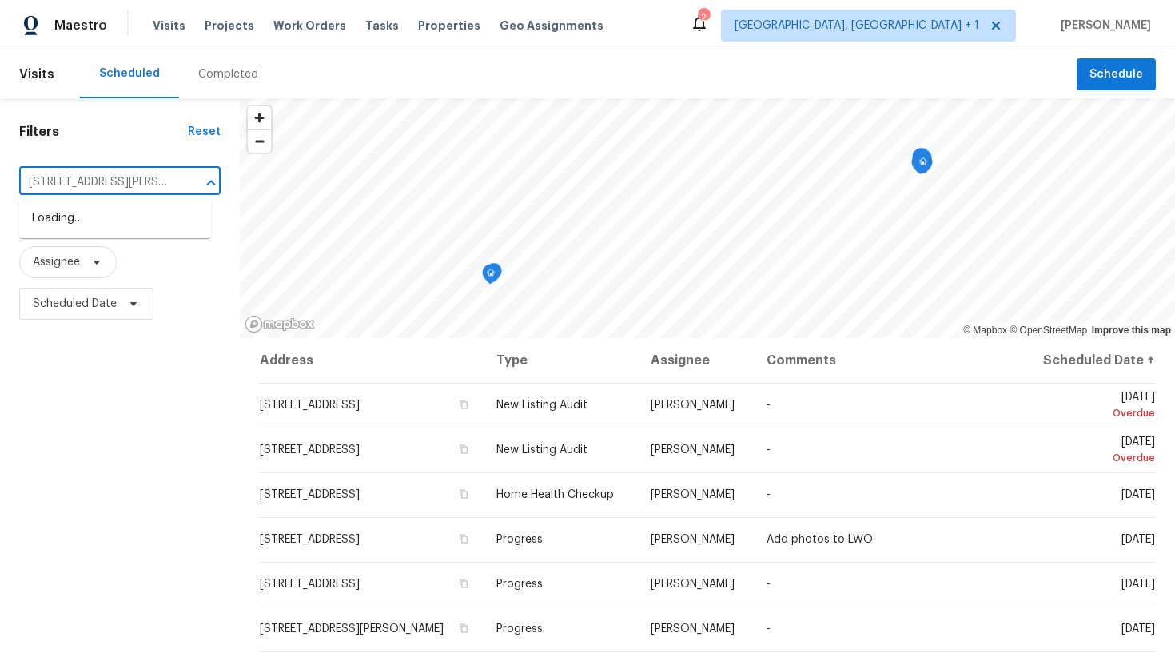
scroll to position [0, 85]
click at [89, 220] on li "[STREET_ADDRESS][PERSON_NAME]" at bounding box center [115, 226] width 192 height 43
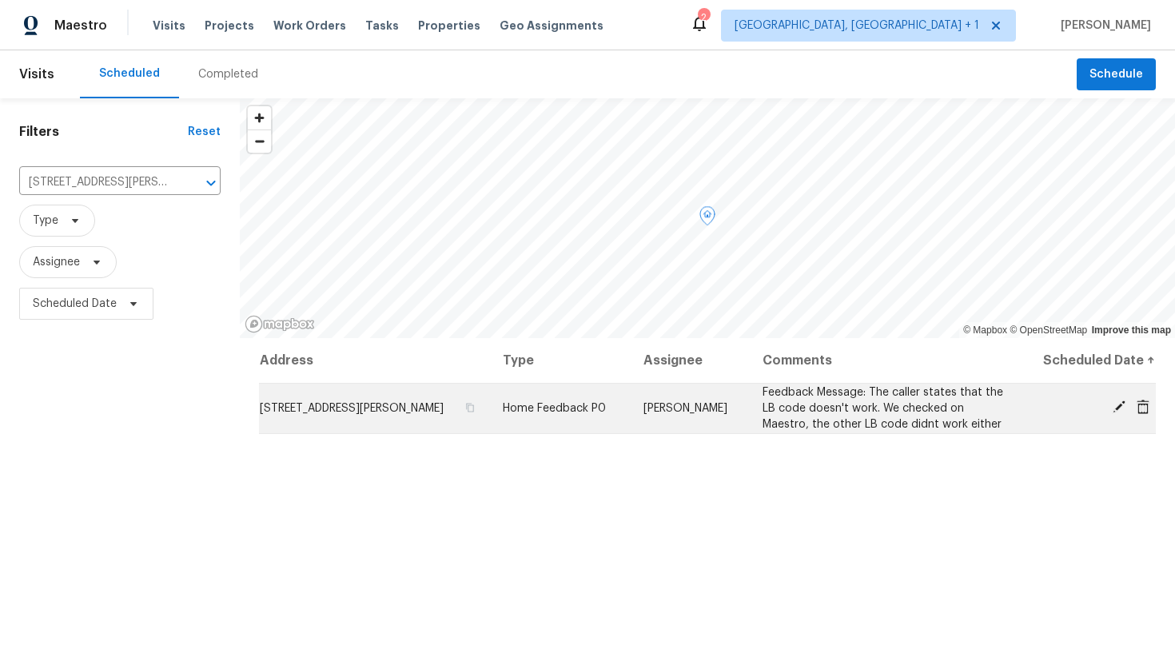
click at [1113, 408] on icon at bounding box center [1118, 407] width 14 height 14
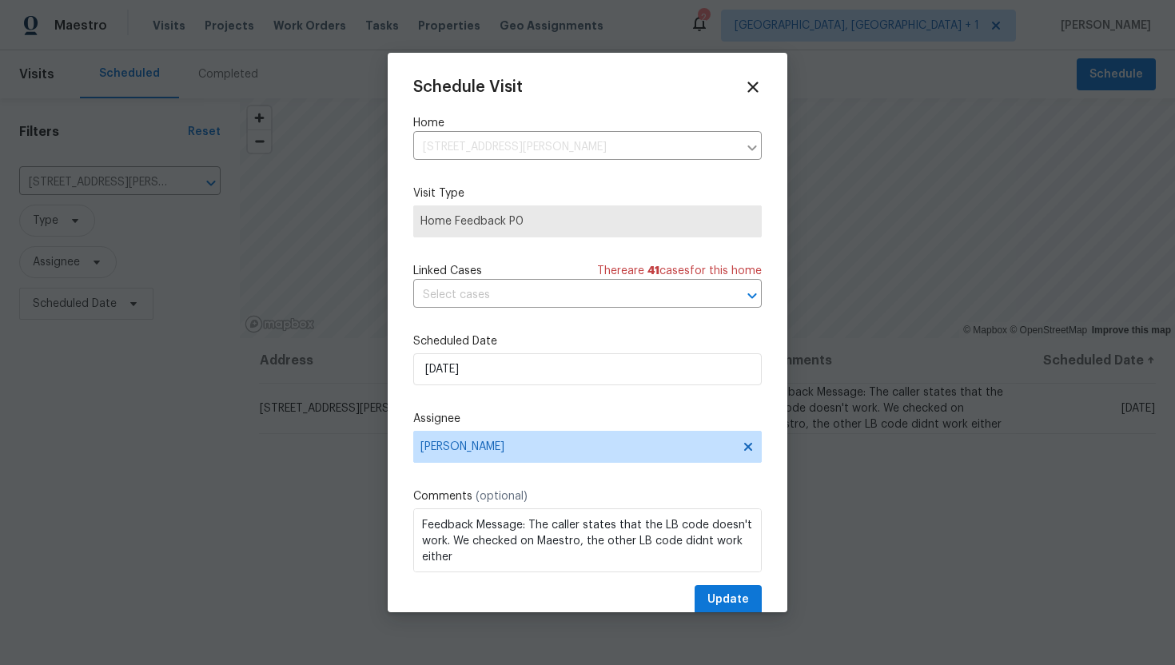
scroll to position [29, 0]
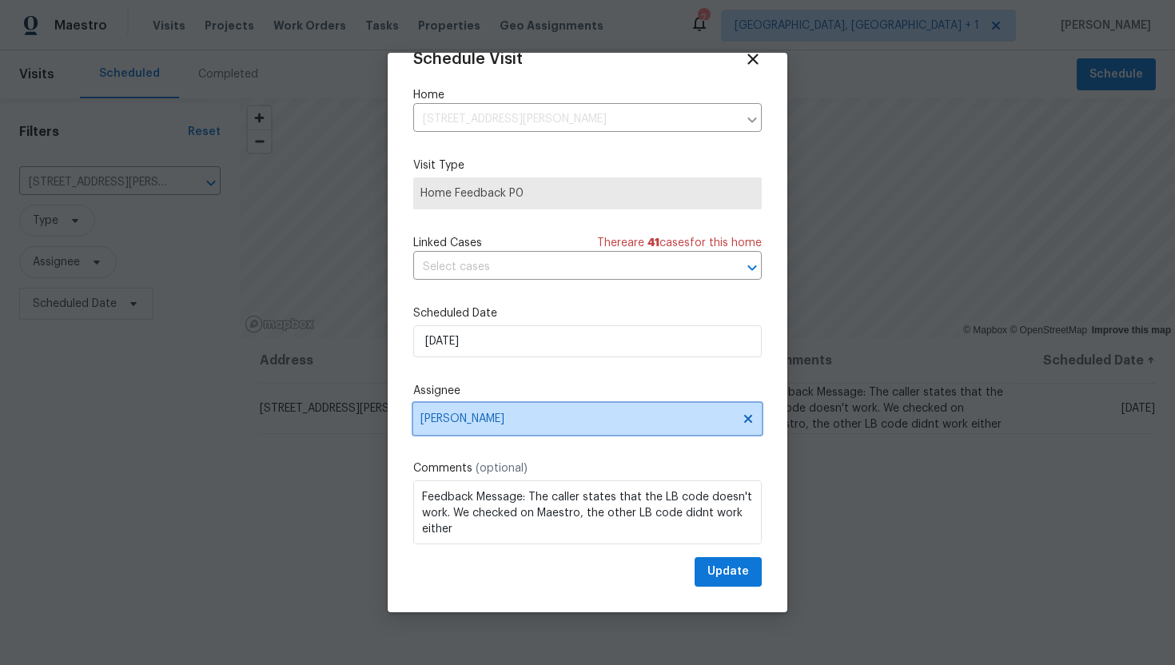
click at [753, 414] on icon at bounding box center [747, 418] width 13 height 13
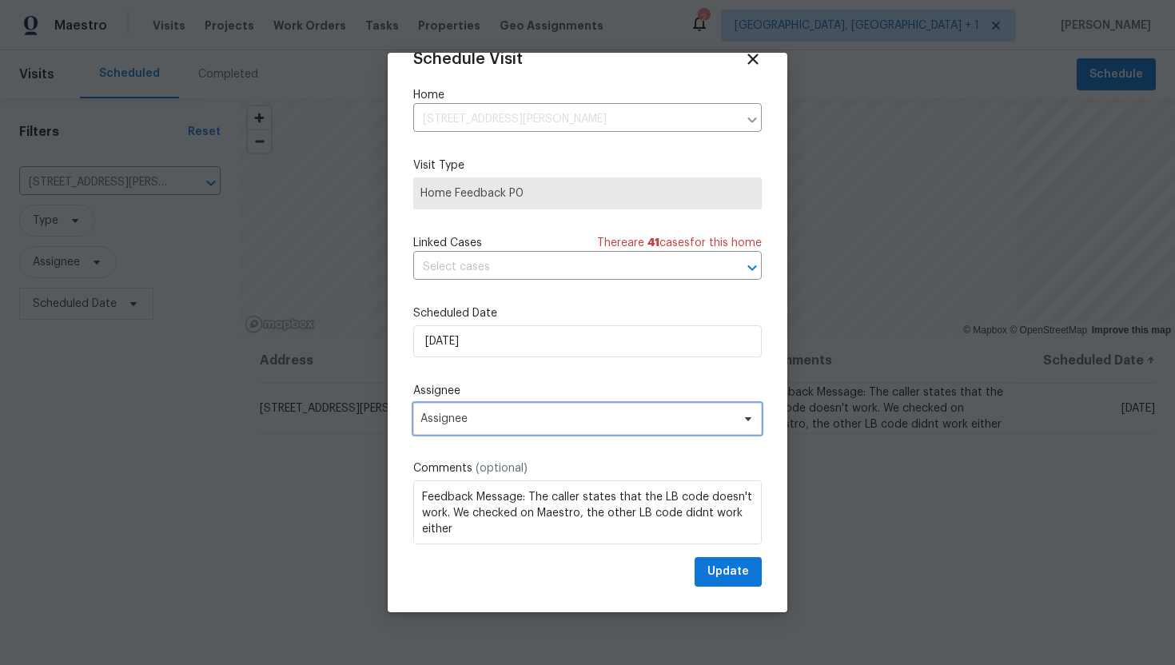
click at [581, 415] on span "Assignee" at bounding box center [576, 418] width 313 height 13
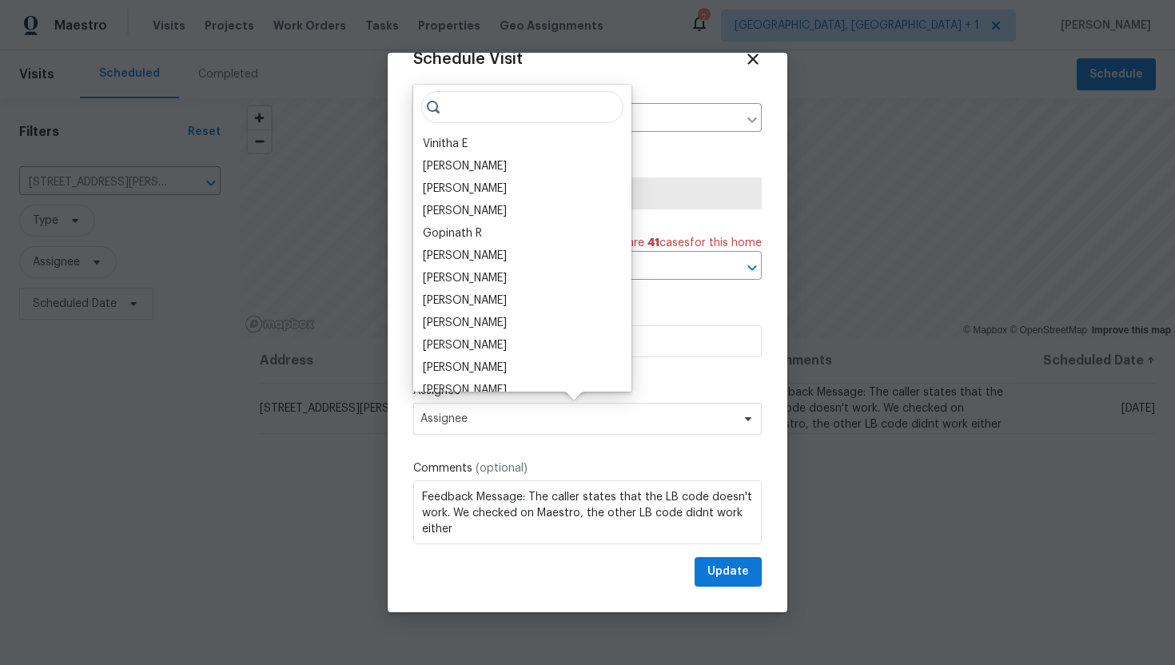
click at [471, 113] on input "search" at bounding box center [522, 107] width 202 height 32
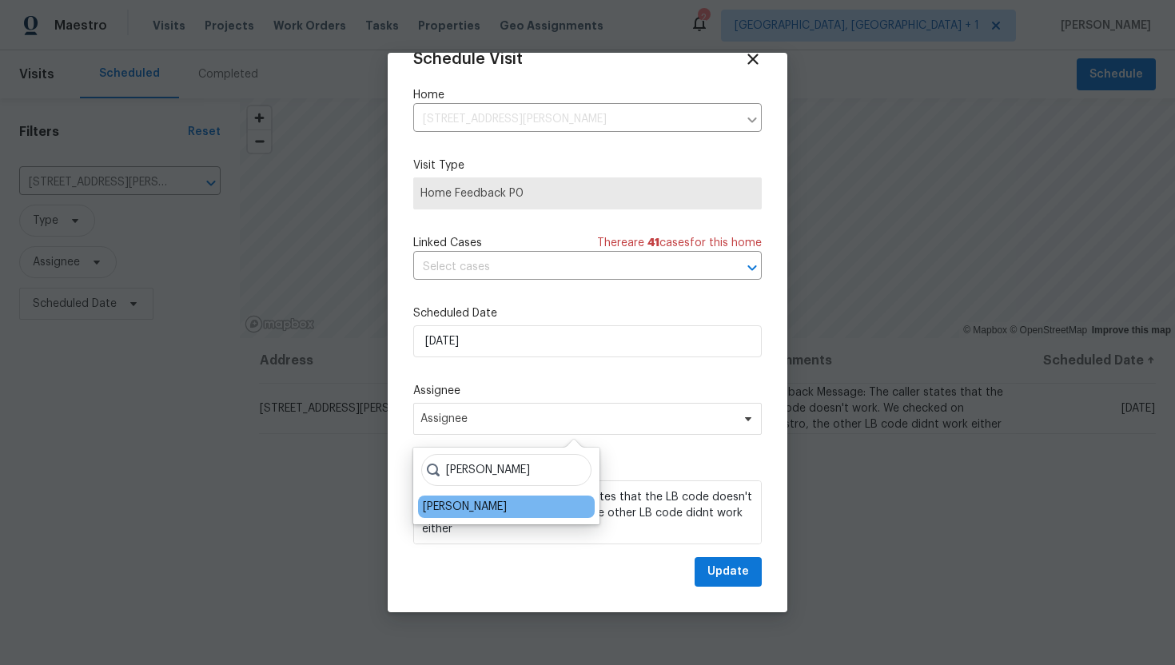
type input "[PERSON_NAME]"
click at [491, 512] on div "[PERSON_NAME]" at bounding box center [465, 507] width 84 height 16
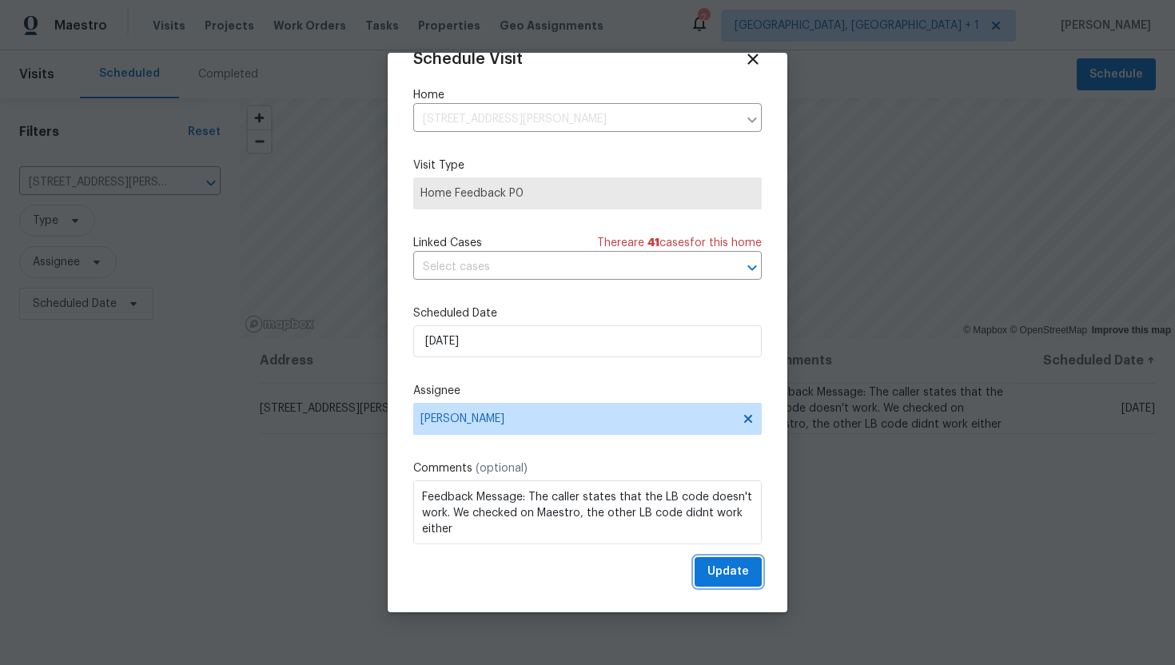
click at [715, 572] on span "Update" at bounding box center [728, 572] width 42 height 20
